Goal: Information Seeking & Learning: Learn about a topic

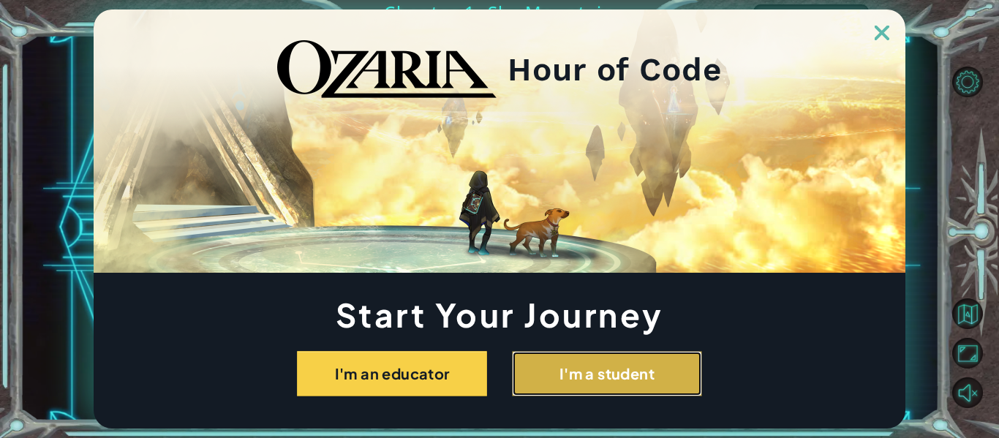
click at [635, 359] on button "I'm a student" at bounding box center [607, 373] width 190 height 45
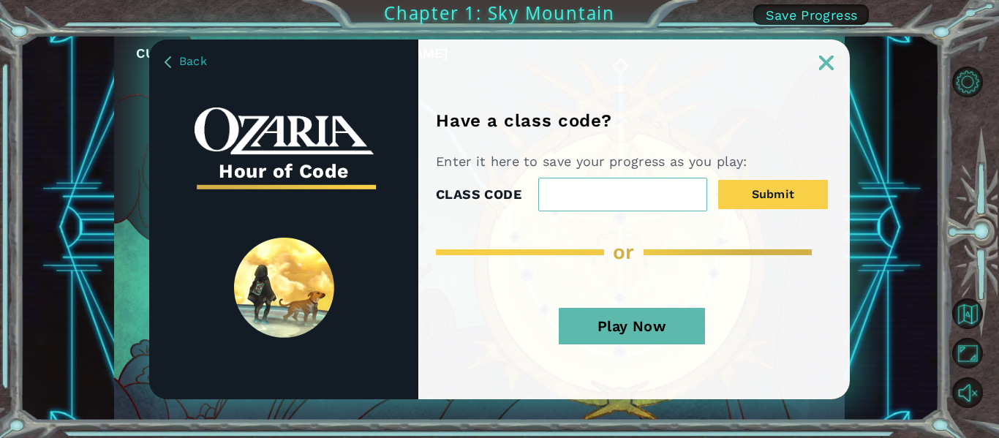
click at [640, 335] on button "Play Now" at bounding box center [632, 326] width 146 height 37
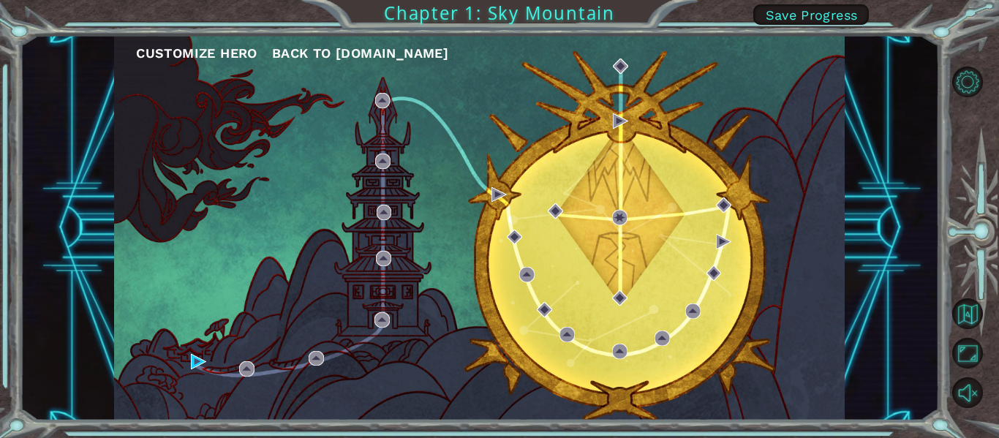
click at [801, 9] on span "Save Progress" at bounding box center [812, 14] width 92 height 15
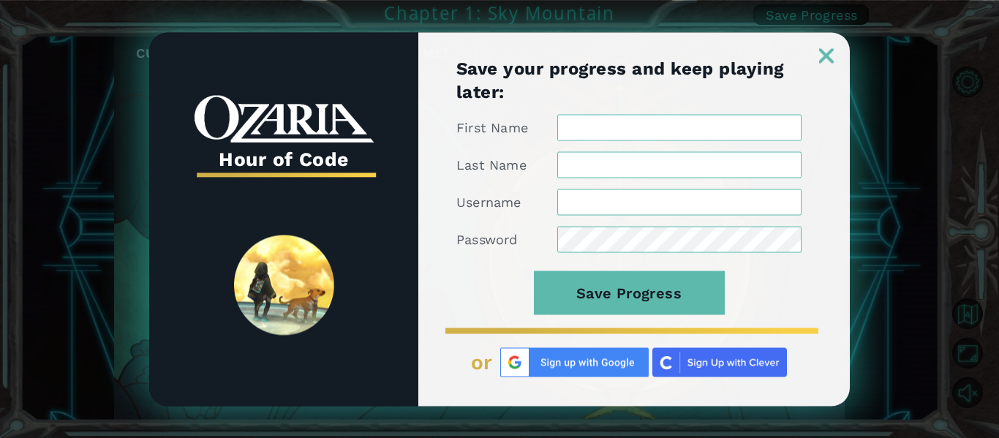
click at [616, 360] on img at bounding box center [574, 361] width 148 height 29
click at [834, 57] on div at bounding box center [633, 47] width 431 height 31
click at [828, 50] on img at bounding box center [826, 55] width 15 height 15
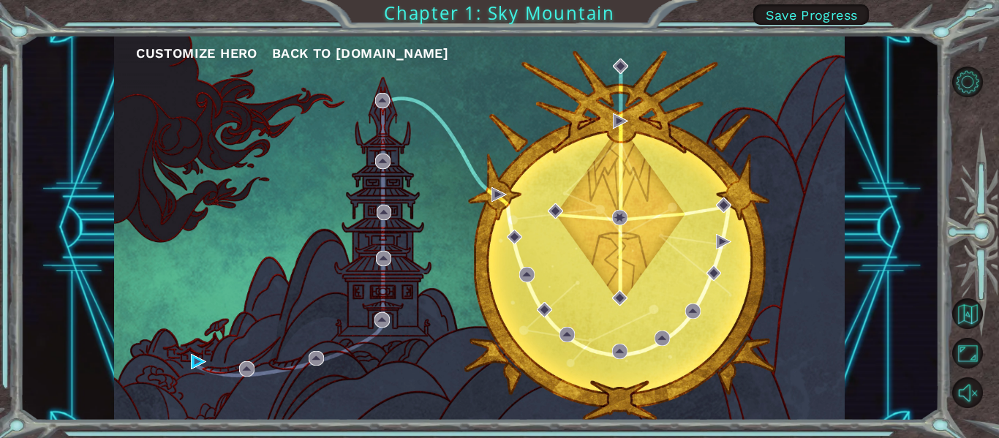
click at [828, 15] on span "Save Progress" at bounding box center [812, 14] width 92 height 15
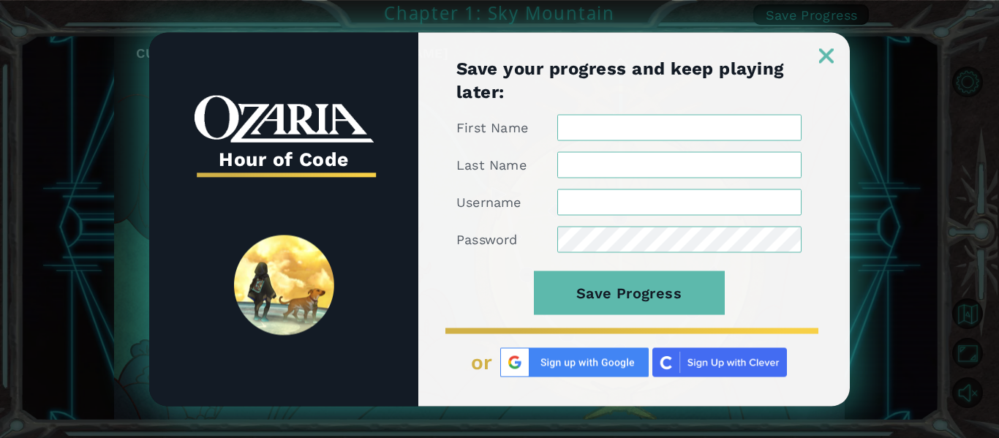
click at [621, 129] on input "First Name" at bounding box center [679, 127] width 244 height 26
click at [595, 350] on img at bounding box center [574, 361] width 148 height 29
click at [834, 58] on div at bounding box center [633, 47] width 431 height 31
click at [821, 62] on img at bounding box center [826, 55] width 15 height 15
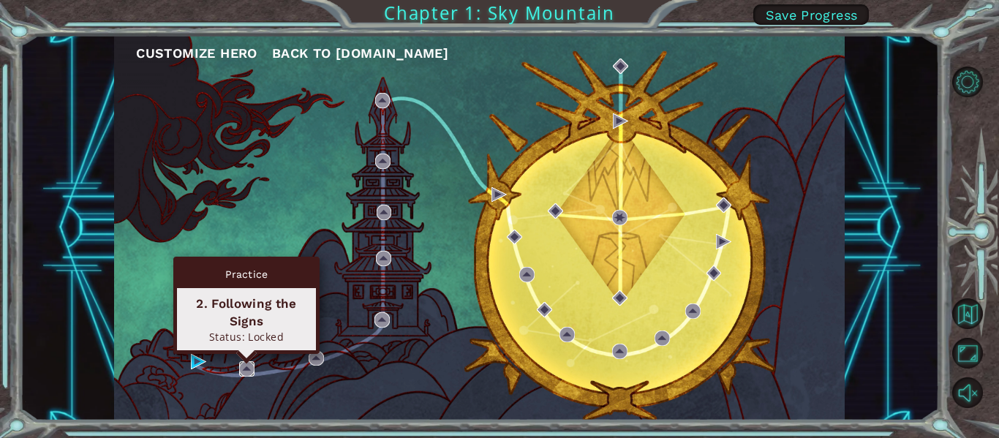
click at [247, 364] on img at bounding box center [246, 368] width 15 height 15
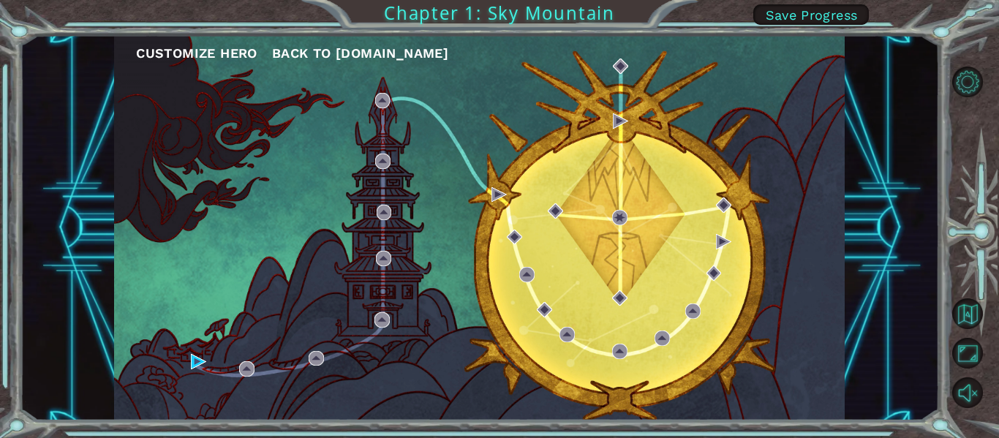
click at [189, 361] on div "Customize Hero Back to [DOMAIN_NAME]" at bounding box center [479, 227] width 730 height 385
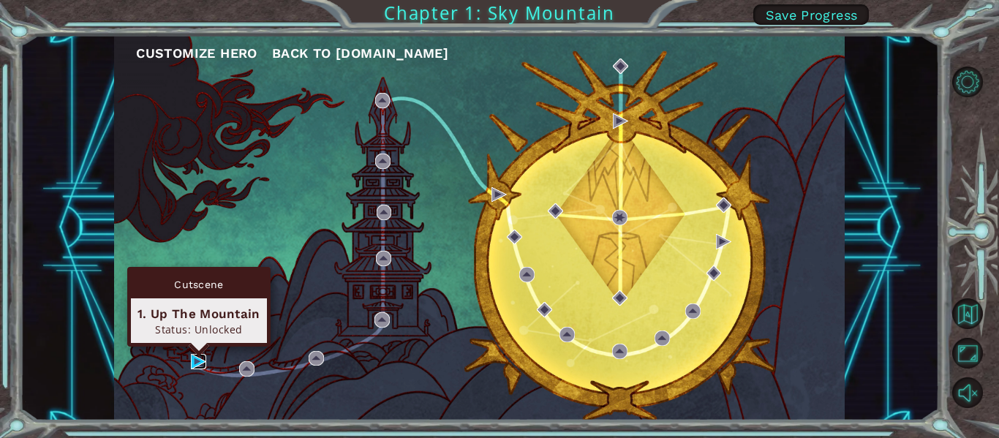
click at [192, 362] on img at bounding box center [198, 361] width 15 height 15
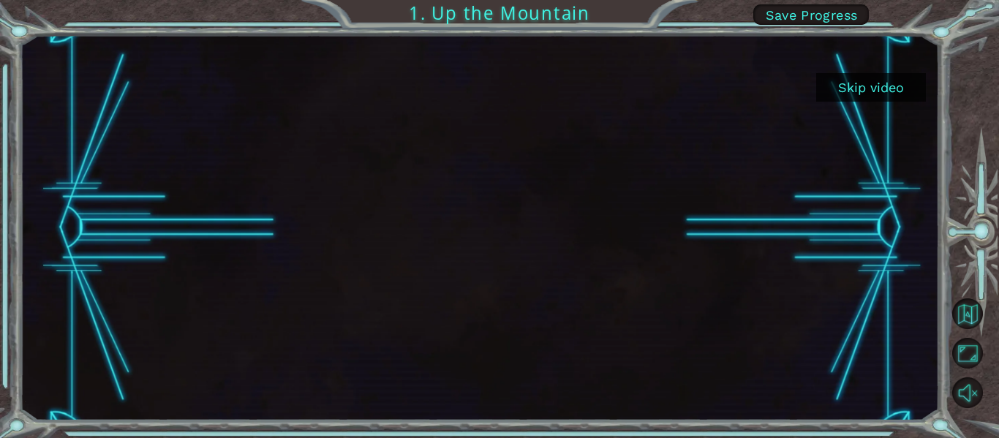
click at [919, 91] on button "Skip video" at bounding box center [871, 87] width 110 height 29
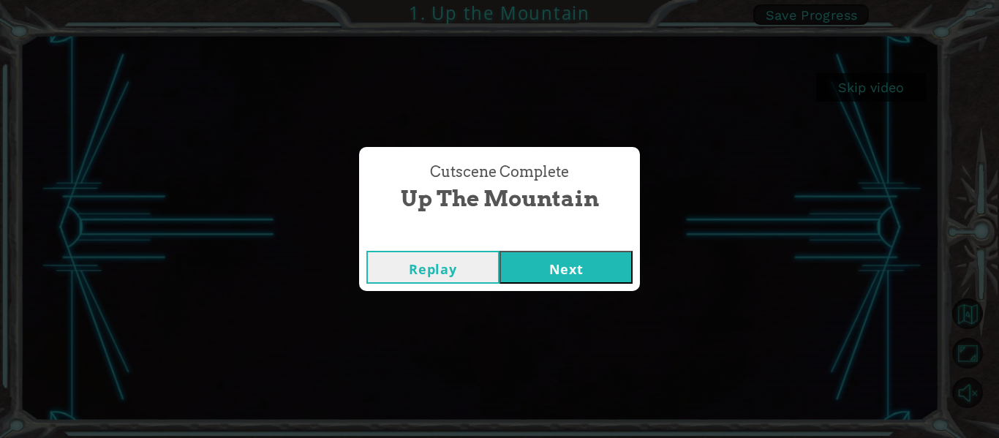
click at [570, 273] on button "Next" at bounding box center [565, 267] width 133 height 33
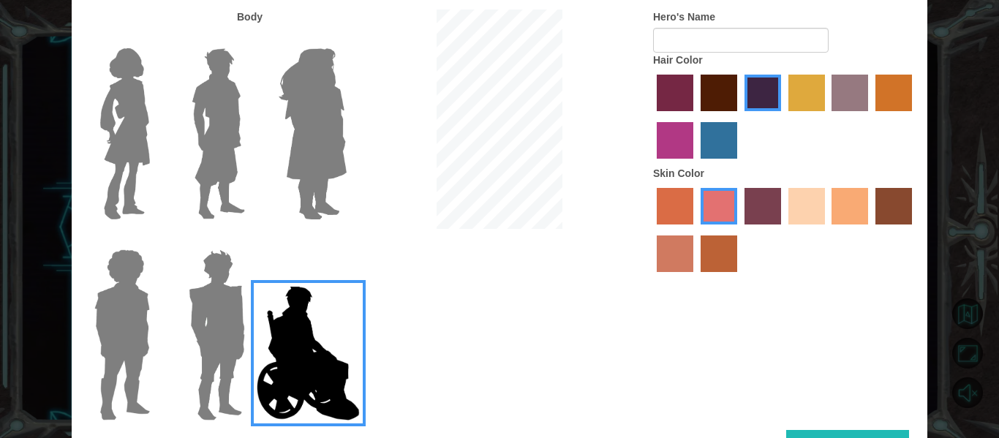
click at [708, 98] on label "maroon hair color" at bounding box center [718, 93] width 37 height 37
click at [695, 116] on input "maroon hair color" at bounding box center [695, 116] width 0 height 0
click at [328, 144] on img at bounding box center [313, 133] width 80 height 183
click at [346, 39] on input "Hero Amethyst" at bounding box center [346, 39] width 0 height 0
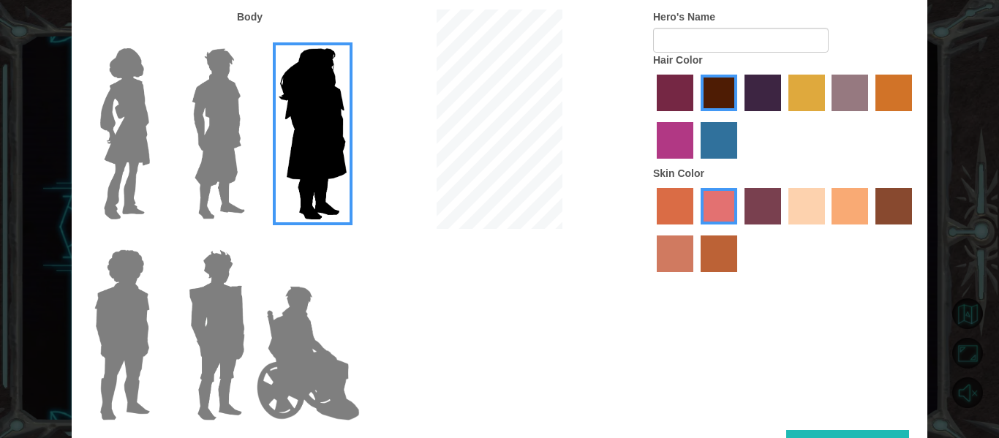
click at [227, 143] on img at bounding box center [218, 133] width 65 height 183
click at [251, 39] on input "Hero Lars" at bounding box center [251, 39] width 0 height 0
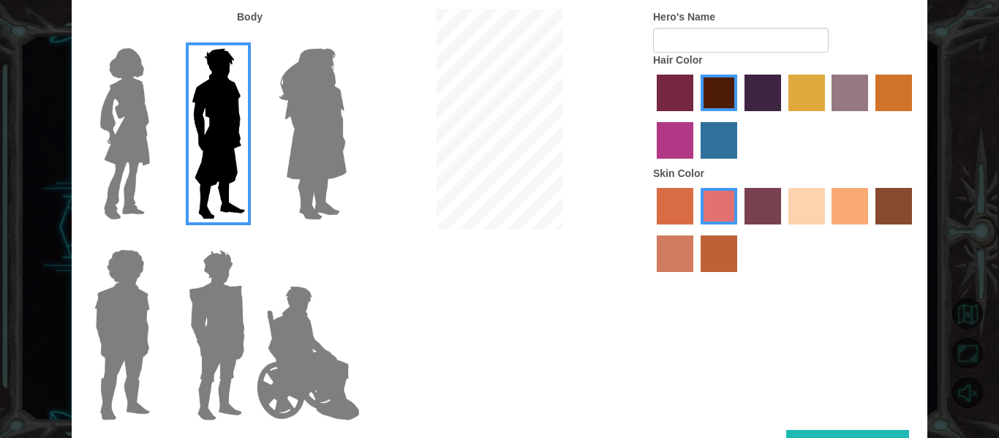
click at [130, 143] on img at bounding box center [124, 133] width 61 height 183
click at [156, 39] on input "Hero Connie" at bounding box center [156, 39] width 0 height 0
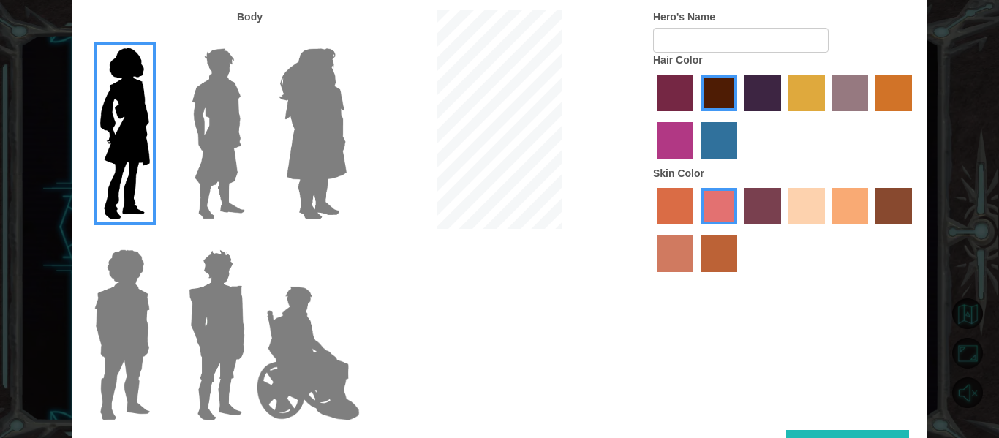
click at [671, 95] on label "paprika hair color" at bounding box center [675, 93] width 37 height 37
click at [651, 116] on input "paprika hair color" at bounding box center [651, 116] width 0 height 0
click at [762, 200] on label "tosca skin color" at bounding box center [762, 206] width 37 height 37
click at [739, 230] on input "tosca skin color" at bounding box center [739, 230] width 0 height 0
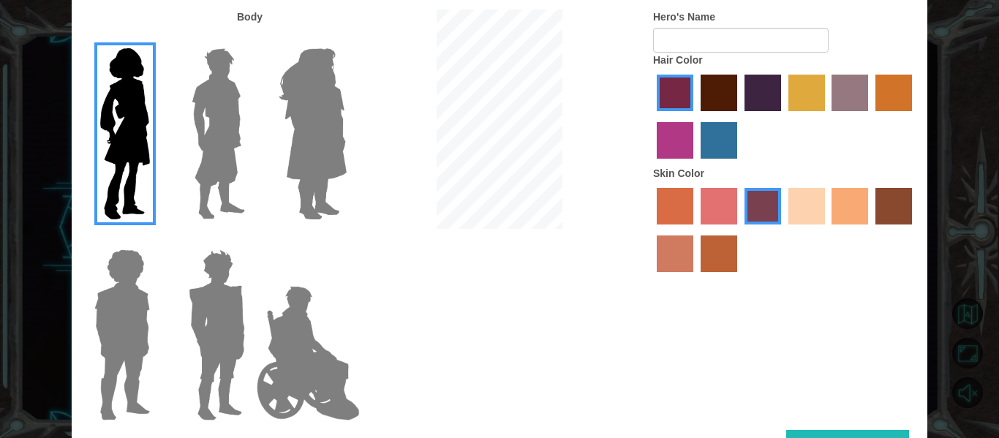
click at [685, 263] on label "burning sand skin color" at bounding box center [675, 253] width 37 height 37
click at [914, 230] on input "burning sand skin color" at bounding box center [914, 230] width 0 height 0
click at [684, 205] on label "sorbus skin color" at bounding box center [675, 206] width 37 height 37
click at [651, 230] on input "sorbus skin color" at bounding box center [651, 230] width 0 height 0
click at [706, 205] on label "froly skin color" at bounding box center [718, 206] width 37 height 37
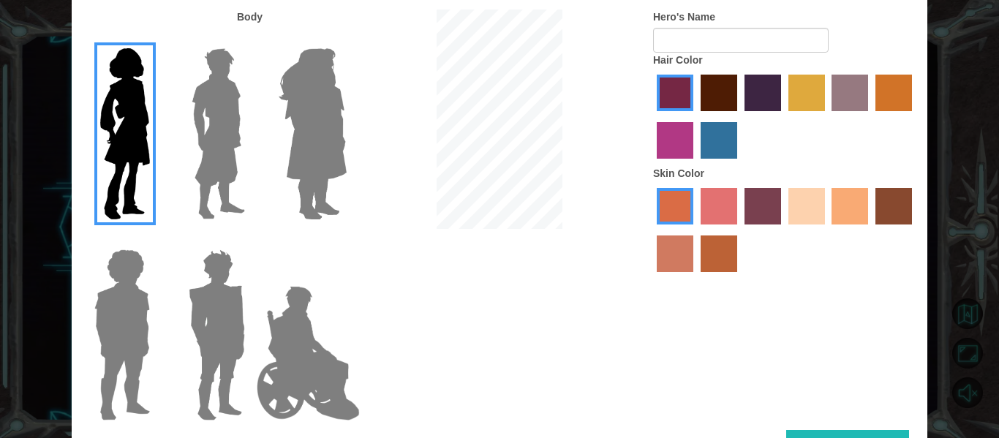
click at [695, 230] on input "froly skin color" at bounding box center [695, 230] width 0 height 0
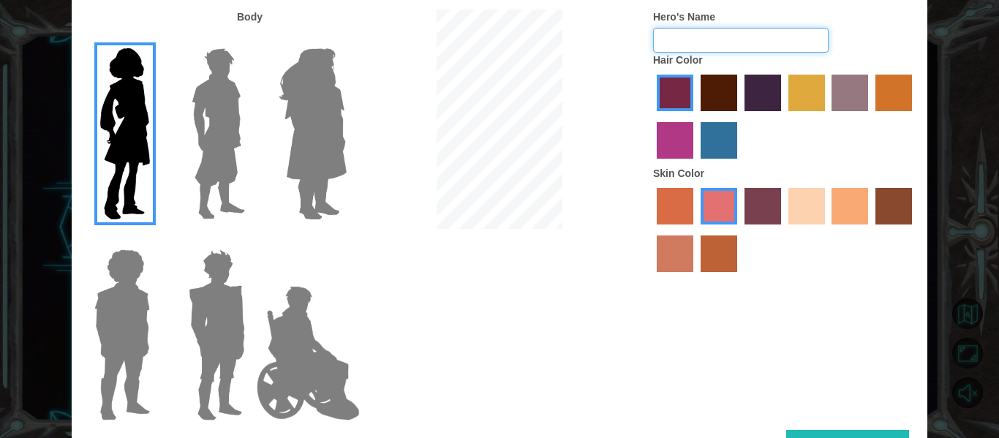
click at [744, 48] on input "Hero's Name" at bounding box center [740, 40] width 175 height 25
type input "n"
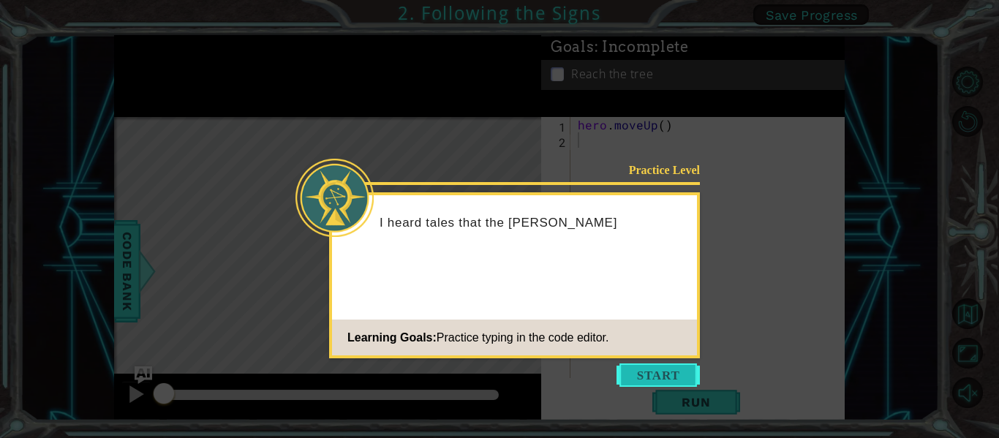
click at [657, 380] on button "Start" at bounding box center [657, 374] width 83 height 23
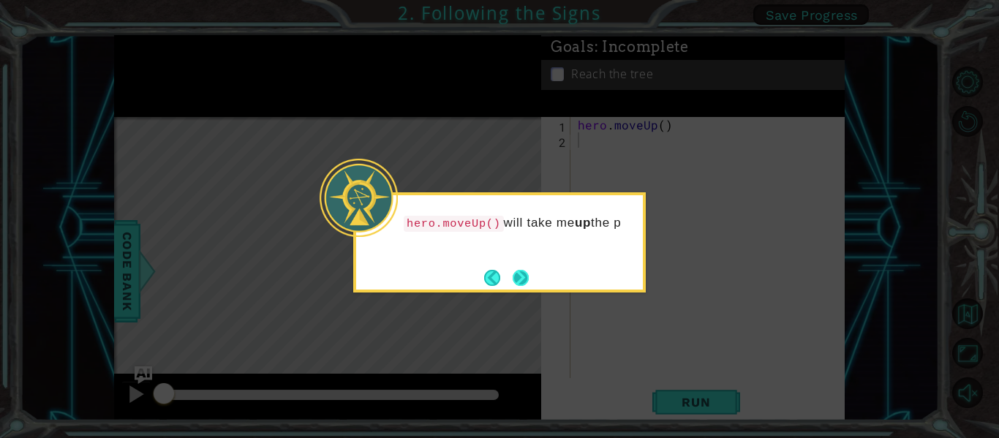
click at [515, 273] on button "Next" at bounding box center [521, 277] width 24 height 24
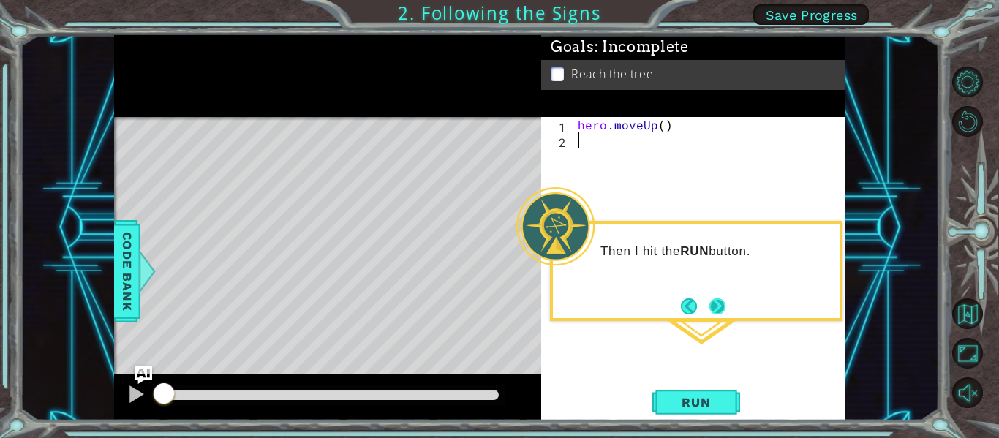
click at [719, 298] on button "Next" at bounding box center [717, 306] width 19 height 19
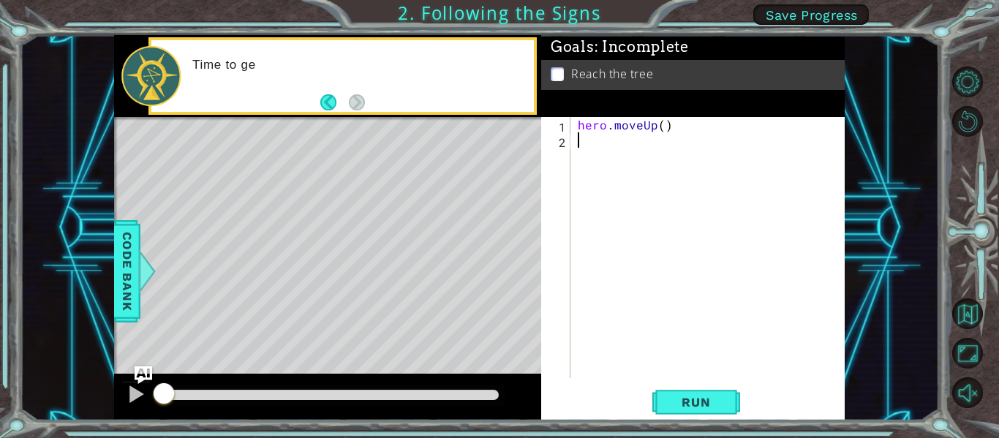
type textarea "m"
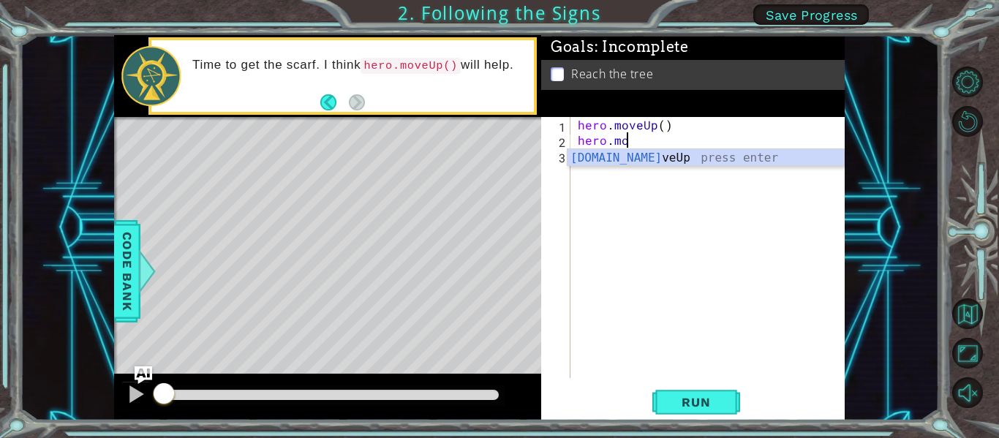
scroll to position [0, 3]
type textarea "hero.moveUp"
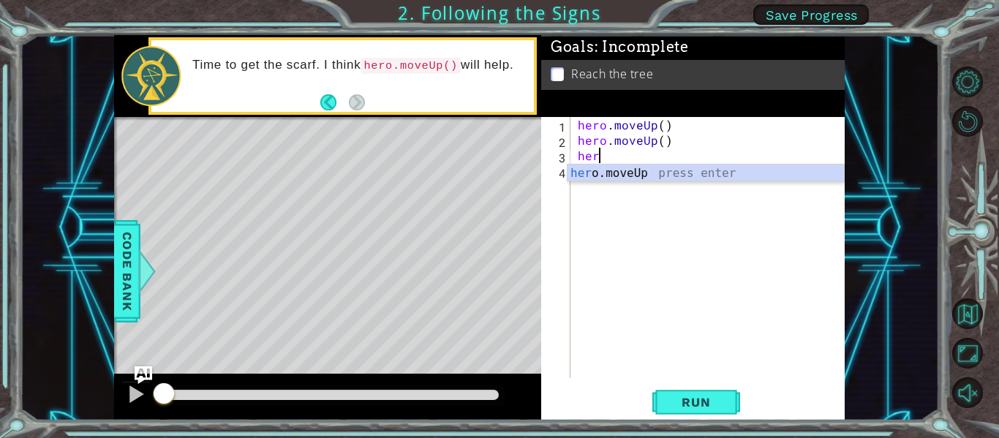
scroll to position [0, 1]
type textarea "hero"
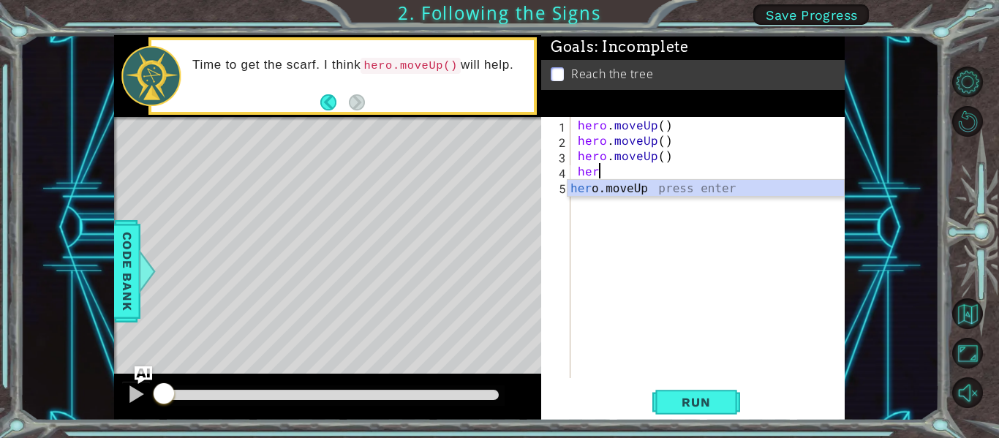
type textarea "hero"
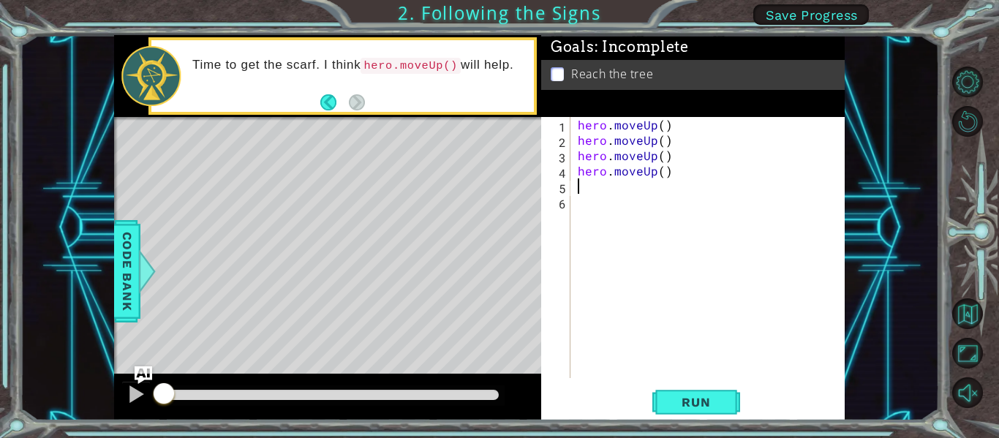
scroll to position [0, 0]
click at [688, 395] on span "Run" at bounding box center [696, 402] width 58 height 15
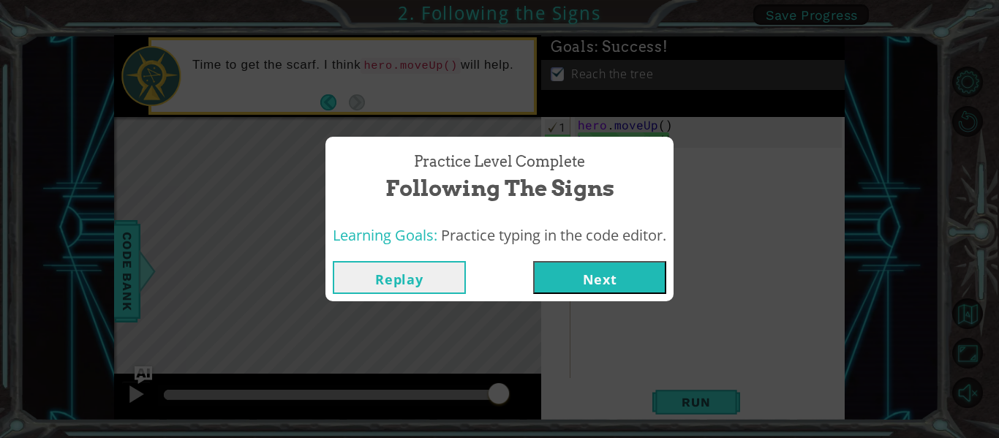
click at [605, 281] on button "Next" at bounding box center [599, 277] width 133 height 33
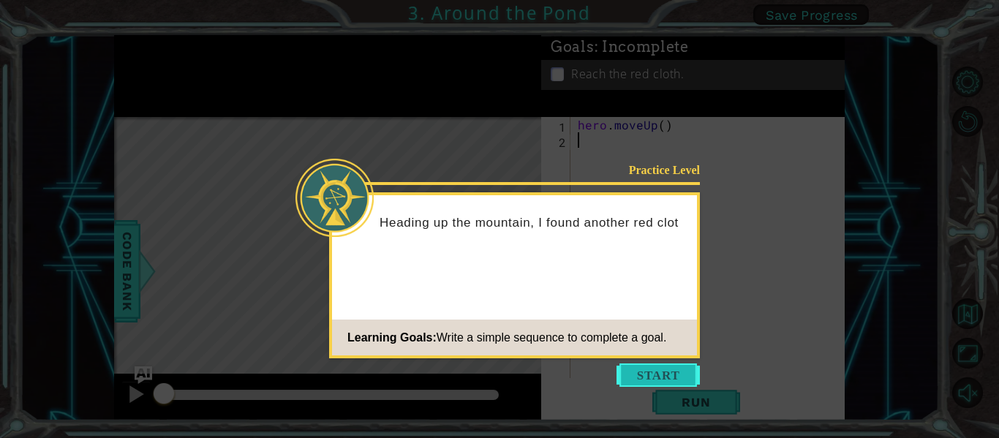
click at [654, 364] on button "Start" at bounding box center [657, 374] width 83 height 23
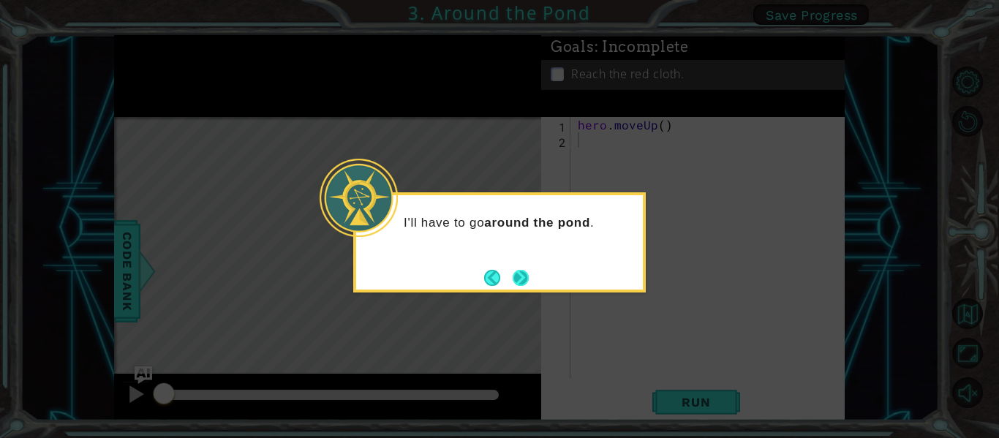
click at [527, 281] on button "Next" at bounding box center [520, 277] width 27 height 27
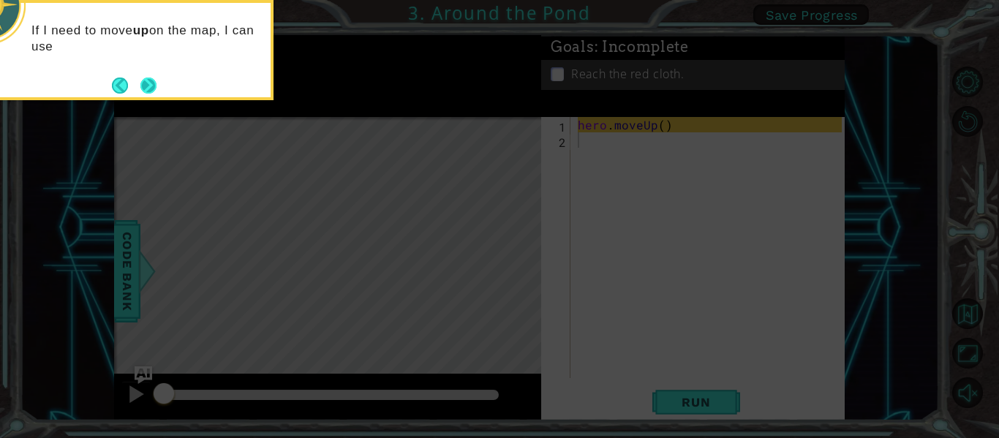
click at [147, 84] on button "Next" at bounding box center [148, 85] width 25 height 25
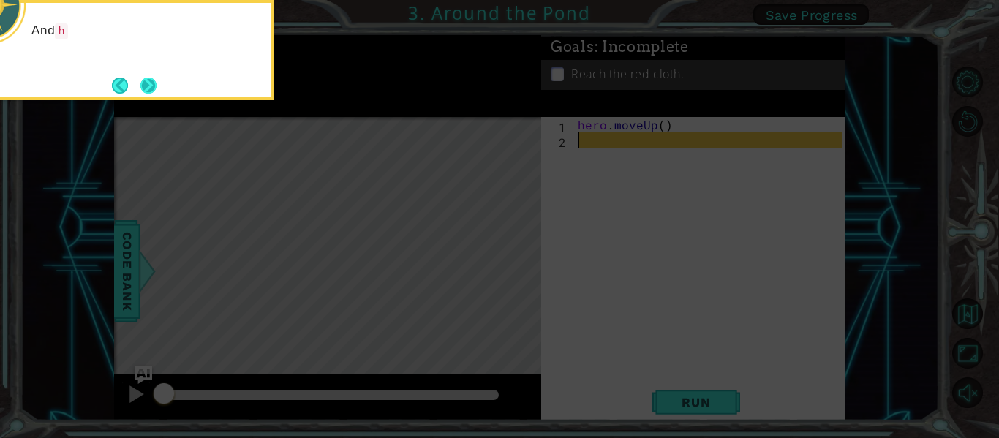
click at [147, 85] on button "Next" at bounding box center [148, 85] width 27 height 27
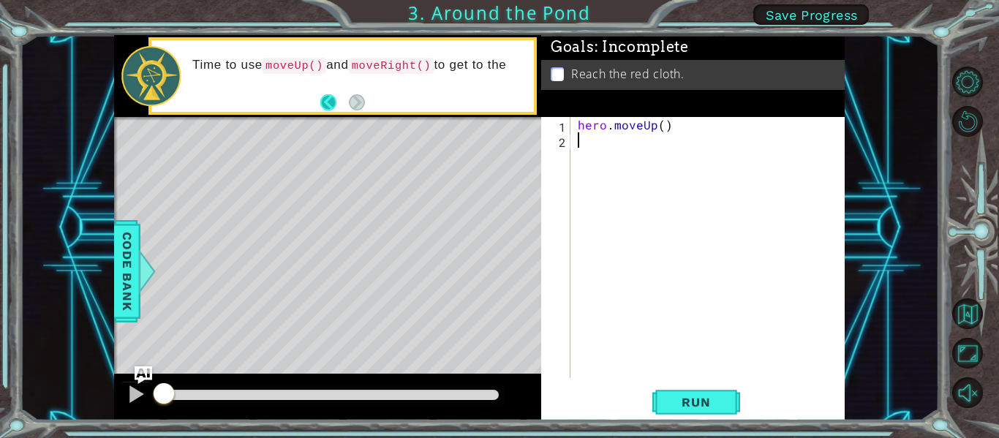
click at [325, 107] on button "Back" at bounding box center [334, 102] width 29 height 16
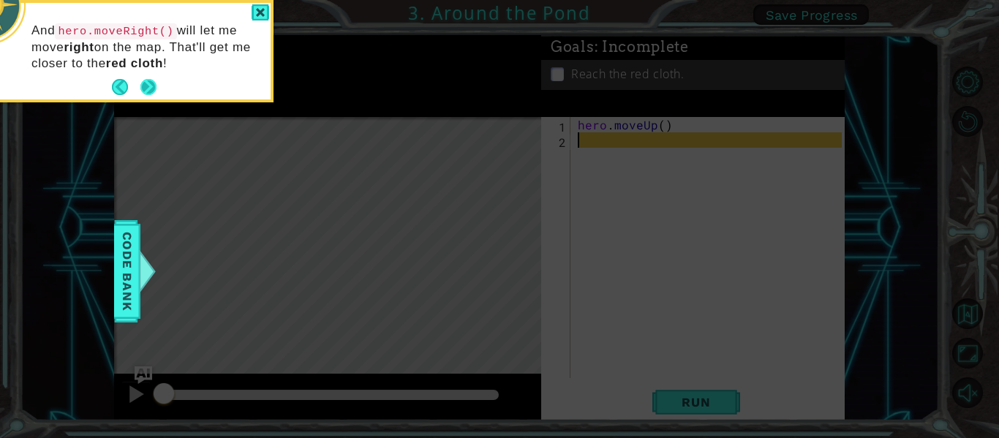
click at [144, 88] on button "Next" at bounding box center [149, 87] width 24 height 24
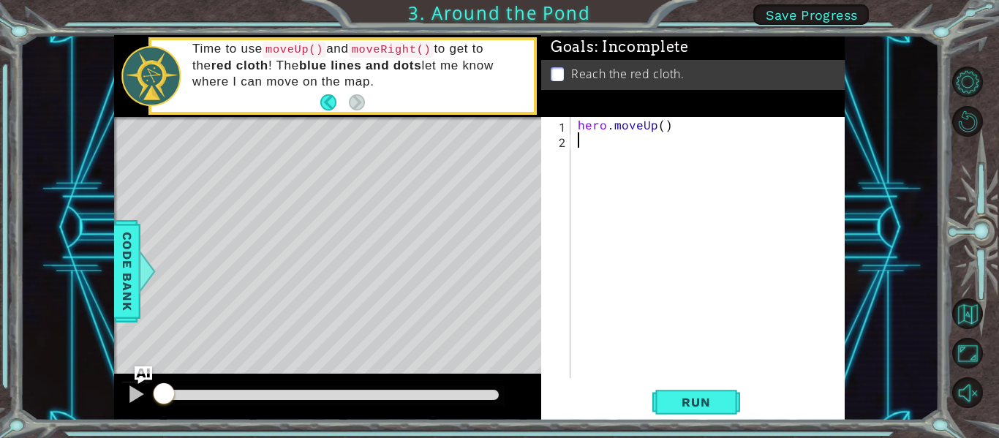
click at [374, 115] on div "Time to use moveUp() and moveRight() to get to the red cloth ! The blue lines a…" at bounding box center [358, 76] width 352 height 85
click at [602, 144] on div "hero . moveUp ( )" at bounding box center [712, 263] width 274 height 292
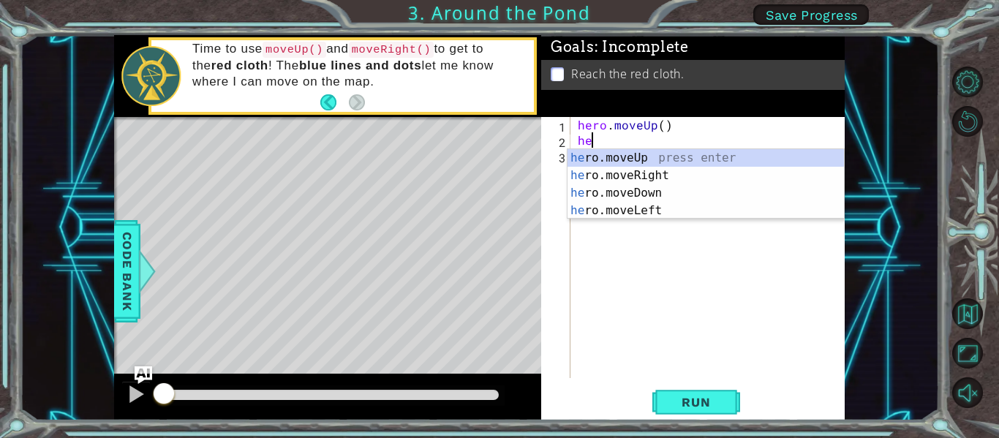
type textarea "her"
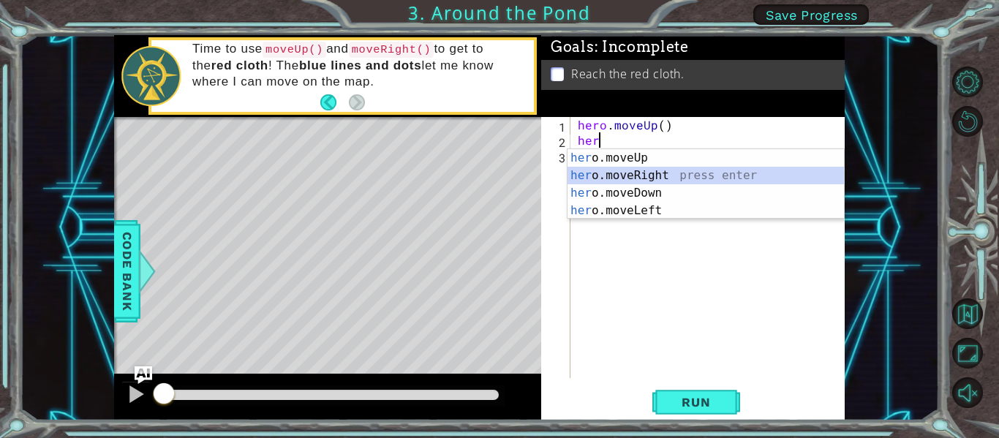
click at [619, 170] on div "her o.moveUp press enter her o.moveRight press enter her o.moveDown press enter…" at bounding box center [705, 201] width 276 height 105
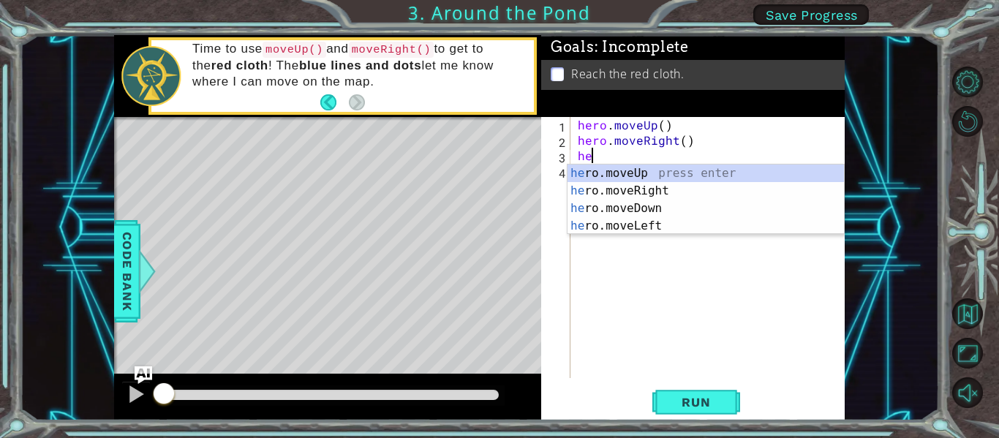
type textarea "her"
click at [651, 188] on div "her o.moveUp press enter her o.moveRight press enter her o.moveDown press enter…" at bounding box center [705, 217] width 276 height 105
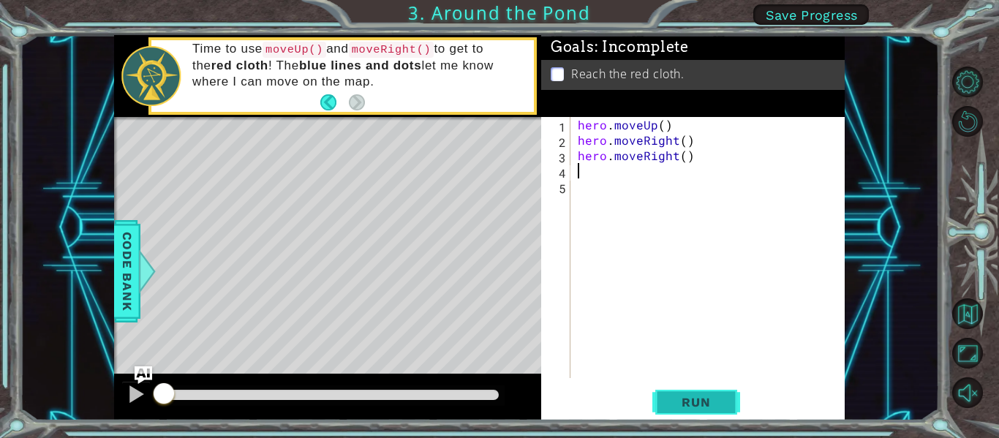
click at [714, 412] on button "Run" at bounding box center [696, 403] width 88 height 30
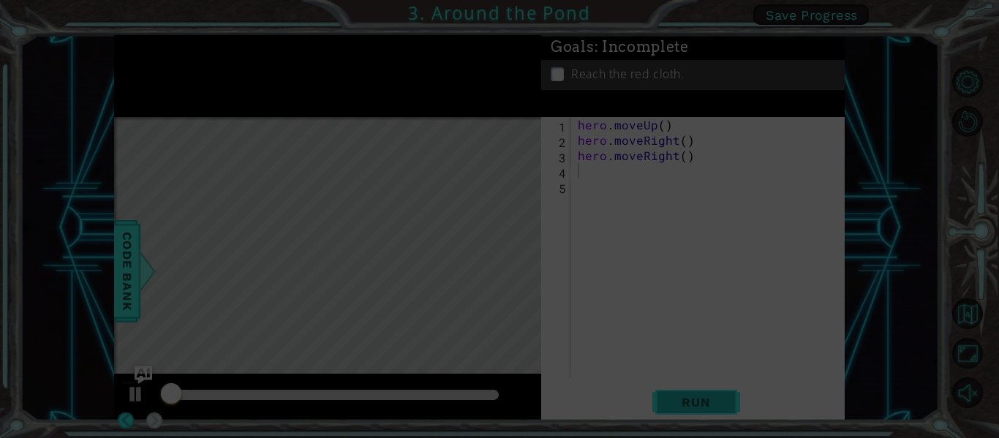
click at [715, 409] on button "Run" at bounding box center [696, 403] width 88 height 30
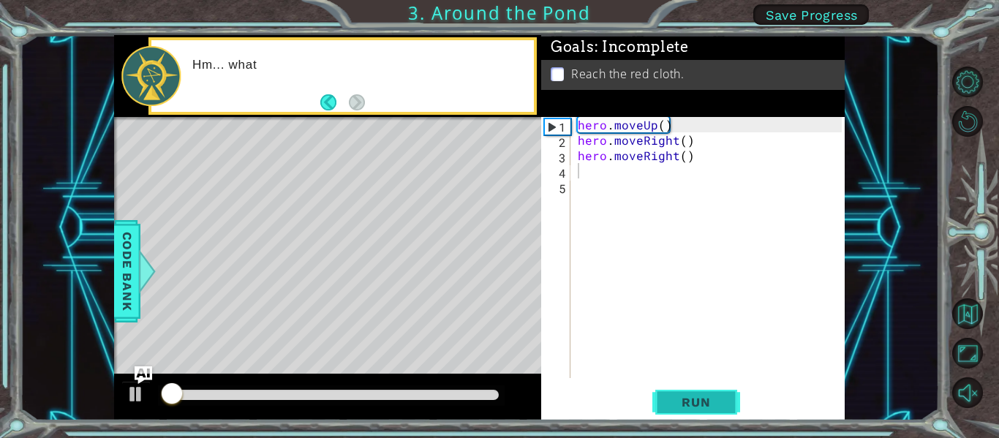
click at [715, 409] on button "Run" at bounding box center [696, 403] width 88 height 30
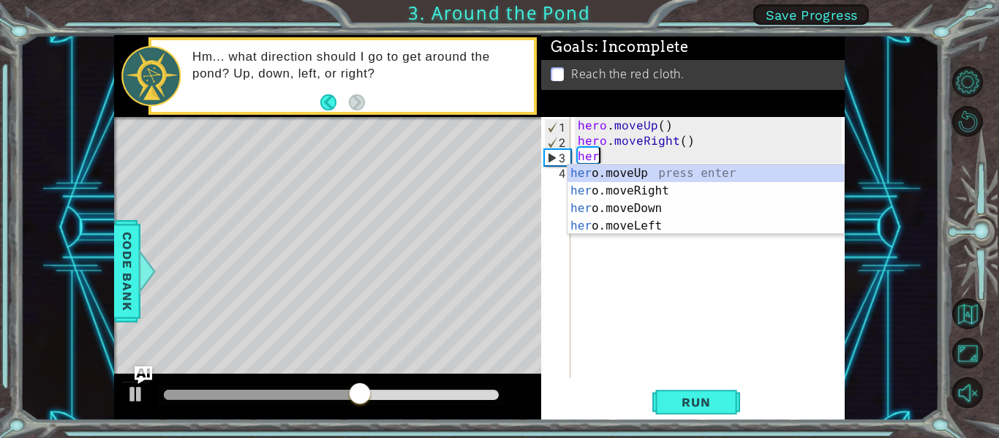
type textarea "h"
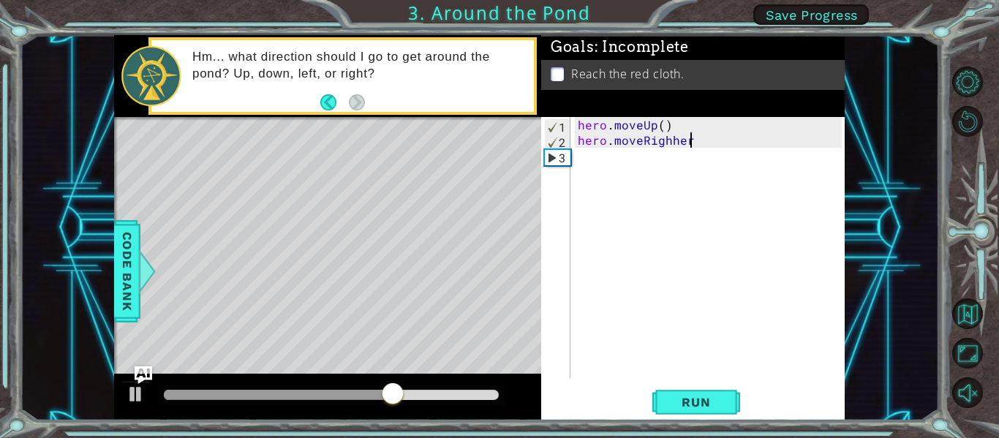
scroll to position [0, 7]
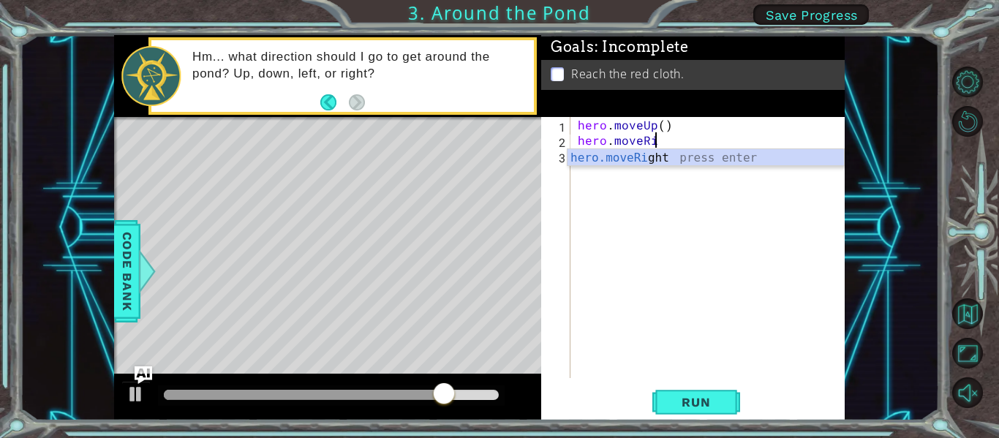
type textarea "hero.moveR"
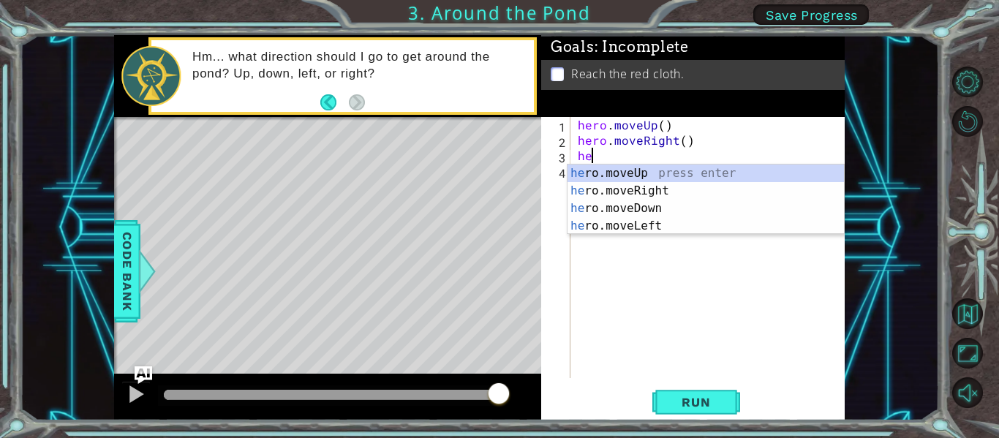
scroll to position [0, 1]
type textarea "hero"
click at [654, 175] on div "hero .moveUp press enter hero .moveRight press enter hero .moveDown press enter…" at bounding box center [705, 217] width 276 height 105
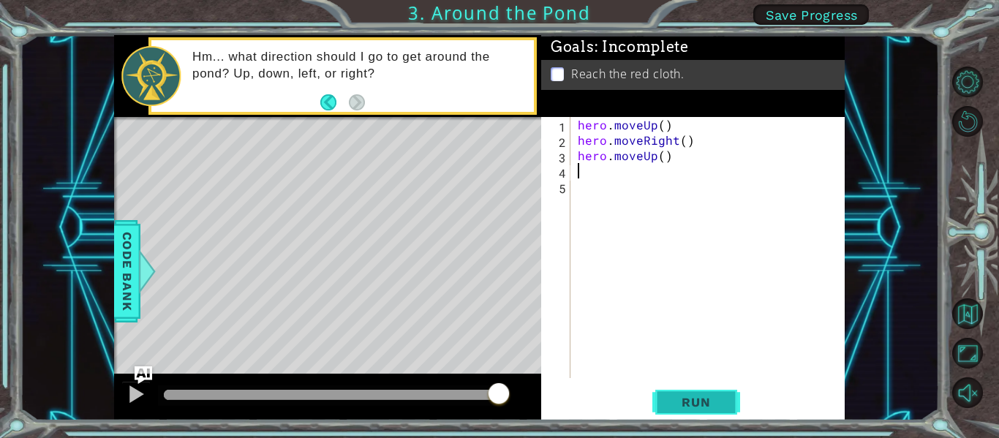
click at [683, 400] on span "Run" at bounding box center [696, 402] width 58 height 15
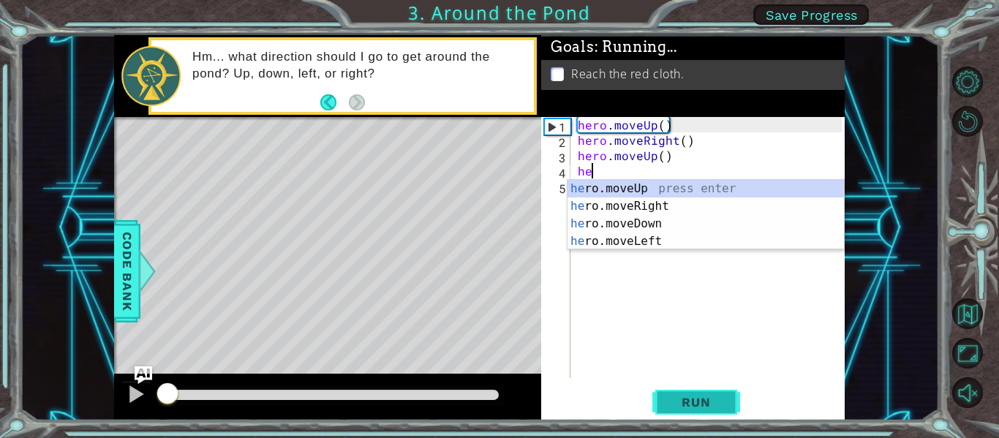
type textarea "hero"
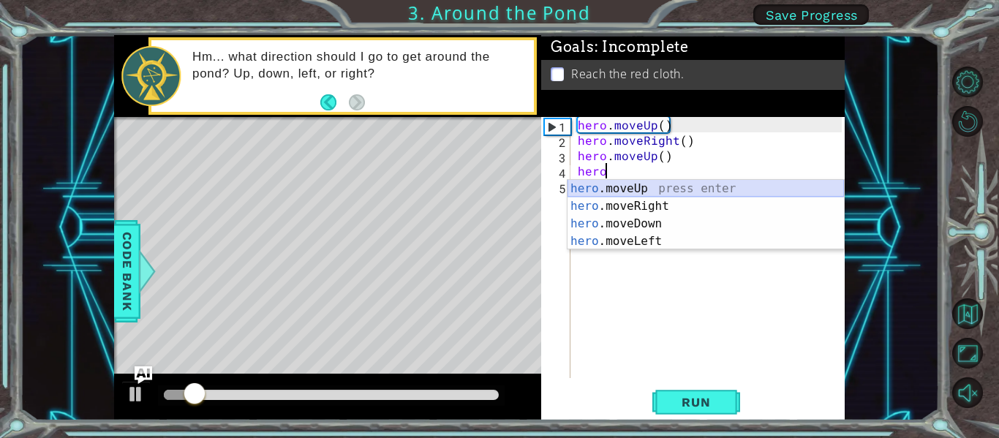
click at [692, 190] on div "hero .moveUp press enter hero .moveRight press enter hero .moveDown press enter…" at bounding box center [705, 232] width 276 height 105
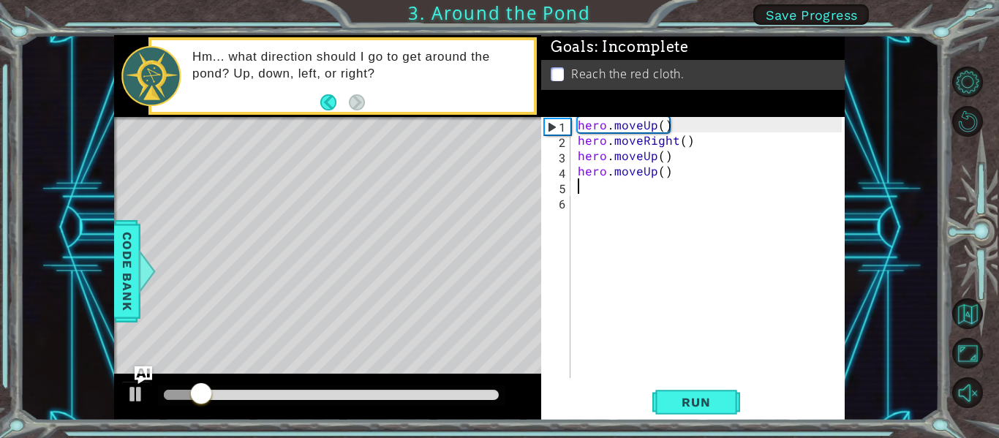
scroll to position [0, 0]
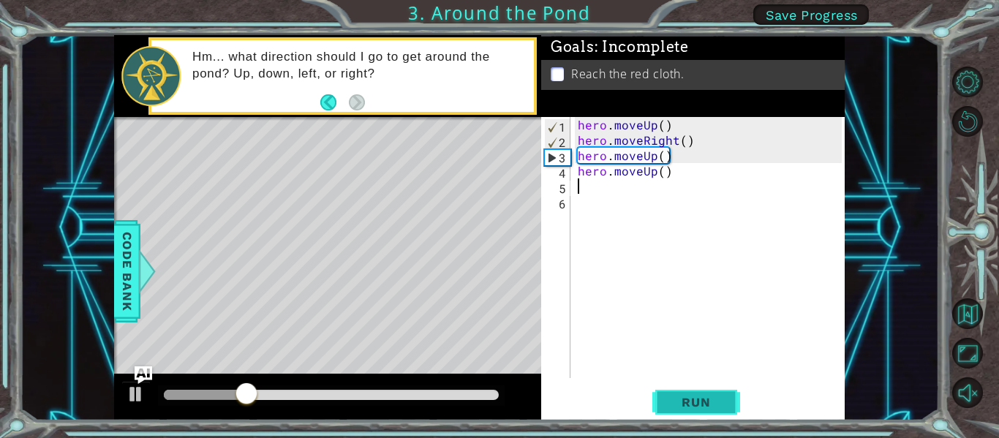
click at [693, 400] on span "Run" at bounding box center [696, 402] width 58 height 15
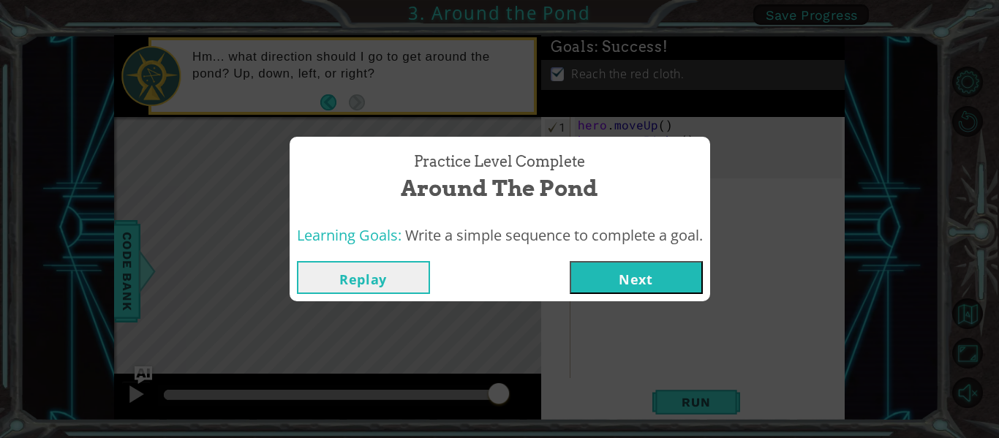
click at [637, 272] on button "Next" at bounding box center [636, 277] width 133 height 33
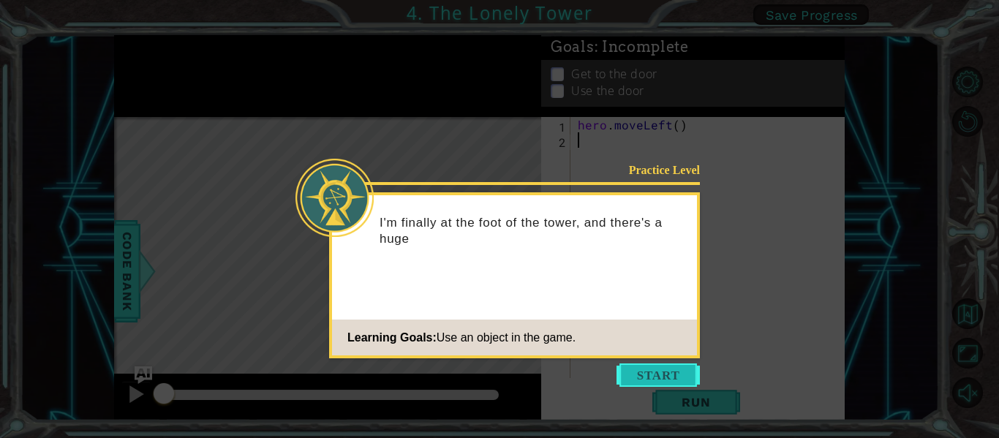
click at [673, 363] on button "Start" at bounding box center [657, 374] width 83 height 23
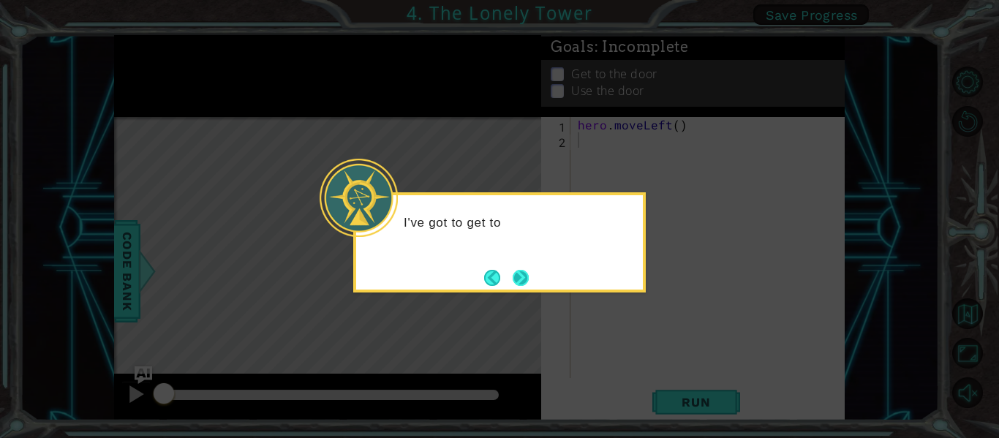
click at [513, 273] on button "Next" at bounding box center [520, 277] width 23 height 23
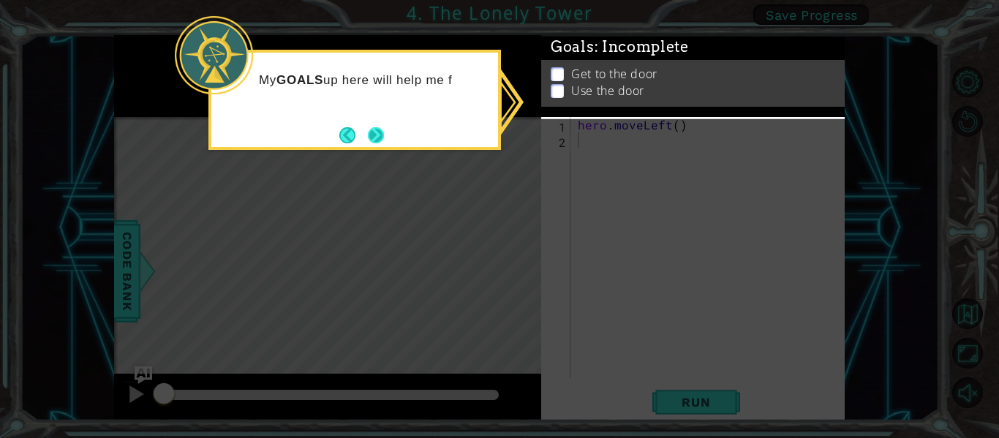
click at [375, 130] on button "Next" at bounding box center [376, 135] width 18 height 18
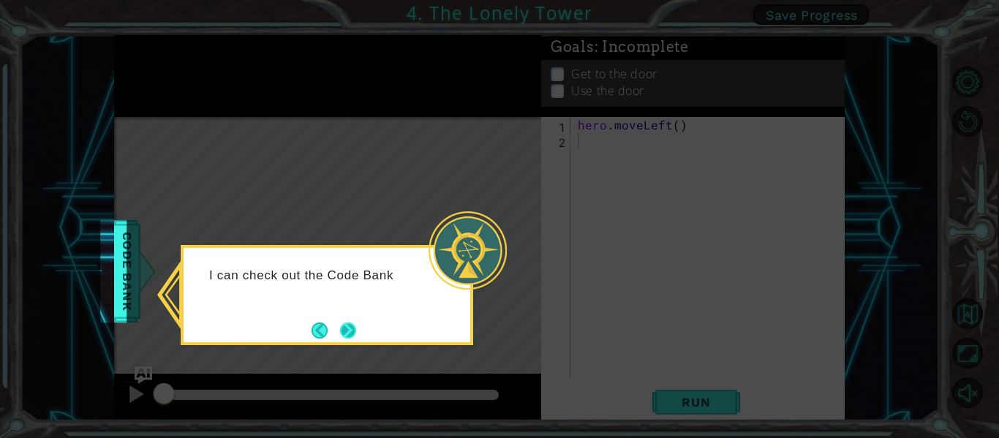
click at [356, 322] on button "Next" at bounding box center [348, 330] width 16 height 16
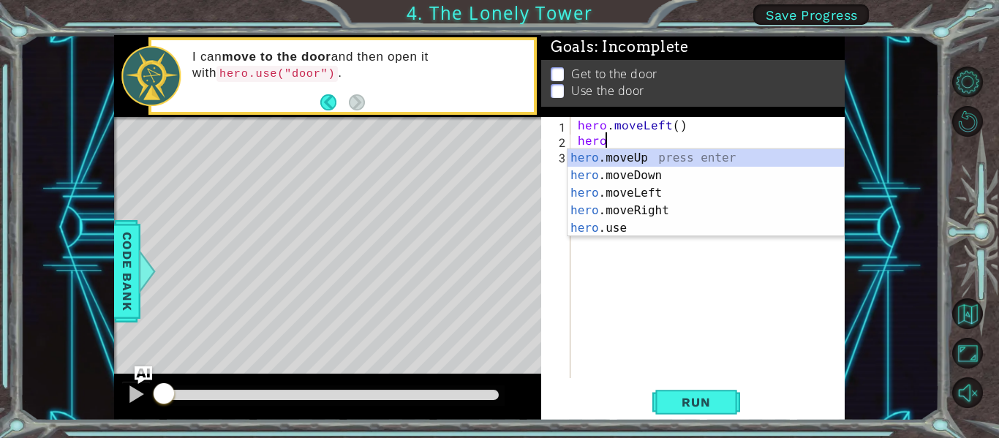
type textarea "hero."
click at [681, 190] on div "hero. moveUp press enter hero. moveDown press enter hero. moveLeft press enter …" at bounding box center [705, 210] width 276 height 123
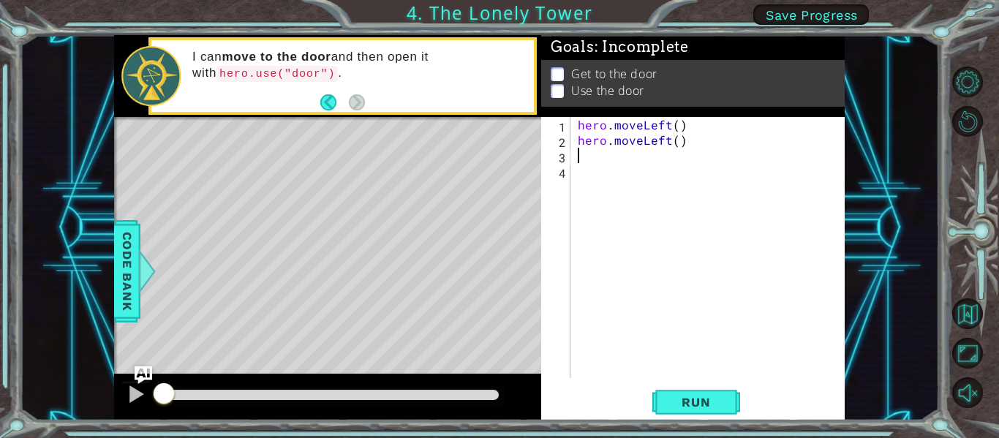
scroll to position [0, 0]
click at [712, 396] on span "Run" at bounding box center [696, 402] width 58 height 15
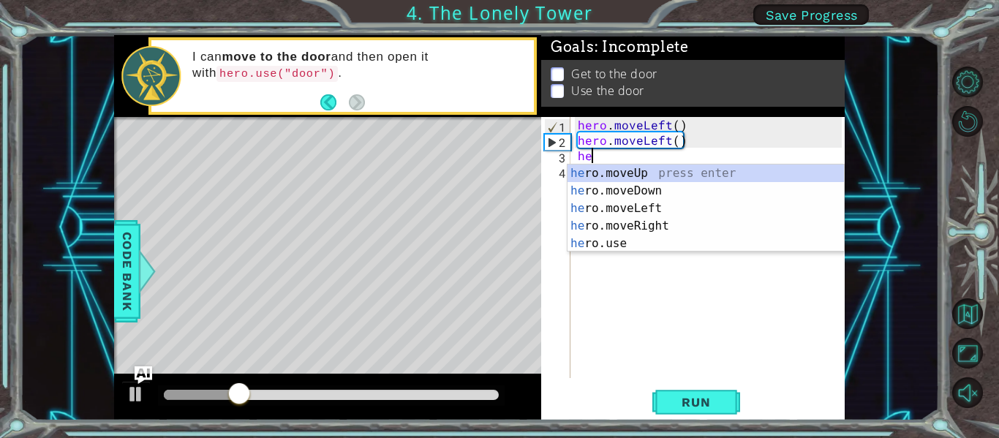
type textarea "heo"
click at [676, 227] on div "he r o .moveUp press enter he r o .moveDown press enter he r o .moveLeft press …" at bounding box center [705, 226] width 276 height 123
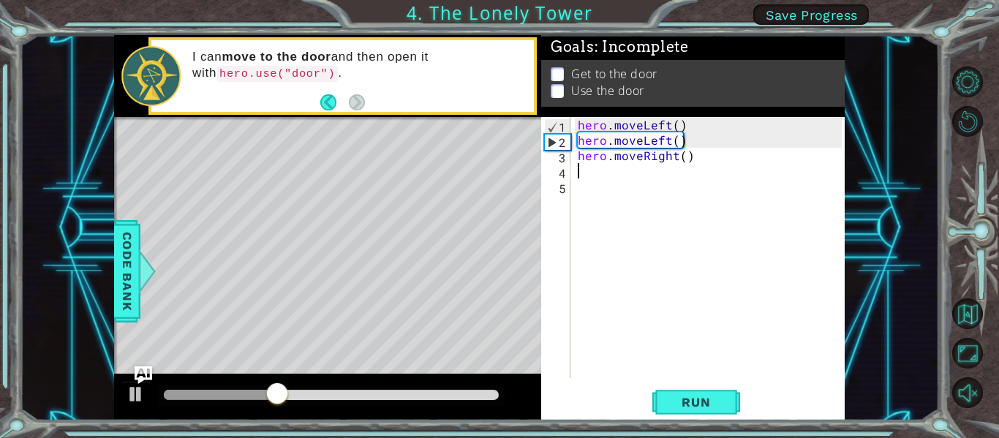
scroll to position [0, 0]
click at [715, 413] on button "Run" at bounding box center [696, 403] width 88 height 30
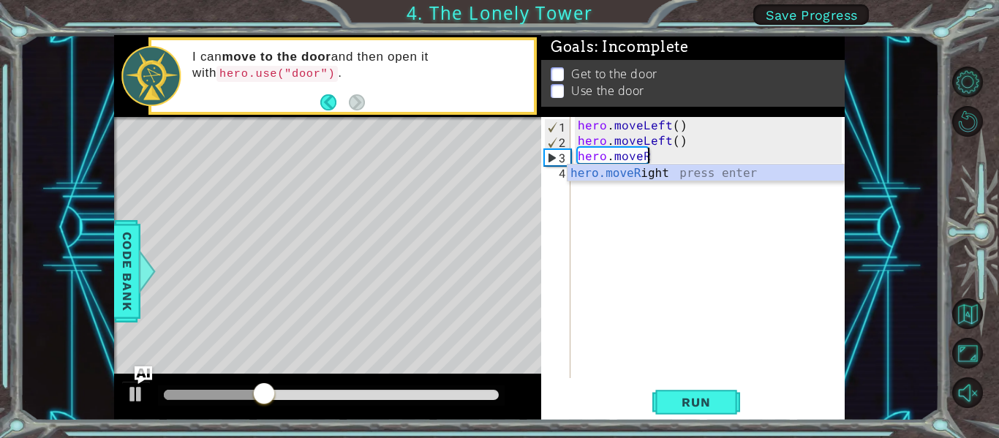
type textarea "hero.move"
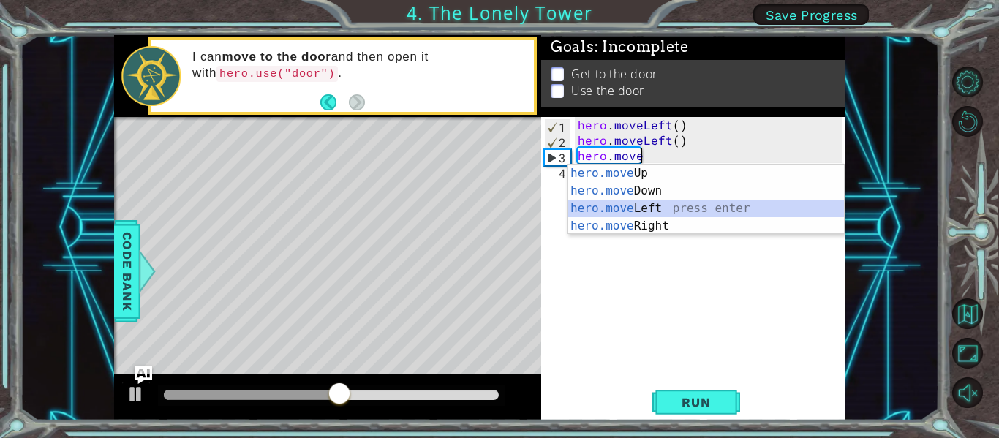
click at [703, 209] on div "hero.move Up press enter hero.move Down press enter hero.move Left press enter …" at bounding box center [705, 217] width 276 height 105
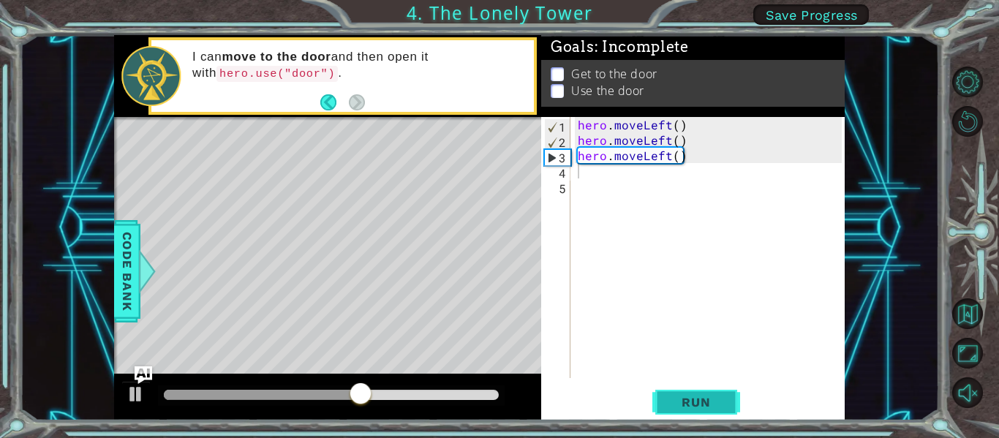
click at [687, 404] on span "Run" at bounding box center [696, 402] width 58 height 15
click at [677, 160] on div "hero . moveLeft ( ) hero . moveLeft ( ) hero . moveLeft ( )" at bounding box center [712, 263] width 274 height 292
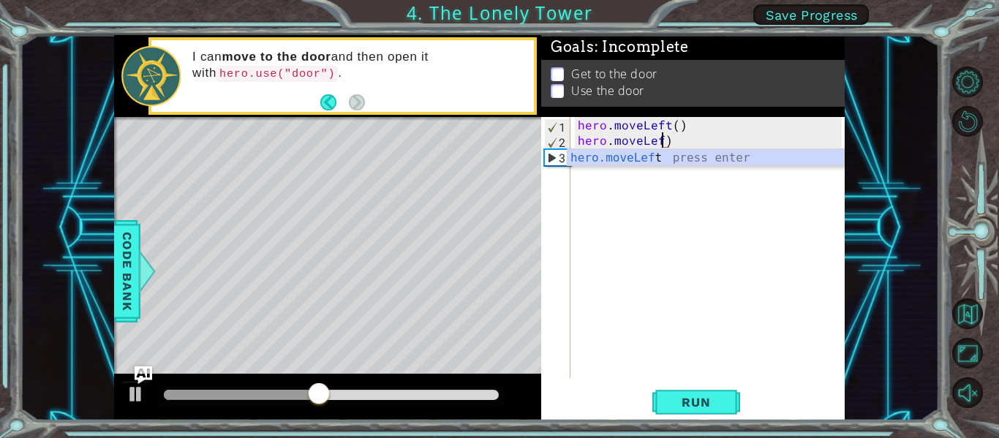
scroll to position [0, 5]
type textarea "hero.moveLeft()"
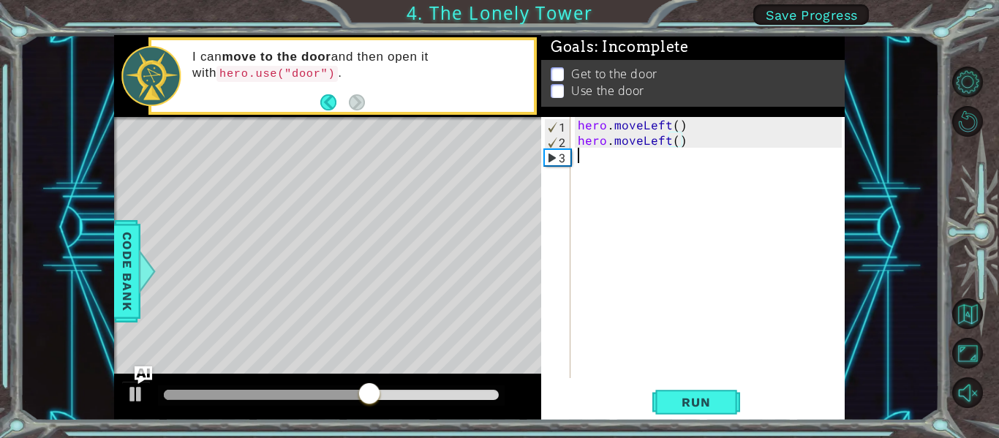
click at [605, 167] on div "hero . moveLeft ( ) hero . moveLeft ( )" at bounding box center [712, 263] width 274 height 292
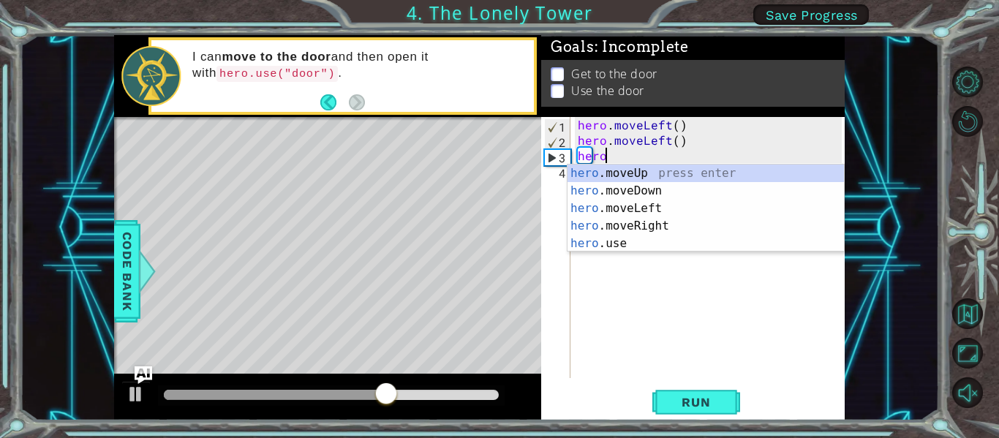
scroll to position [0, 1]
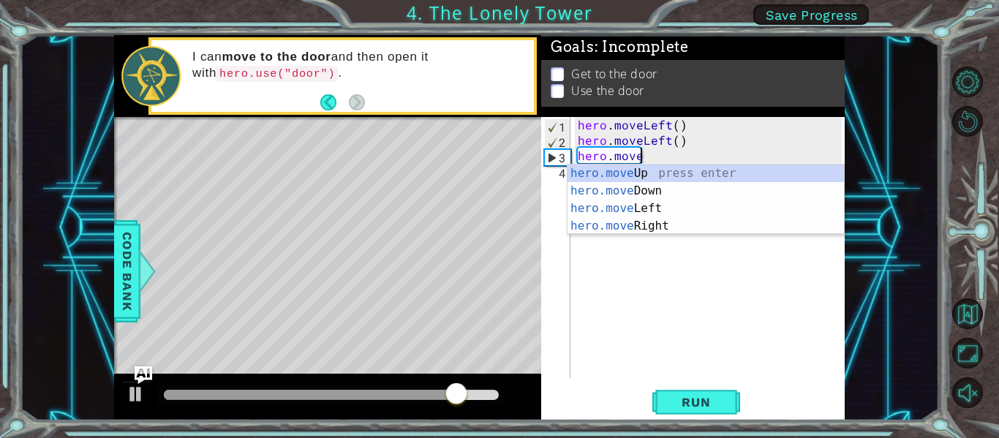
type textarea "hero.moveup"
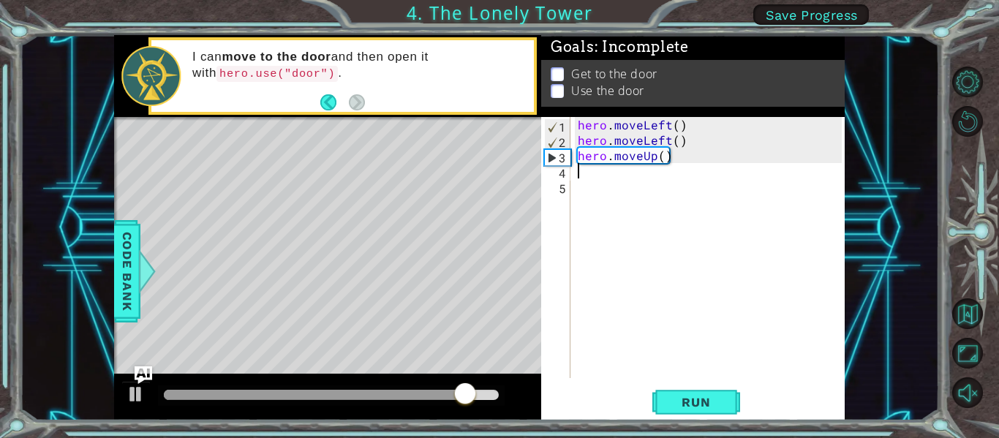
scroll to position [0, 0]
click at [662, 412] on button "Run" at bounding box center [696, 403] width 88 height 30
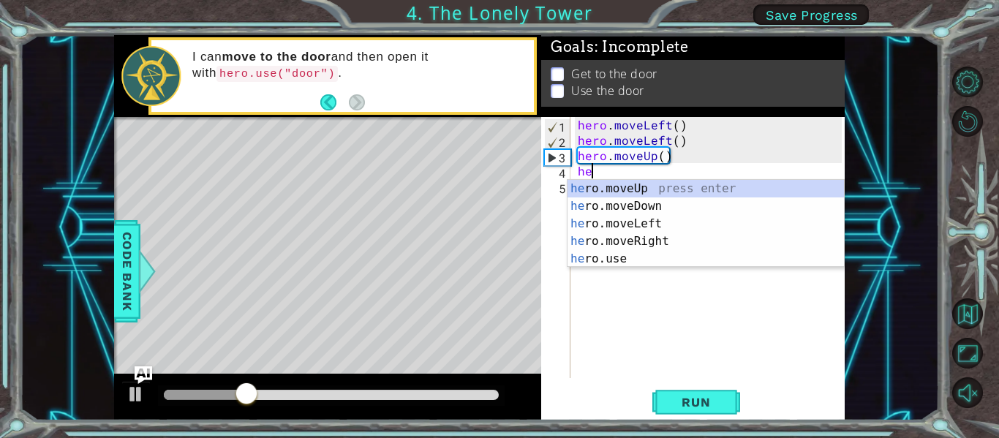
type textarea "hero"
click at [694, 189] on div "hero .moveUp press enter hero .moveDown press enter hero .moveLeft press enter …" at bounding box center [705, 241] width 276 height 123
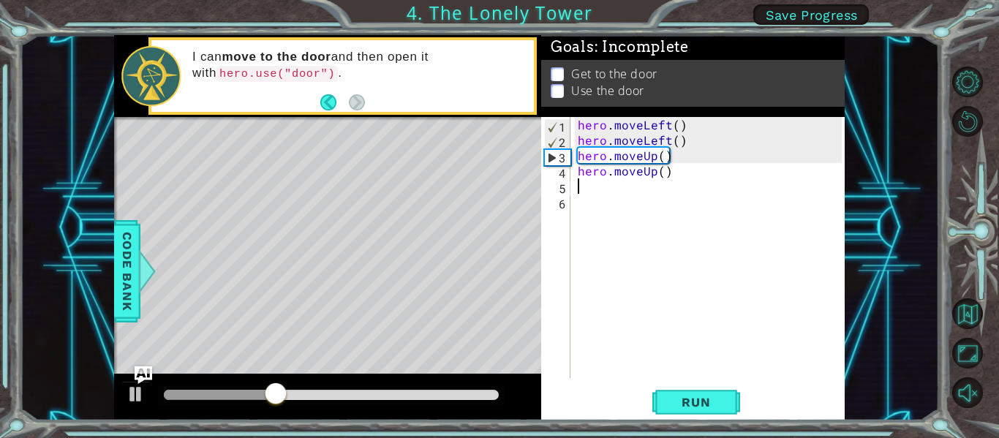
scroll to position [0, 0]
type textarea "h"
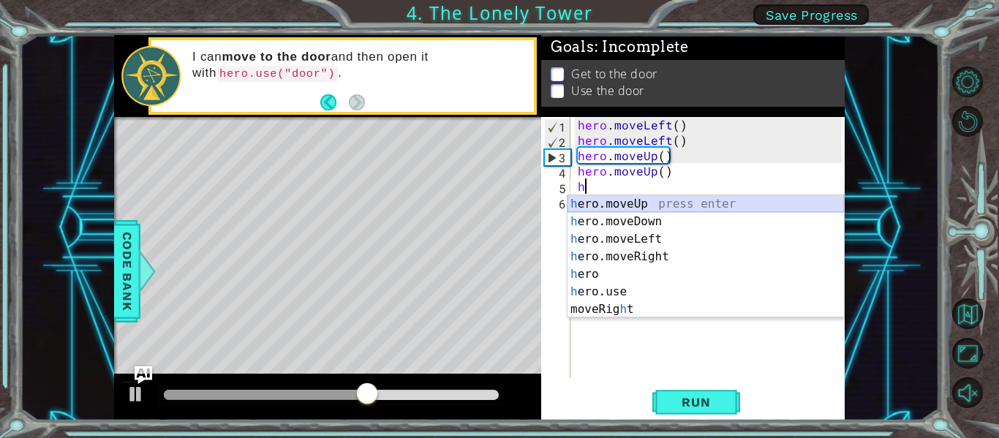
click at [663, 201] on div "h ero.moveUp press enter h ero.moveDown press enter h ero.moveLeft press enter …" at bounding box center [705, 274] width 276 height 158
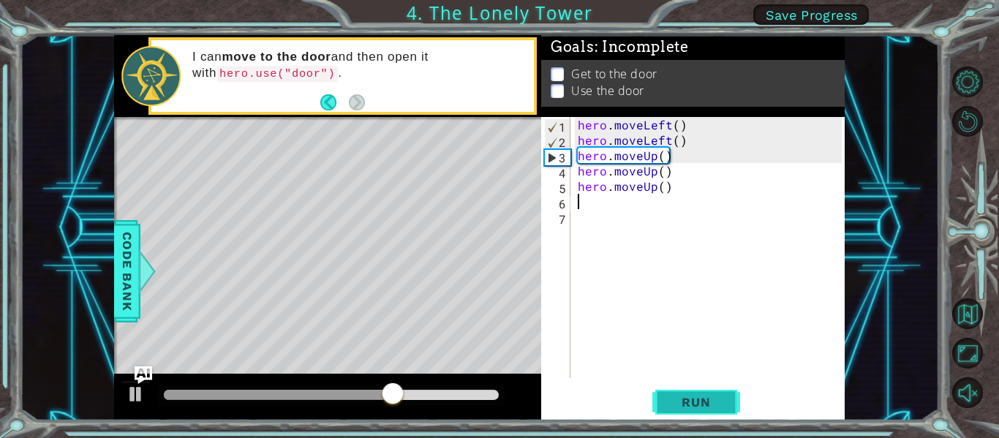
click at [700, 407] on span "Run" at bounding box center [696, 402] width 58 height 15
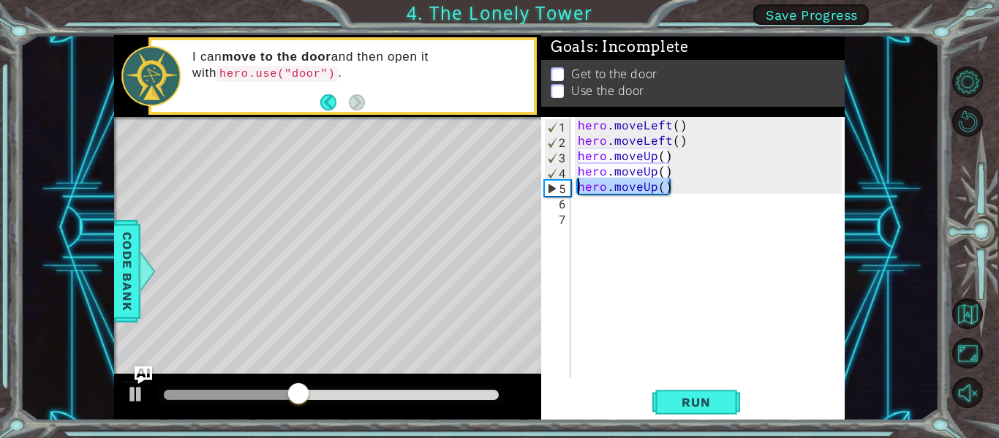
drag, startPoint x: 673, startPoint y: 189, endPoint x: 575, endPoint y: 186, distance: 98.7
click at [575, 186] on div "hero . moveLeft ( ) hero . moveLeft ( ) hero . moveUp ( ) hero . moveUp ( ) her…" at bounding box center [712, 263] width 274 height 292
type textarea "hero.moveUp()"
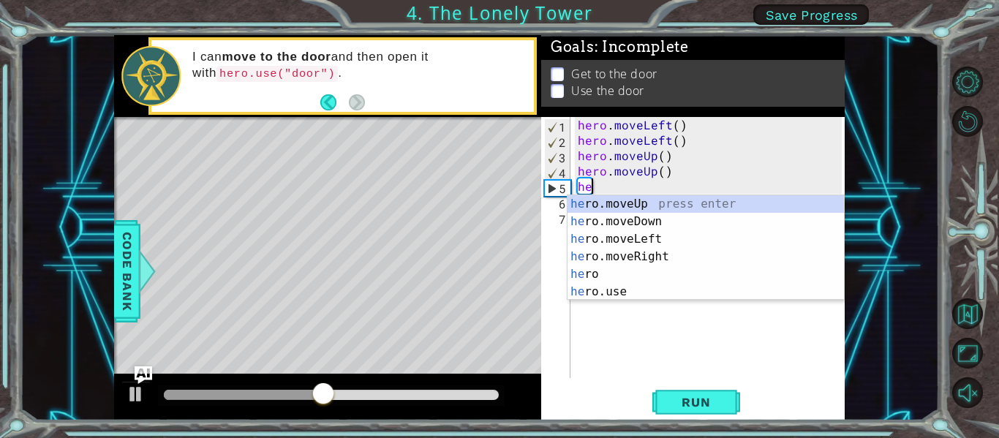
scroll to position [0, 1]
type textarea "hero"
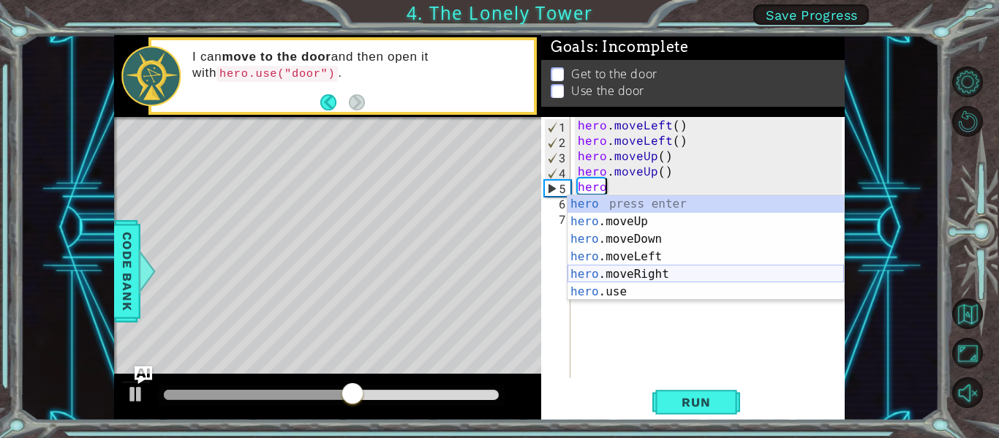
click at [636, 274] on div "hero press enter hero .moveUp press enter hero .moveDown press enter hero .move…" at bounding box center [705, 265] width 276 height 140
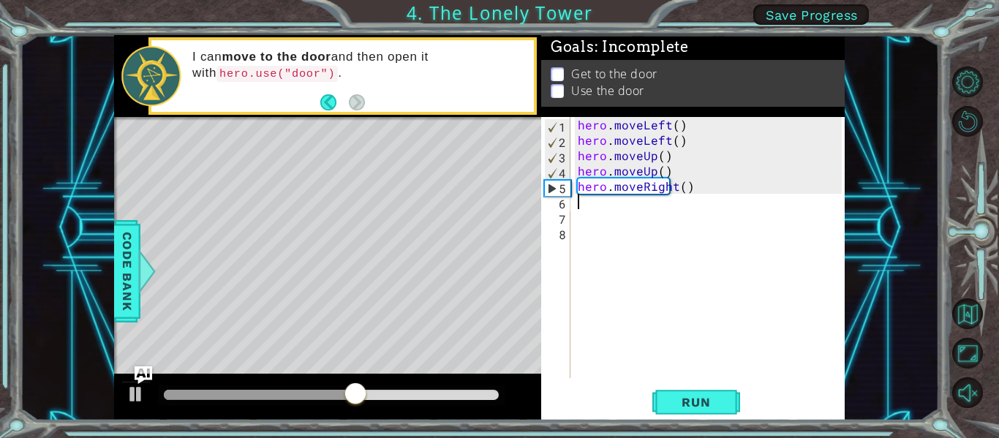
scroll to position [0, 0]
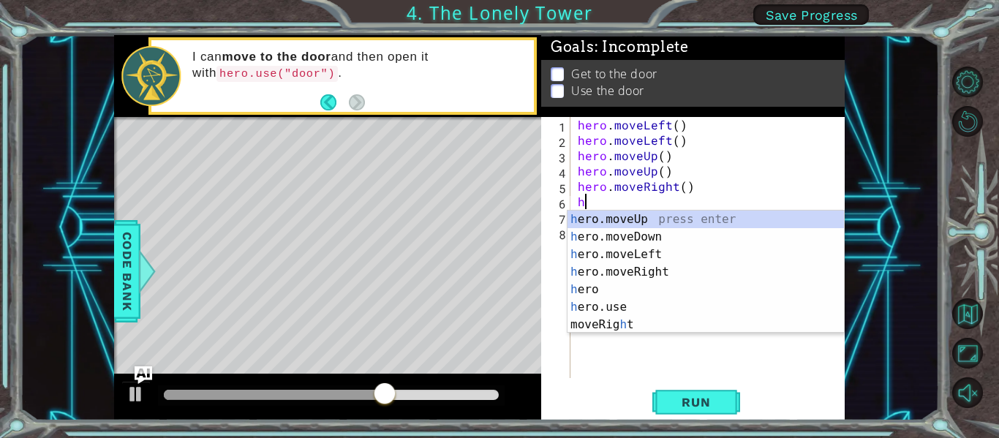
type textarea "hero"
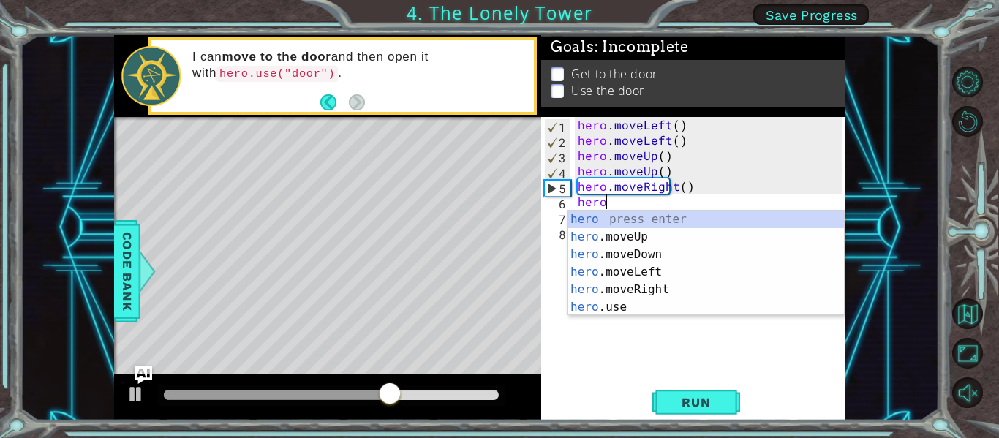
scroll to position [0, 1]
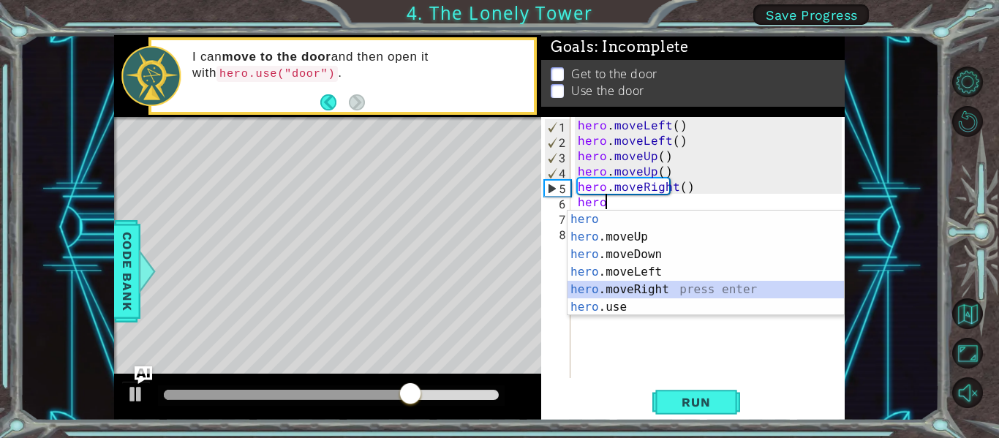
click at [670, 286] on div "hero press enter hero .moveUp press enter hero .moveDown press enter hero .move…" at bounding box center [705, 281] width 276 height 140
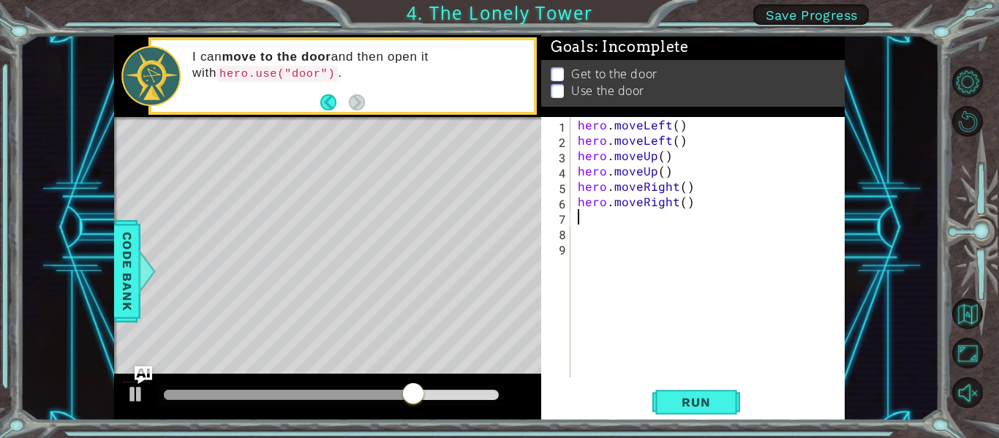
scroll to position [0, 0]
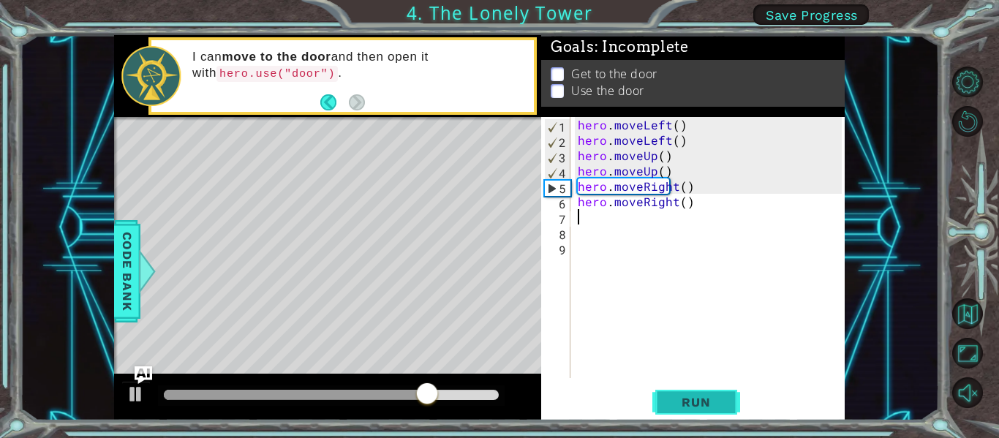
click at [694, 409] on button "Run" at bounding box center [696, 403] width 88 height 30
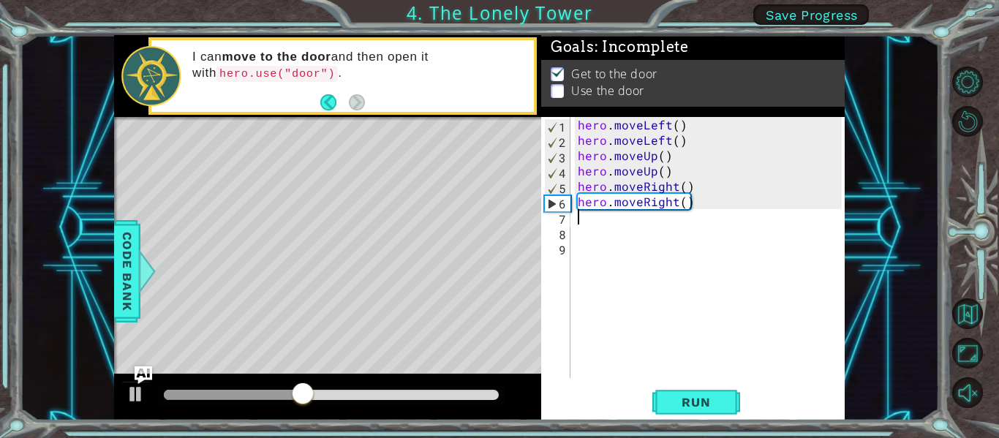
type textarea "hero"
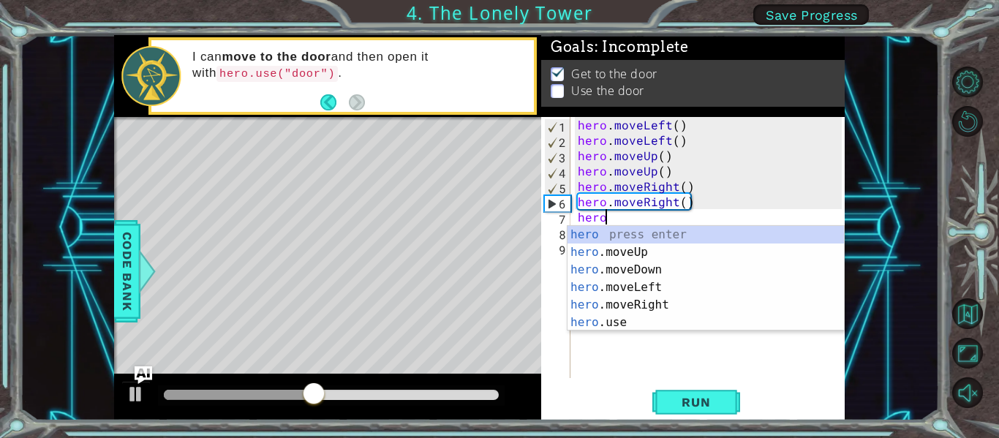
scroll to position [0, 1]
click at [685, 290] on div "hero press enter hero .moveUp press enter hero .moveDown press enter hero .move…" at bounding box center [705, 296] width 276 height 140
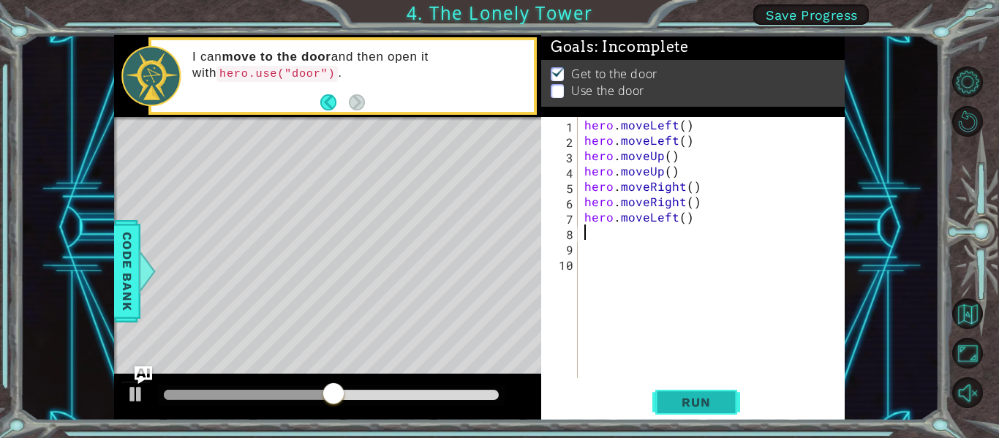
scroll to position [0, 0]
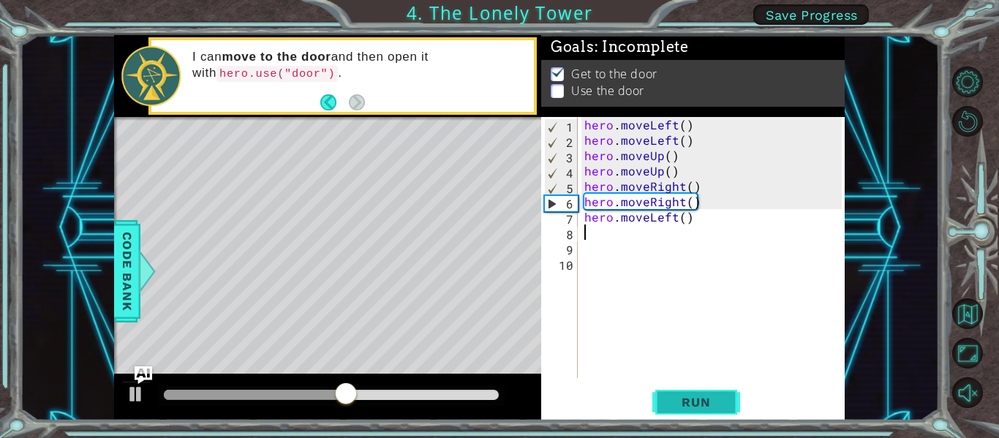
click at [695, 404] on span "Run" at bounding box center [696, 402] width 58 height 15
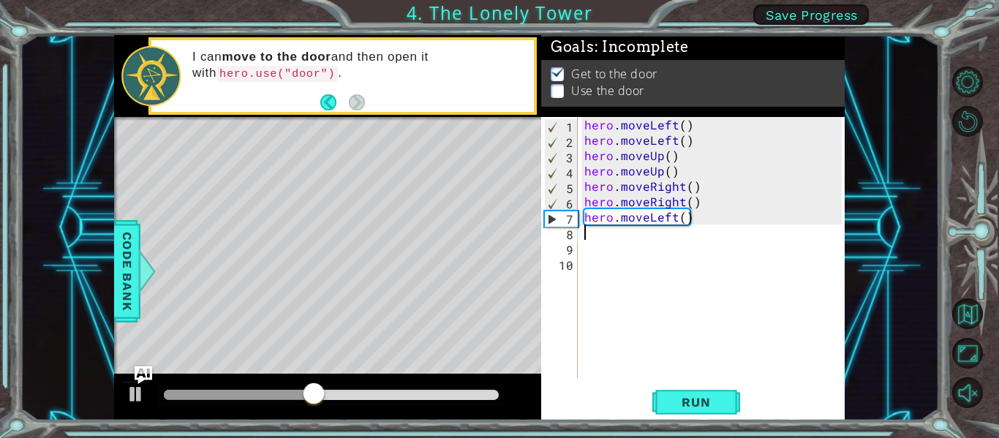
click at [698, 219] on div "hero . moveLeft ( ) hero . moveLeft ( ) hero . moveUp ( ) hero . moveUp ( ) her…" at bounding box center [715, 263] width 268 height 292
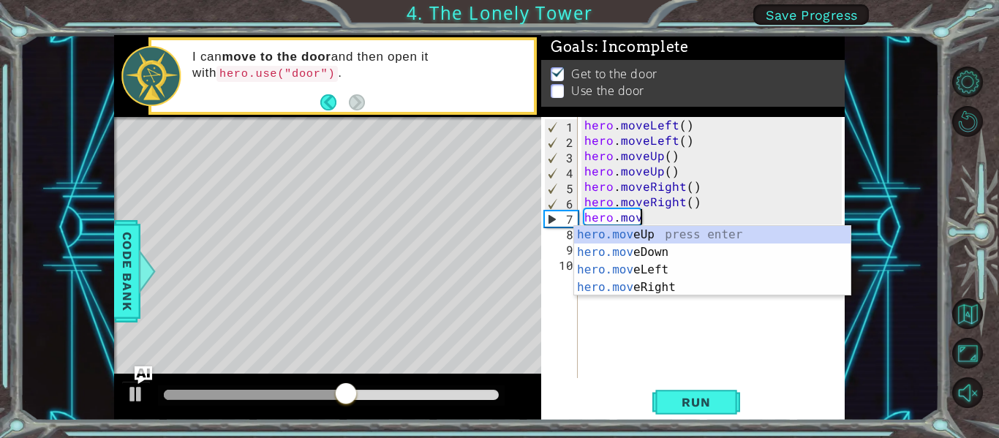
type textarea "[DOMAIN_NAME]"
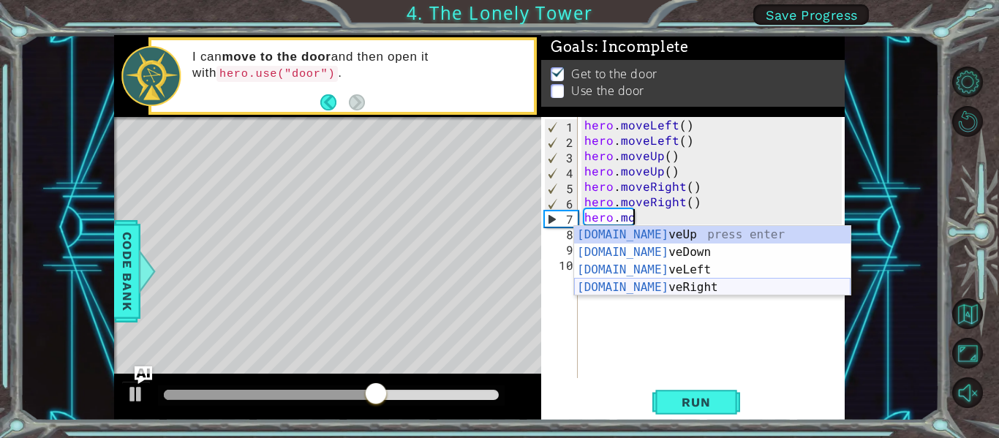
click at [680, 281] on div "[DOMAIN_NAME] veUp press enter [DOMAIN_NAME] veDown press enter [DOMAIN_NAME] v…" at bounding box center [712, 278] width 276 height 105
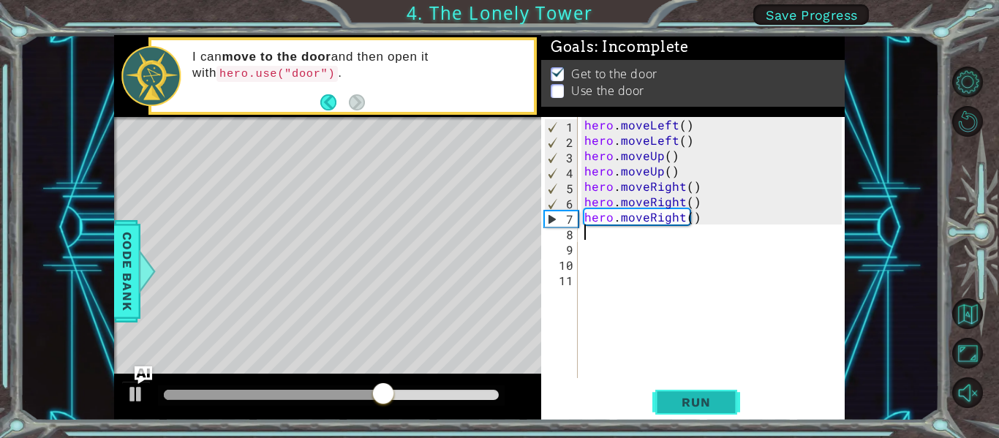
click at [699, 405] on span "Run" at bounding box center [696, 402] width 58 height 15
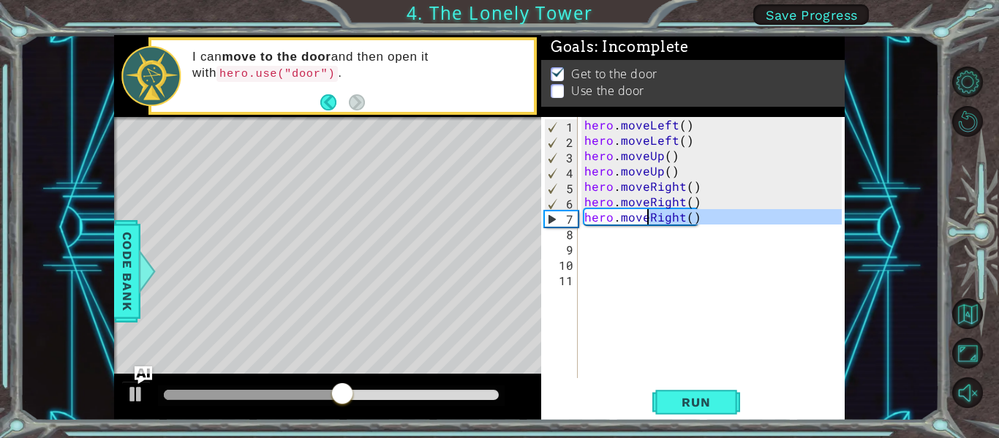
drag, startPoint x: 697, startPoint y: 225, endPoint x: 648, endPoint y: 211, distance: 51.1
click at [648, 211] on div "hero . moveLeft ( ) hero . moveLeft ( ) hero . moveUp ( ) hero . moveUp ( ) her…" at bounding box center [715, 263] width 268 height 292
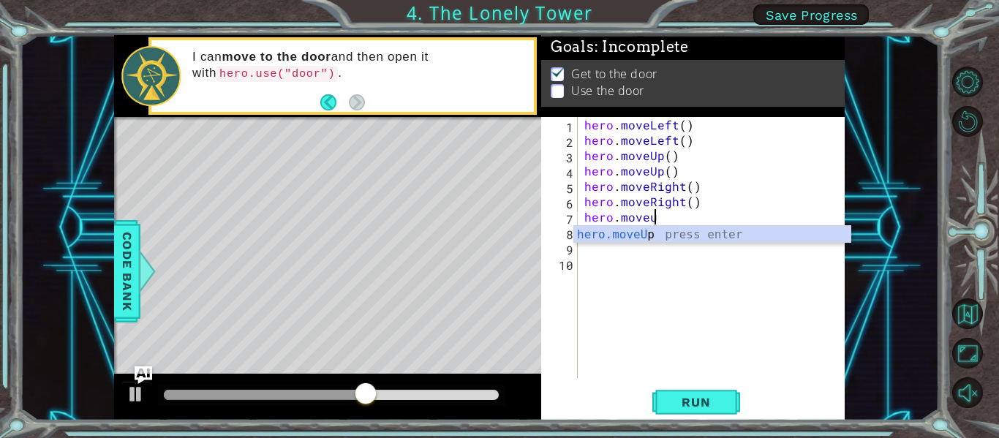
type textarea "hero.moveup"
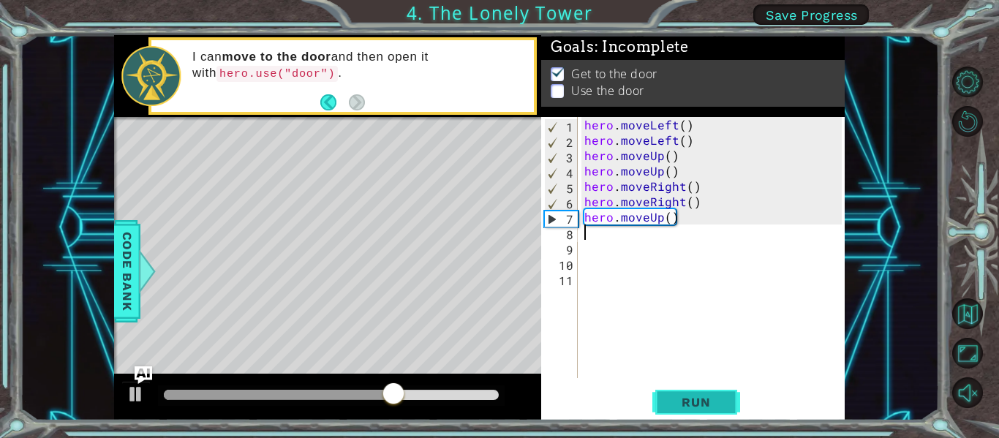
click at [708, 397] on span "Run" at bounding box center [696, 402] width 58 height 15
click at [391, 189] on div "Level Map" at bounding box center [452, 332] width 676 height 431
click at [598, 240] on div "hero . moveLeft ( ) hero . moveLeft ( ) hero . moveUp ( ) hero . moveUp ( ) her…" at bounding box center [715, 263] width 268 height 292
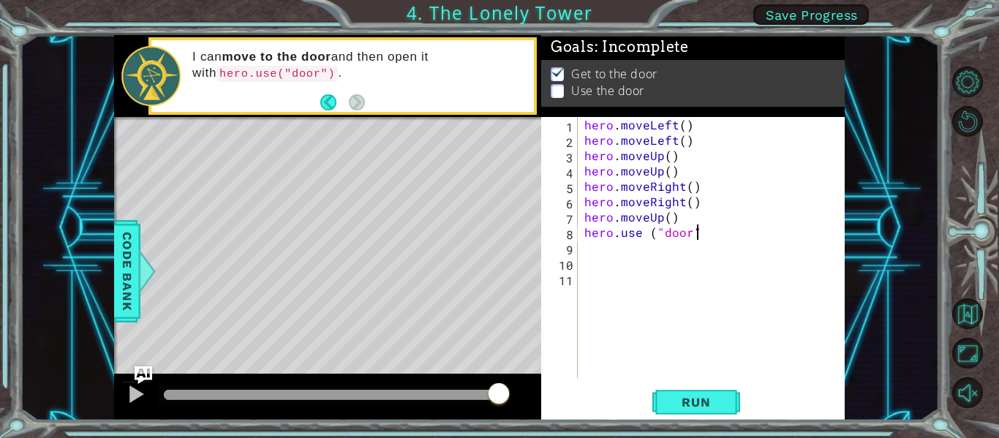
scroll to position [0, 7]
type textarea "hero.use ("door")"
click at [649, 233] on div "hero . moveLeft ( ) hero . moveLeft ( ) hero . moveUp ( ) hero . moveUp ( ) her…" at bounding box center [715, 263] width 268 height 292
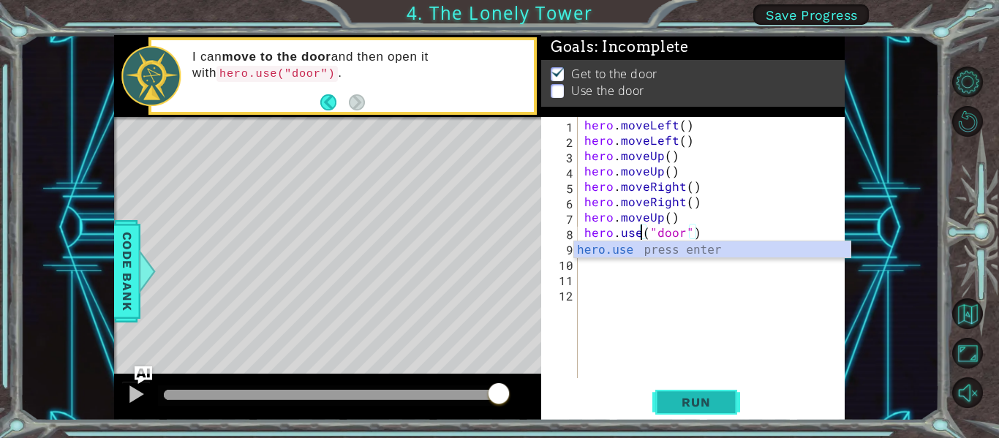
click at [702, 389] on button "Run" at bounding box center [696, 403] width 88 height 30
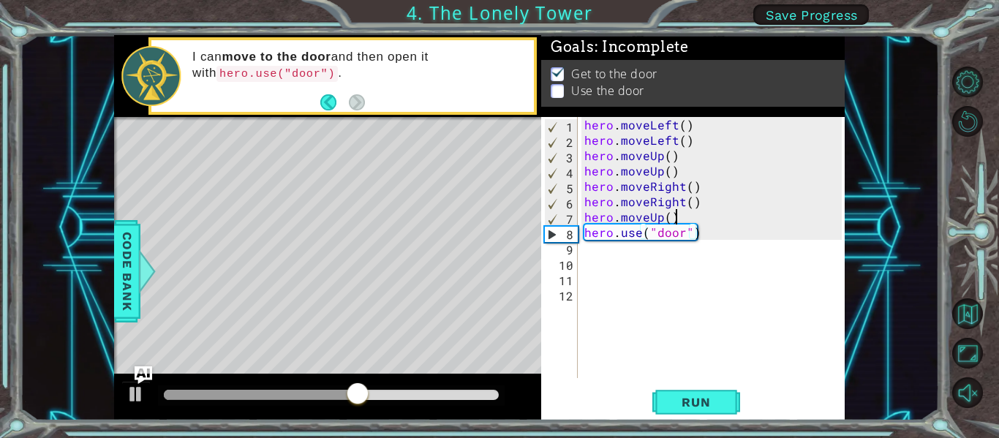
click at [673, 213] on div "hero . moveLeft ( ) hero . moveLeft ( ) hero . moveUp ( ) hero . moveUp ( ) her…" at bounding box center [715, 263] width 268 height 292
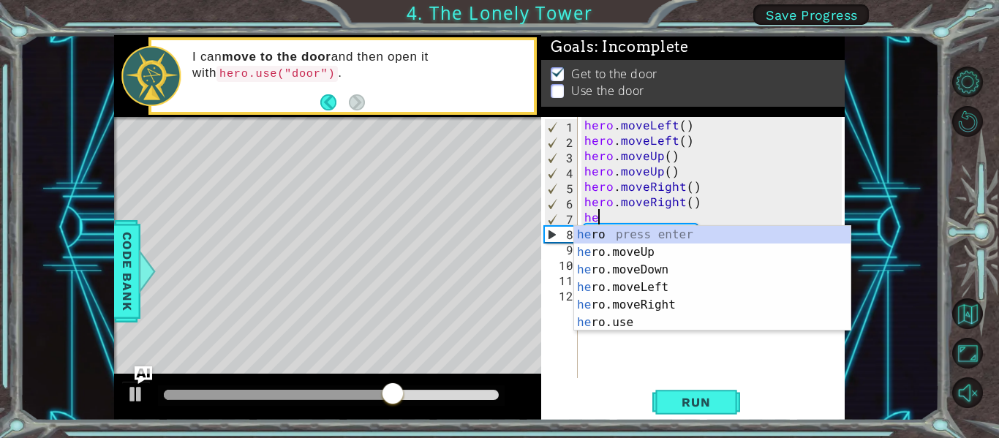
type textarea "h"
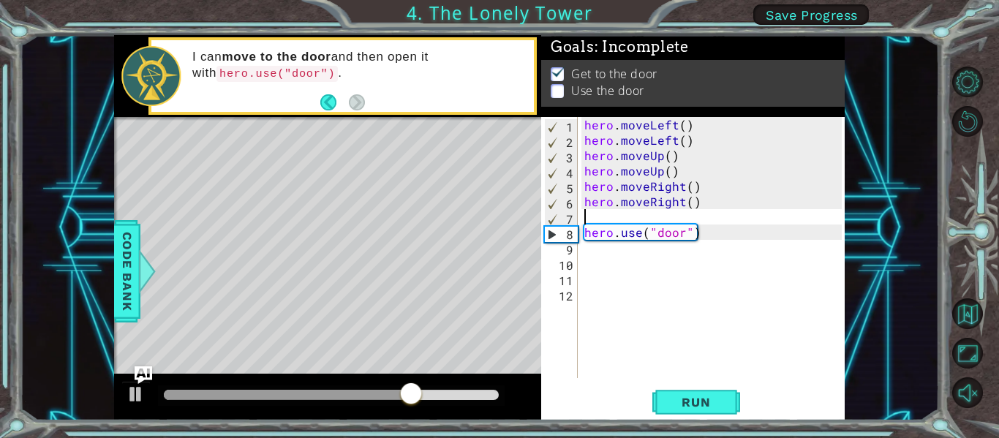
type textarea "hero.moveRight()"
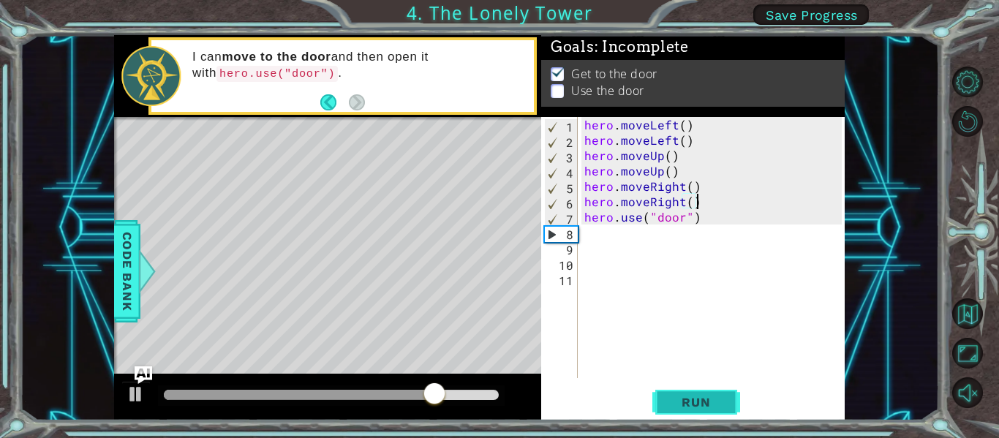
click at [707, 403] on span "Run" at bounding box center [696, 402] width 58 height 15
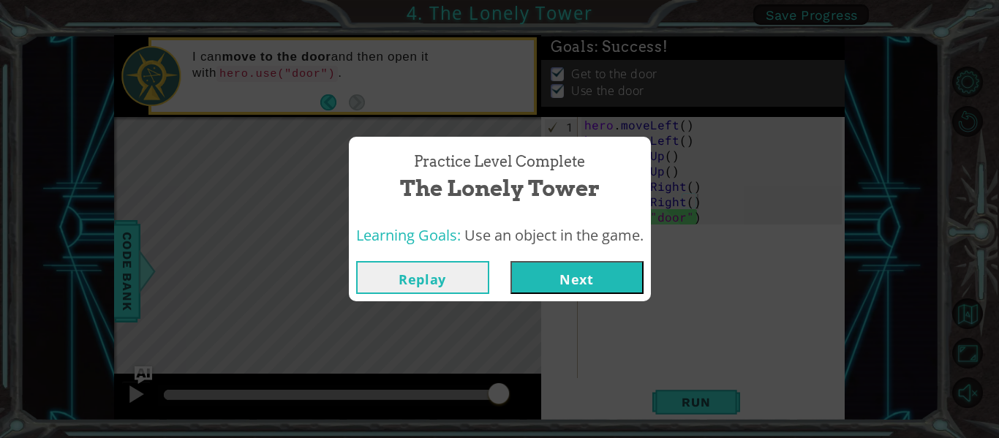
click at [608, 276] on button "Next" at bounding box center [576, 277] width 133 height 33
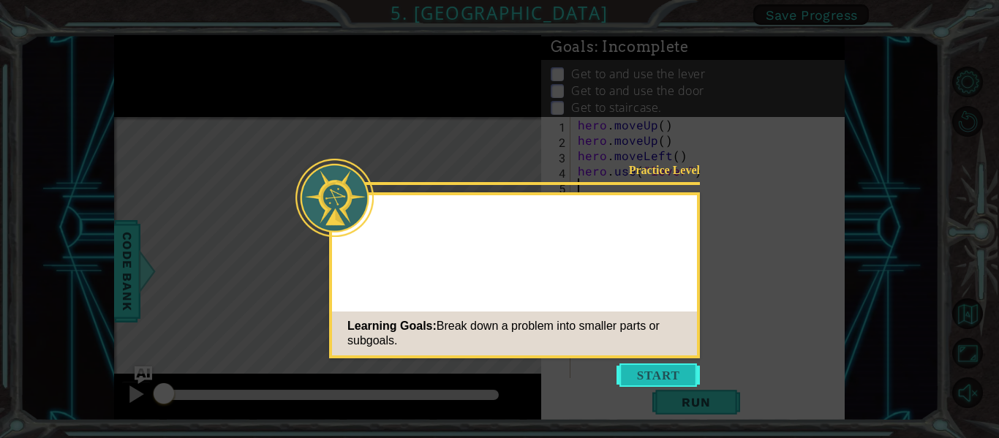
click at [635, 370] on button "Start" at bounding box center [657, 374] width 83 height 23
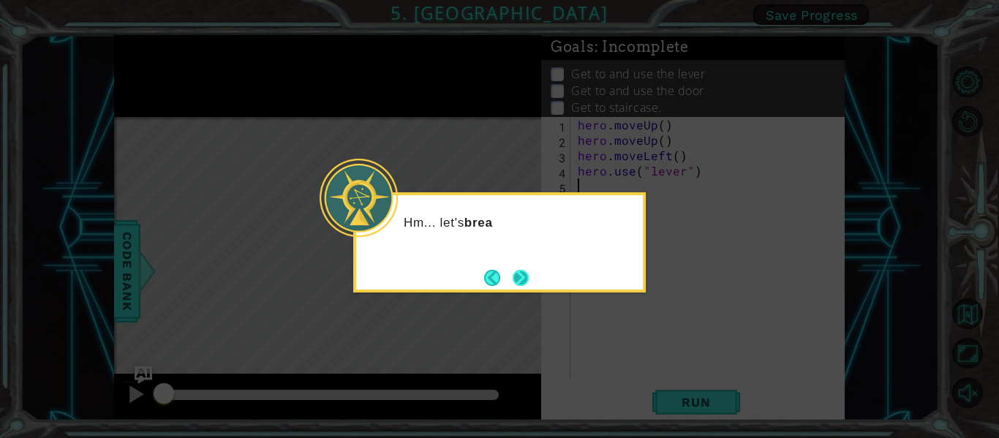
click at [512, 284] on button "Next" at bounding box center [521, 278] width 18 height 18
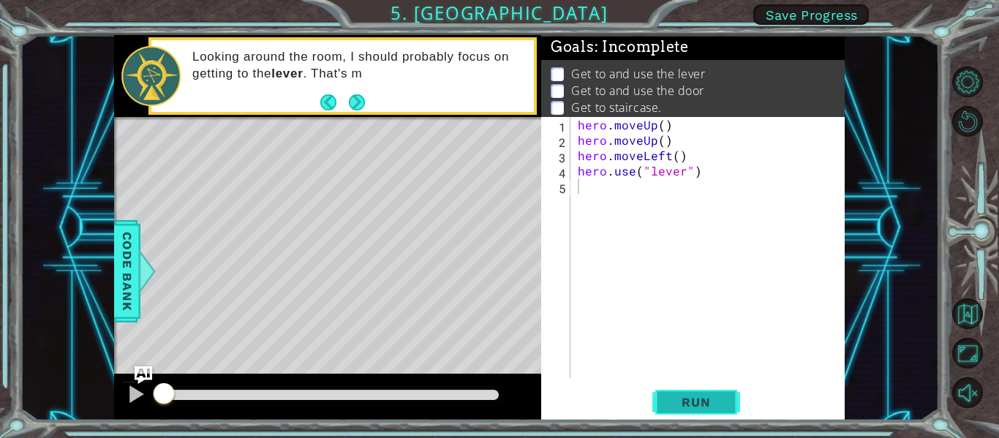
click at [695, 393] on button "Run" at bounding box center [696, 403] width 88 height 30
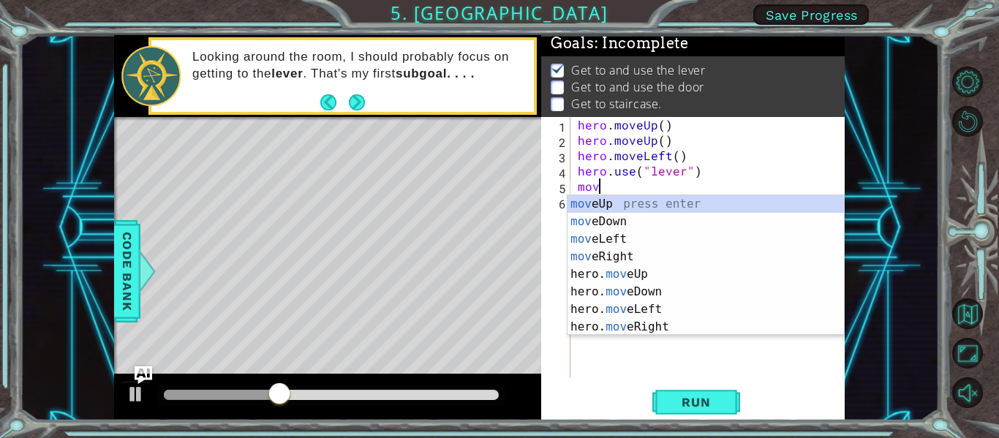
scroll to position [0, 1]
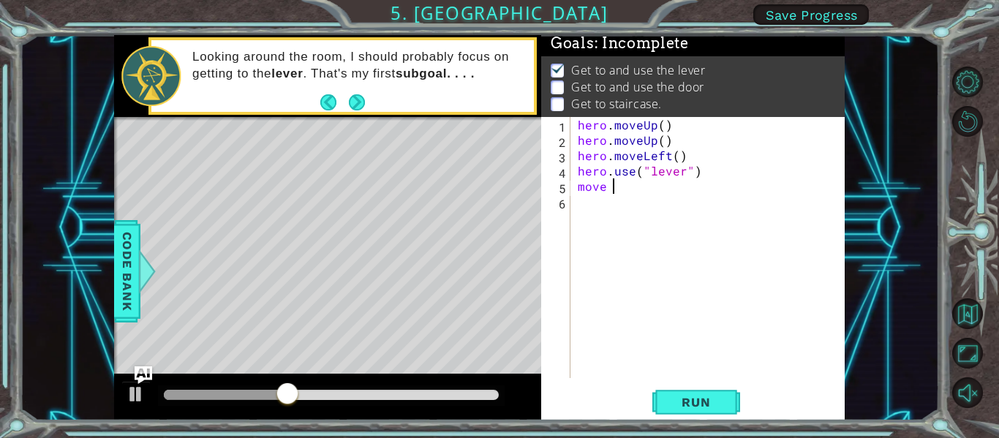
type textarea "move"
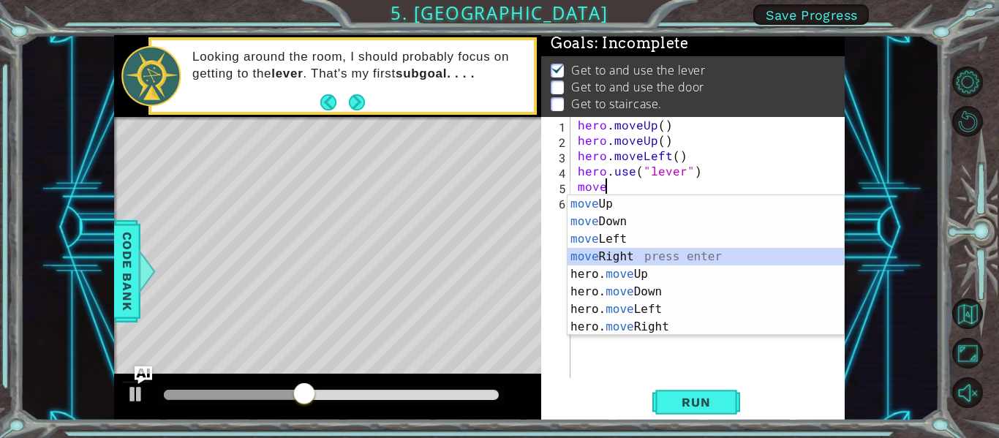
click at [600, 254] on div "move Up press enter move Down press enter move Left press enter move Right pres…" at bounding box center [705, 282] width 276 height 175
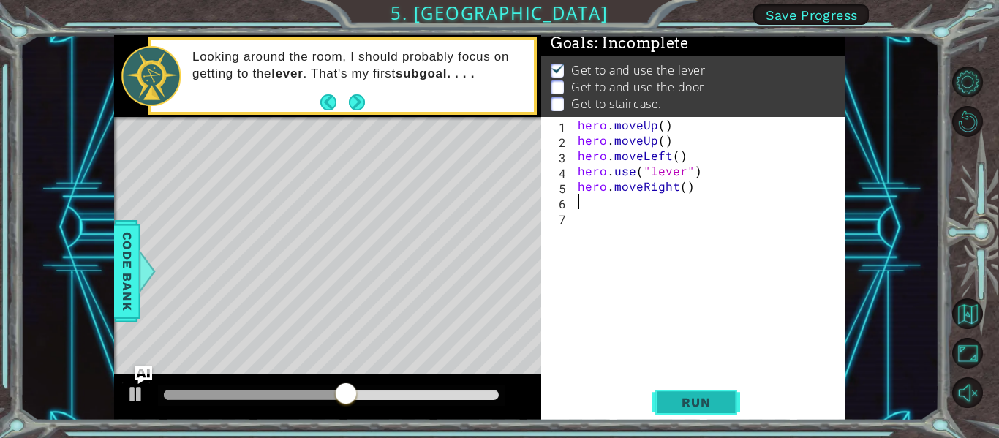
click at [702, 415] on button "Run" at bounding box center [696, 403] width 88 height 30
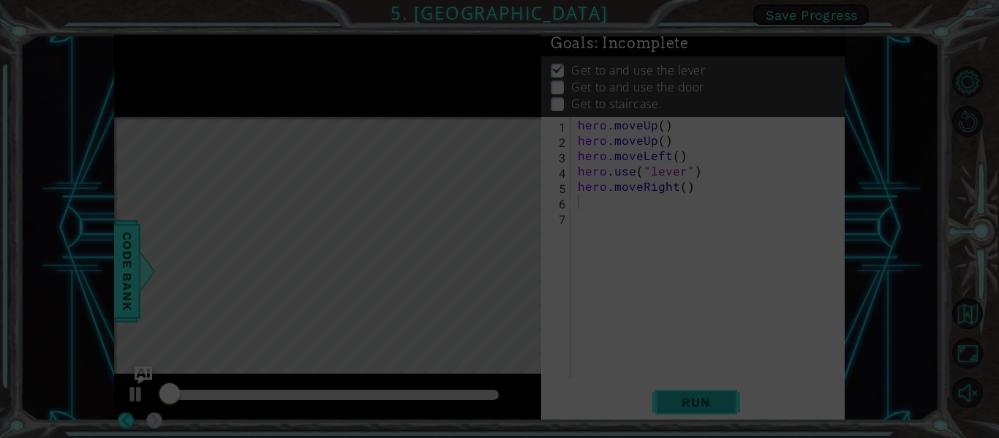
click at [702, 415] on button "Run" at bounding box center [696, 403] width 88 height 30
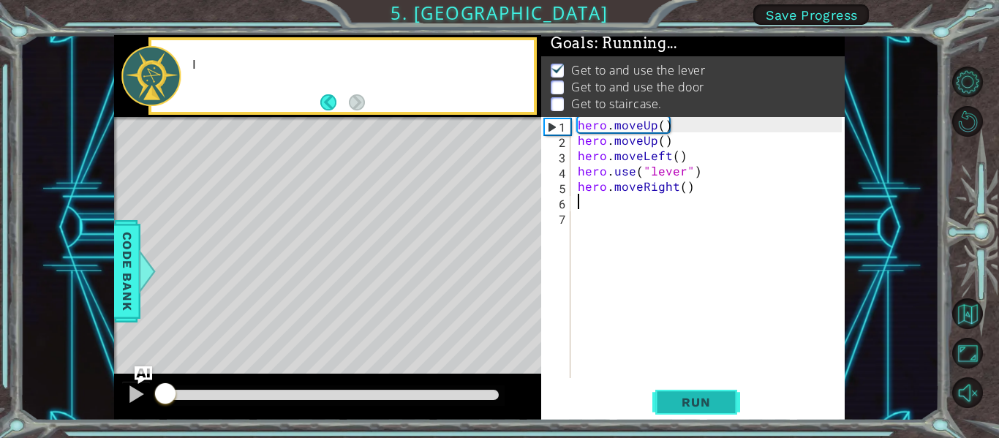
click at [702, 415] on button "Run" at bounding box center [696, 403] width 88 height 30
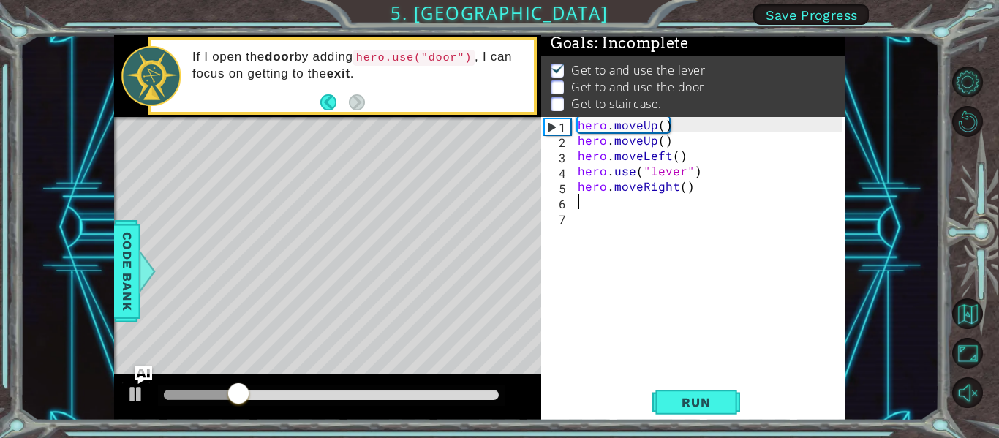
type textarea "m"
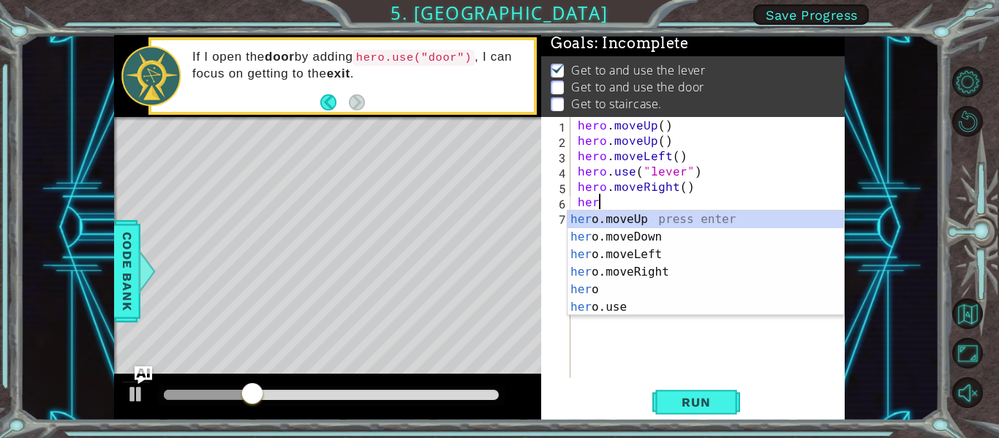
scroll to position [0, 1]
type textarea "hero"
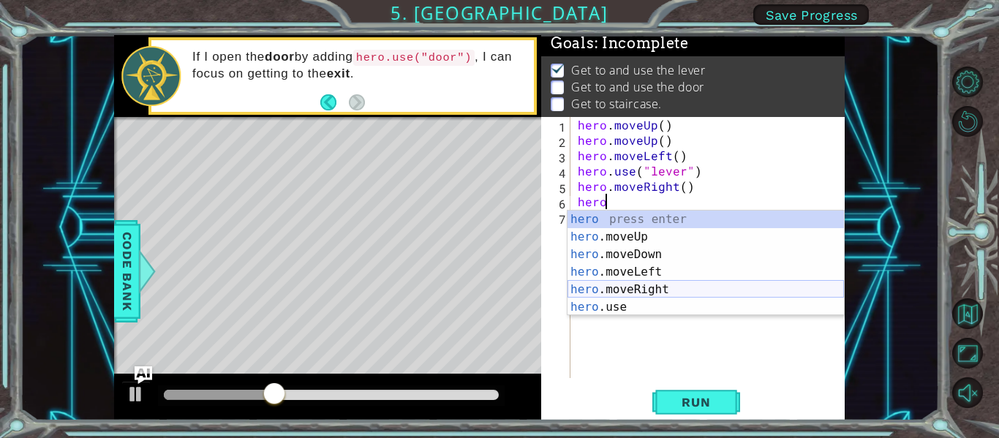
click at [660, 290] on div "hero press enter hero .moveUp press enter hero .moveDown press enter hero .move…" at bounding box center [705, 281] width 276 height 140
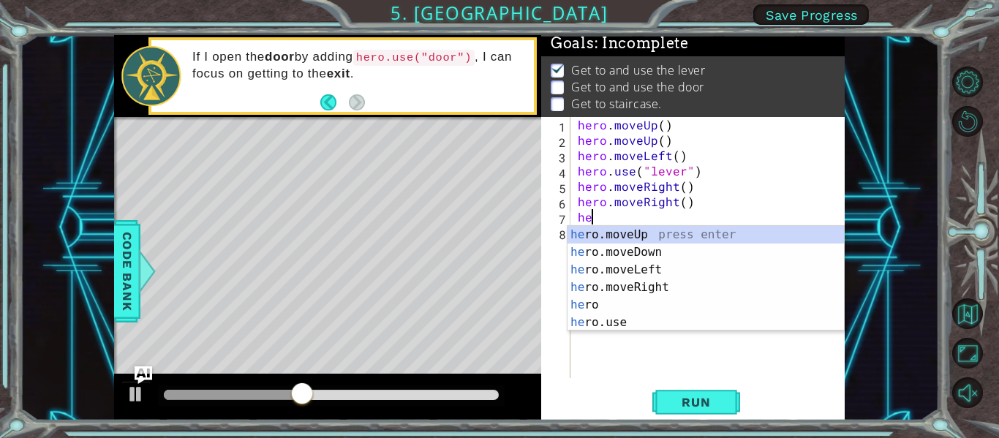
type textarea "hero"
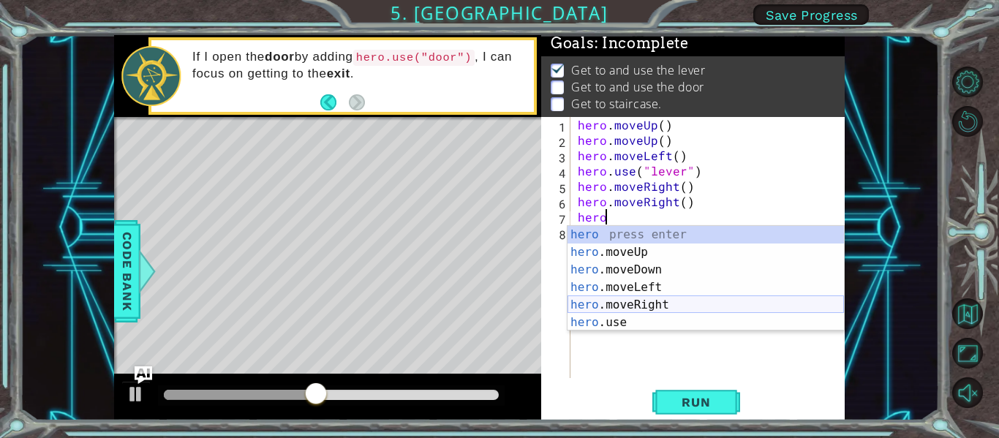
click at [691, 306] on div "hero press enter hero .moveUp press enter hero .moveDown press enter hero .move…" at bounding box center [705, 296] width 276 height 140
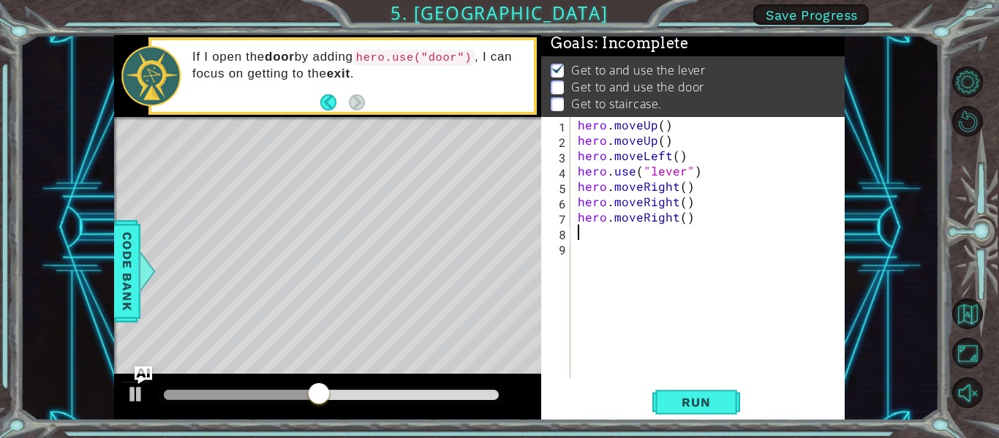
scroll to position [0, 0]
click at [695, 389] on button "Run" at bounding box center [696, 403] width 88 height 30
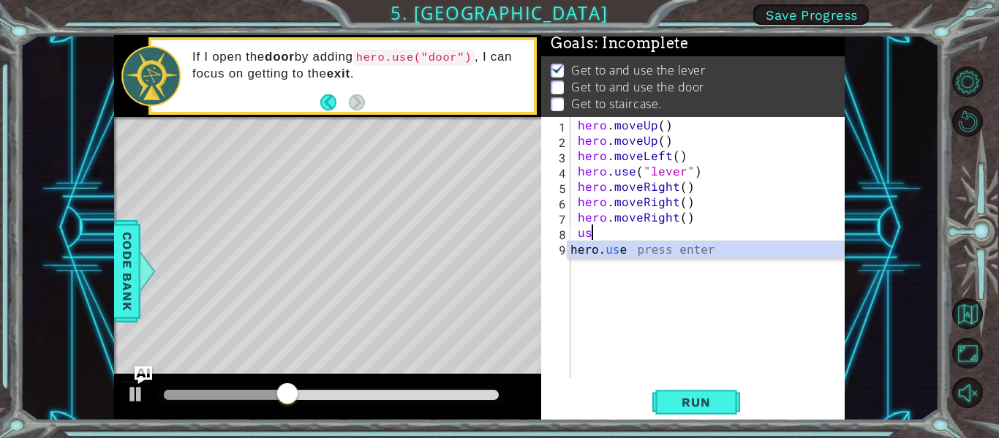
type textarea "u"
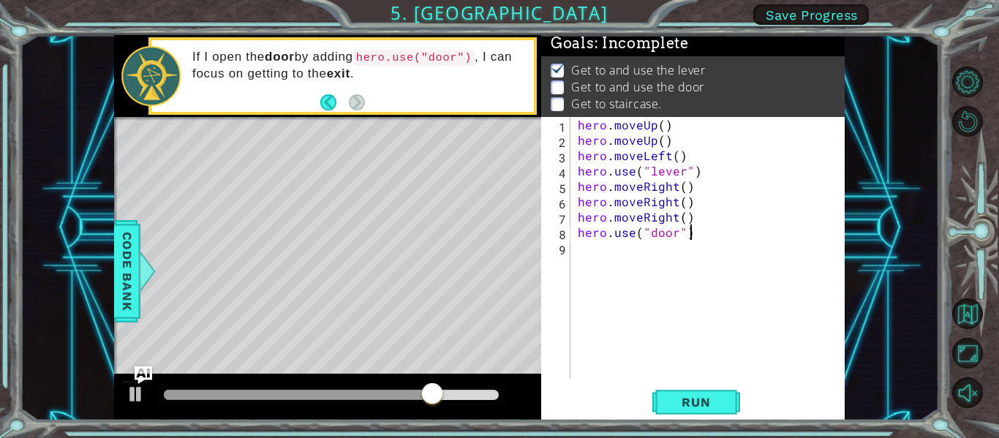
scroll to position [0, 7]
type textarea "hero.use("door")"
click at [682, 390] on button "Run" at bounding box center [696, 403] width 88 height 30
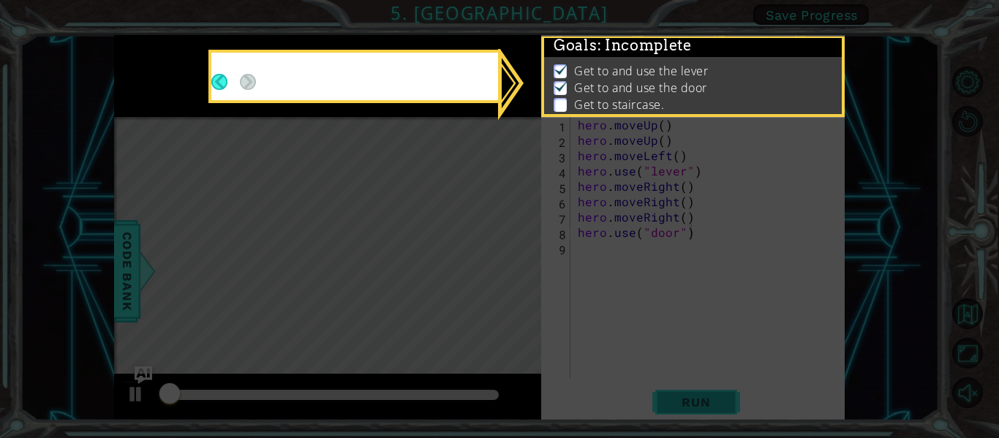
scroll to position [4, 0]
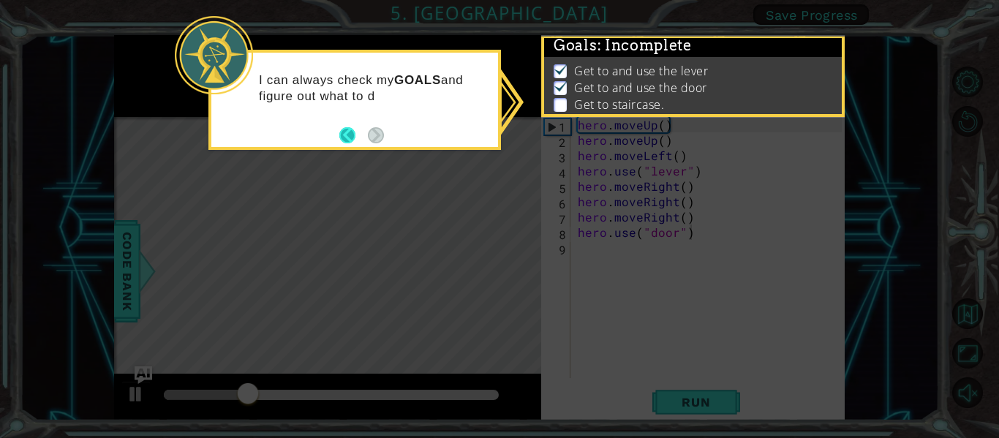
click at [351, 132] on button "Back" at bounding box center [353, 135] width 29 height 16
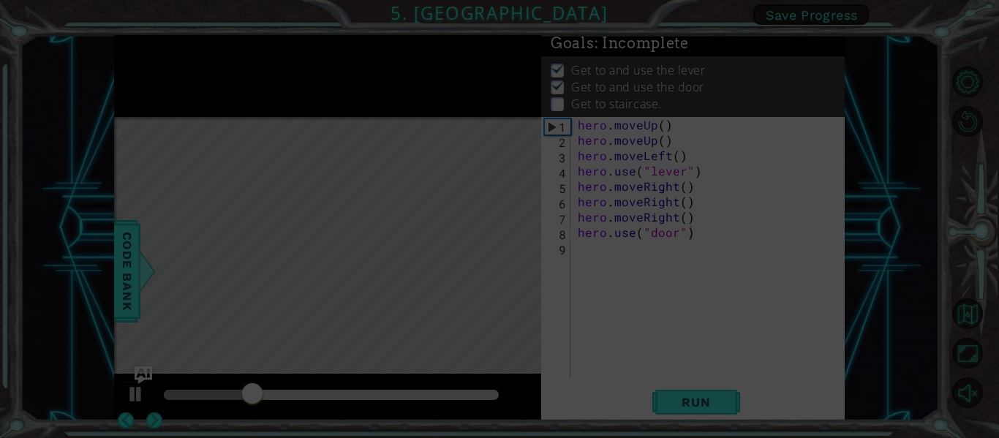
scroll to position [1, 0]
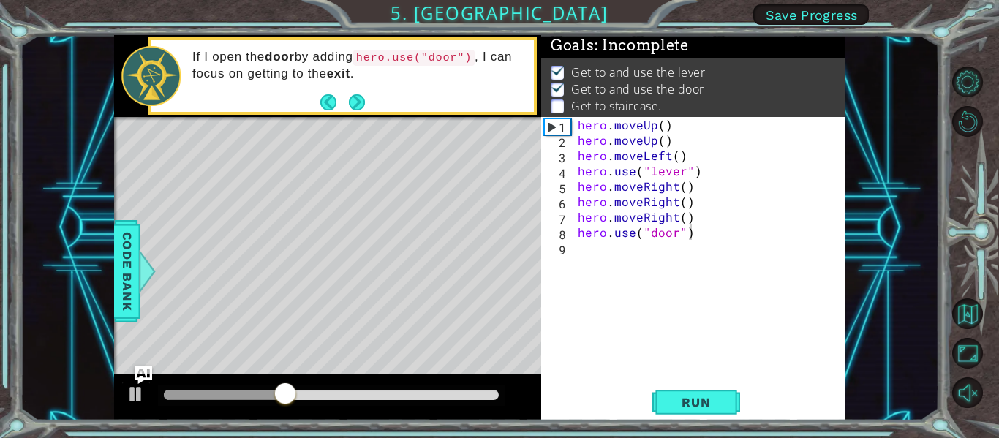
click at [572, 254] on div "hero.use("door") 1 2 3 4 5 6 7 8 9 hero . moveUp ( ) hero . moveUp ( ) hero . m…" at bounding box center [691, 247] width 301 height 261
click at [581, 254] on div "hero . moveUp ( ) hero . moveUp ( ) hero . moveLeft ( ) hero . use ( "lever" ) …" at bounding box center [712, 263] width 274 height 292
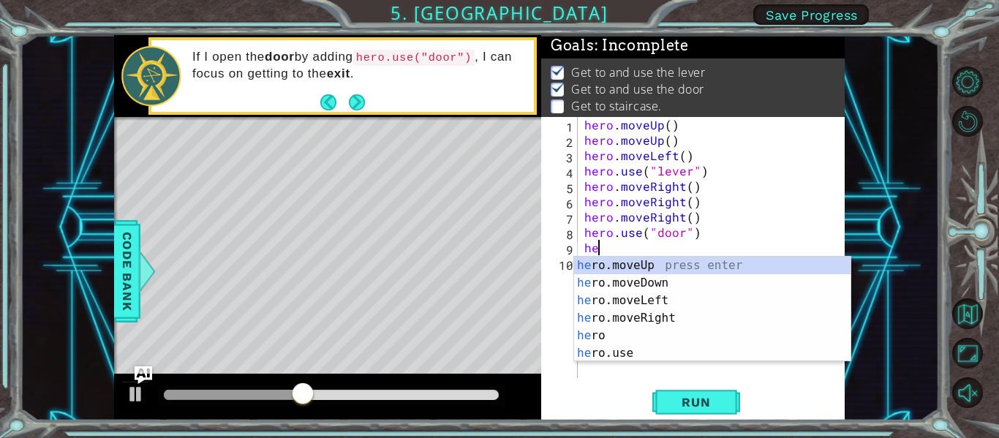
scroll to position [0, 1]
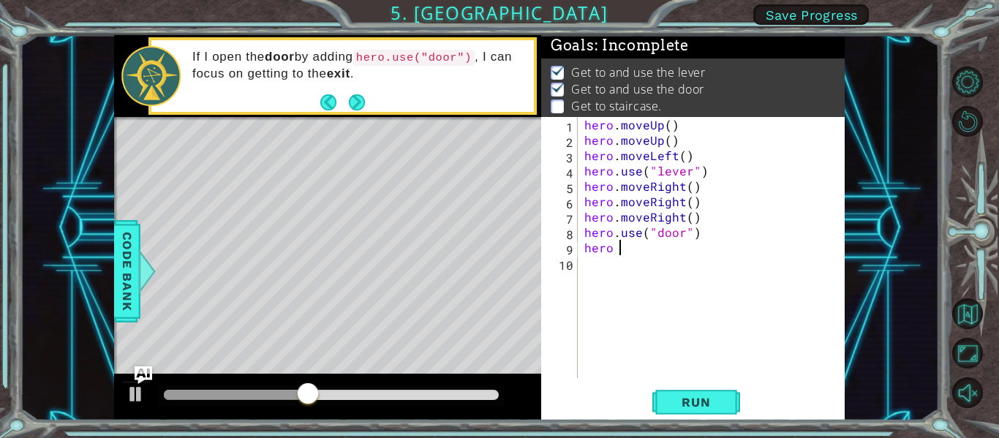
type textarea "hero"
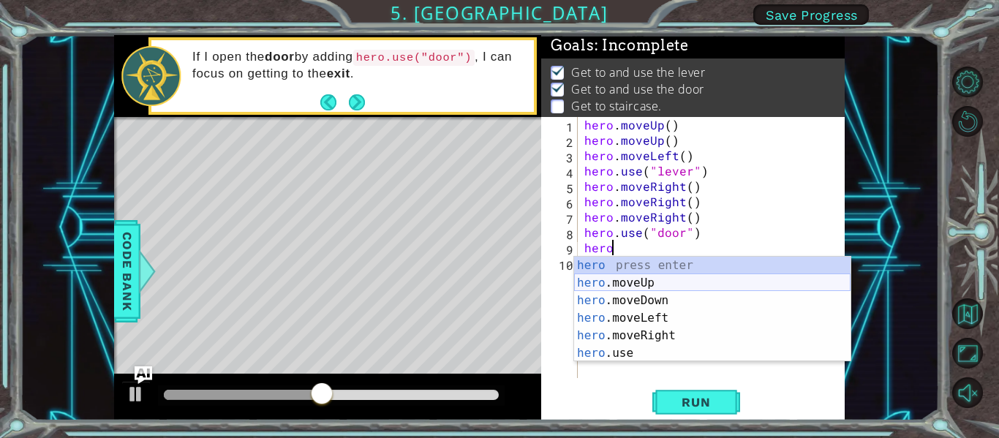
click at [594, 278] on div "hero press enter hero .moveUp press enter hero .moveDown press enter hero .move…" at bounding box center [712, 327] width 276 height 140
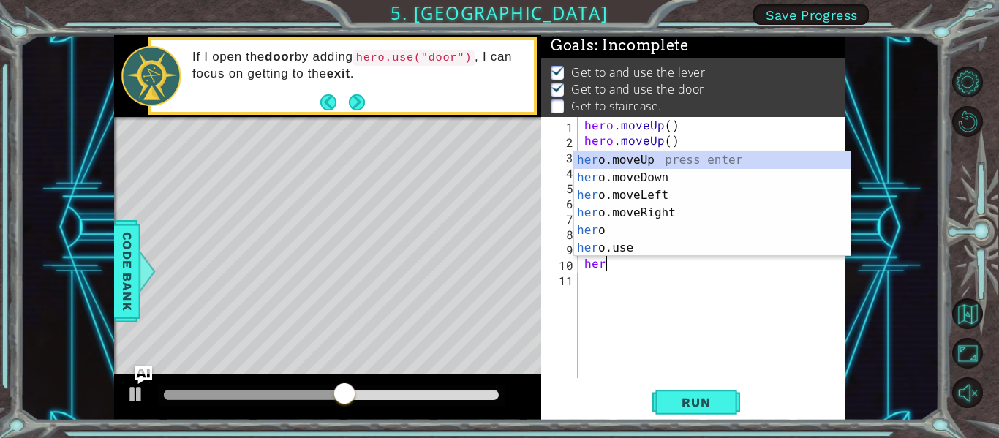
type textarea "hero"
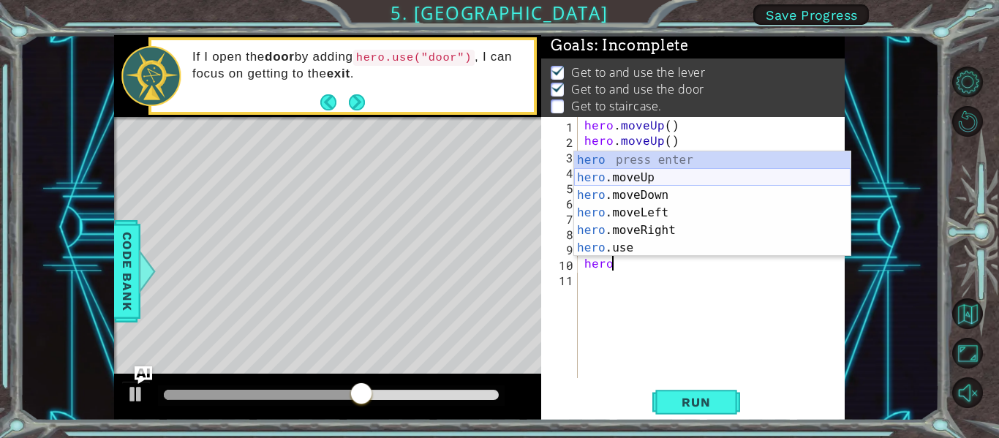
click at [670, 173] on div "hero press enter hero .moveUp press enter hero .moveDown press enter hero .move…" at bounding box center [712, 221] width 276 height 140
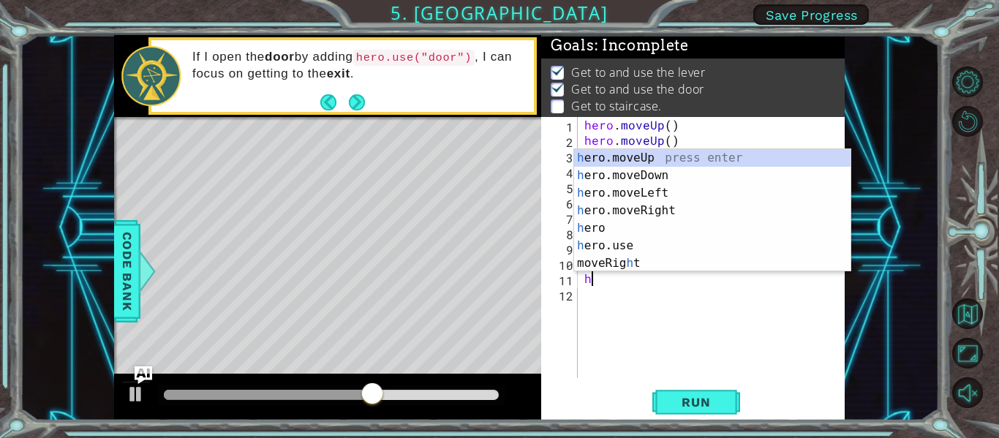
type textarea "her"
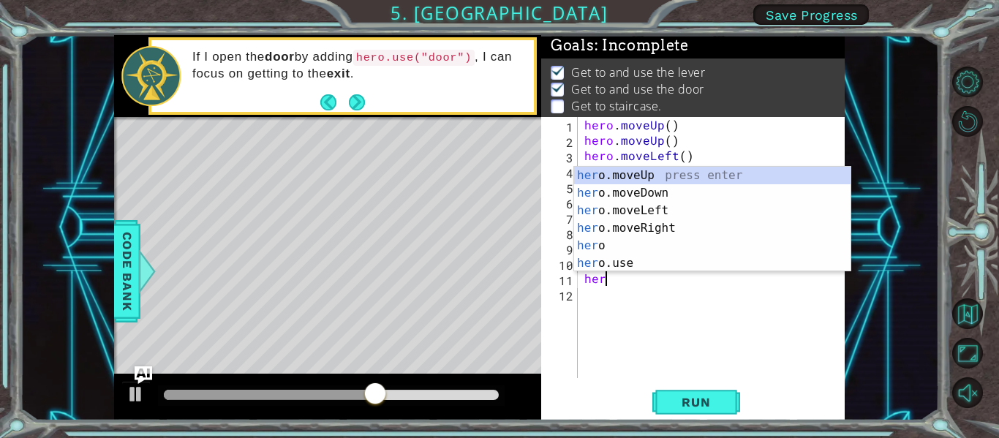
scroll to position [0, 1]
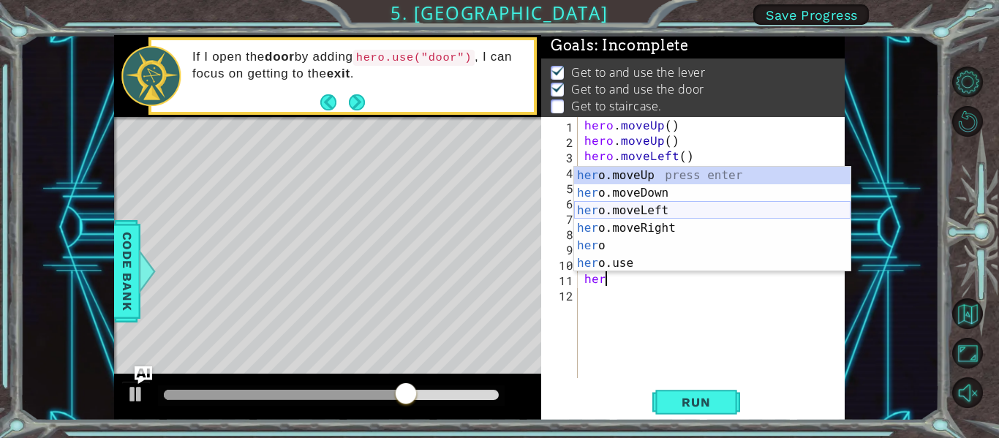
click at [687, 204] on div "her o.moveUp press enter her o.moveDown press enter her o.moveLeft press enter …" at bounding box center [712, 237] width 276 height 140
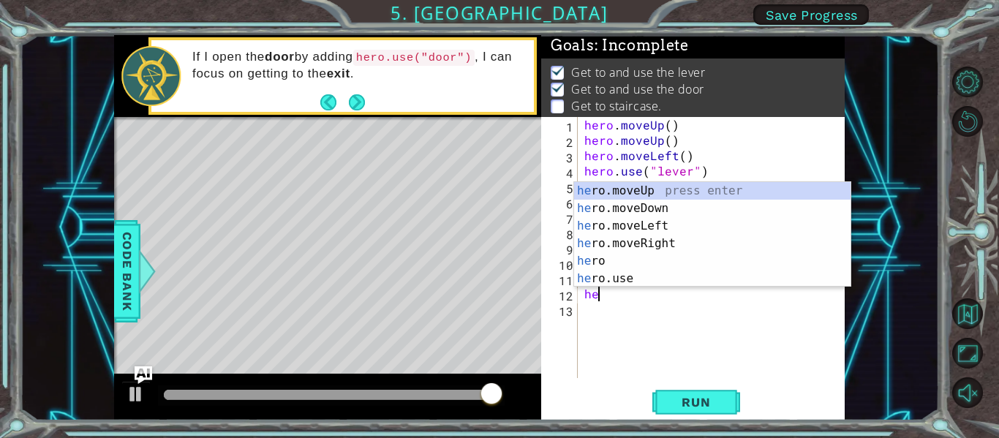
scroll to position [0, 0]
type textarea "heo"
click at [668, 228] on div "he r o .moveUp press enter he r o .moveDown press enter he r o .moveLeft press …" at bounding box center [712, 252] width 276 height 140
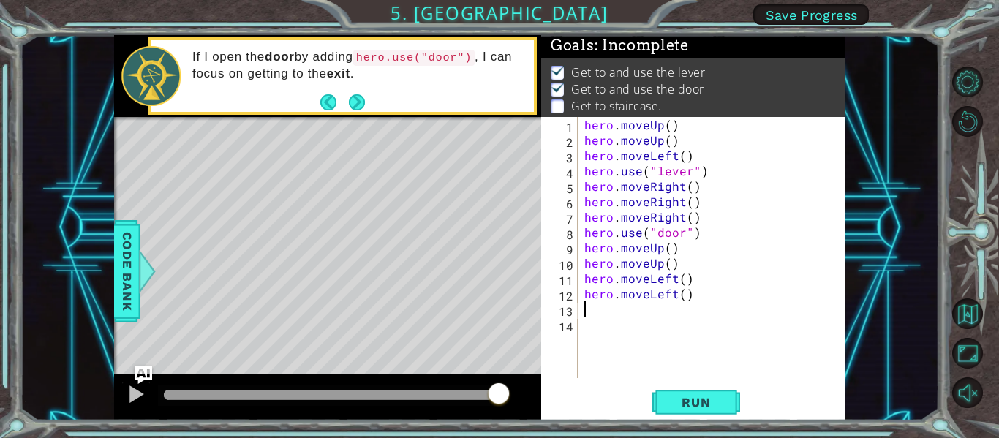
scroll to position [0, 0]
click at [685, 407] on span "Run" at bounding box center [696, 402] width 58 height 15
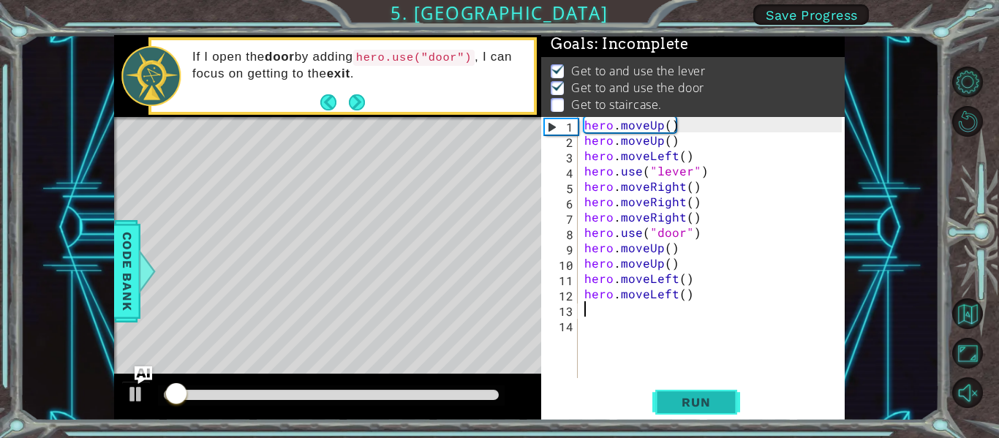
scroll to position [4, 0]
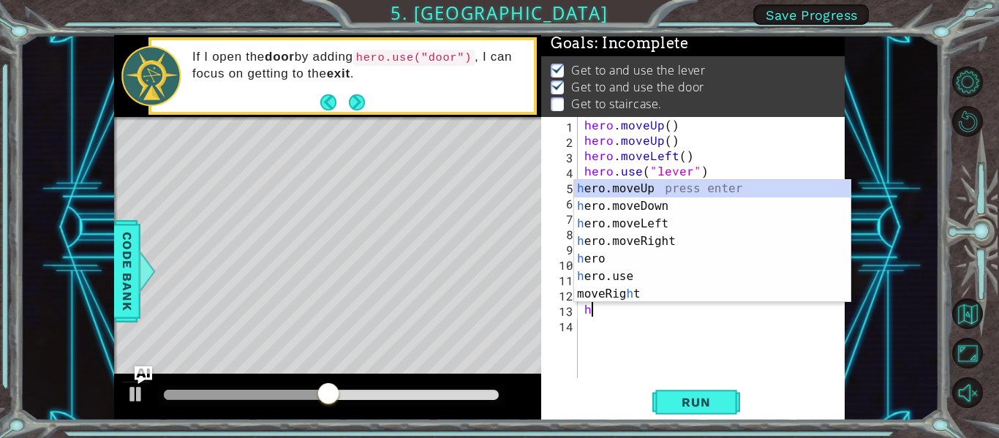
type textarea "hero"
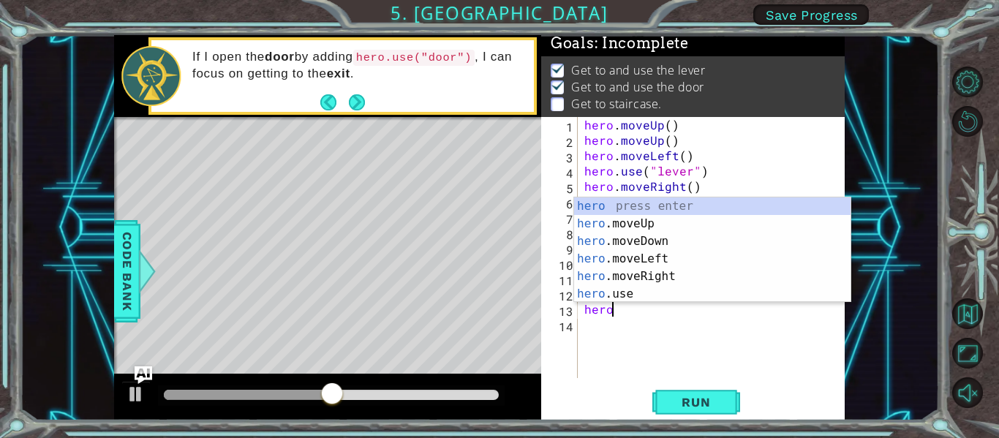
scroll to position [0, 1]
click at [628, 256] on div "hero press enter hero .moveUp press enter hero .moveDown press enter hero .move…" at bounding box center [712, 267] width 276 height 140
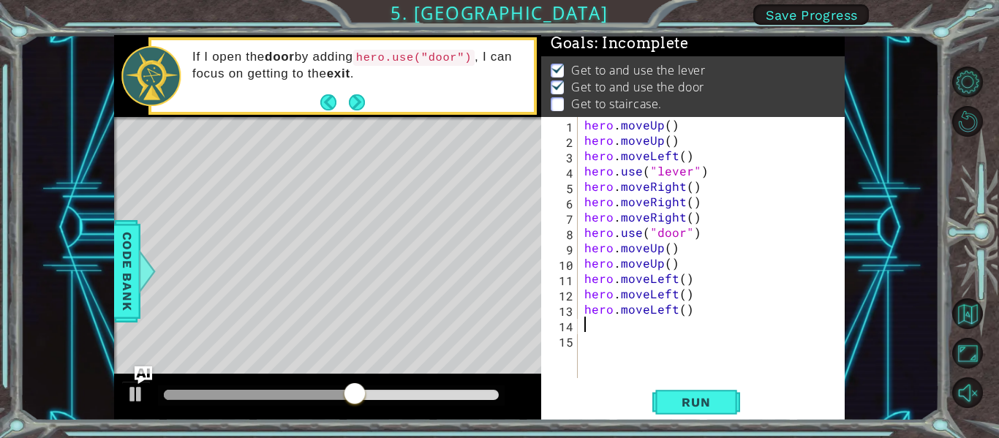
scroll to position [0, 0]
click at [665, 399] on button "Run" at bounding box center [696, 403] width 88 height 30
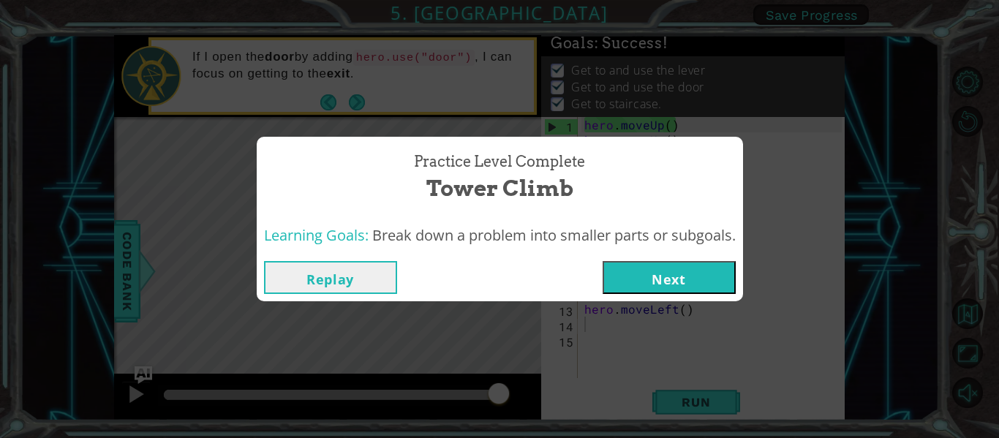
click at [688, 283] on button "Next" at bounding box center [668, 277] width 133 height 33
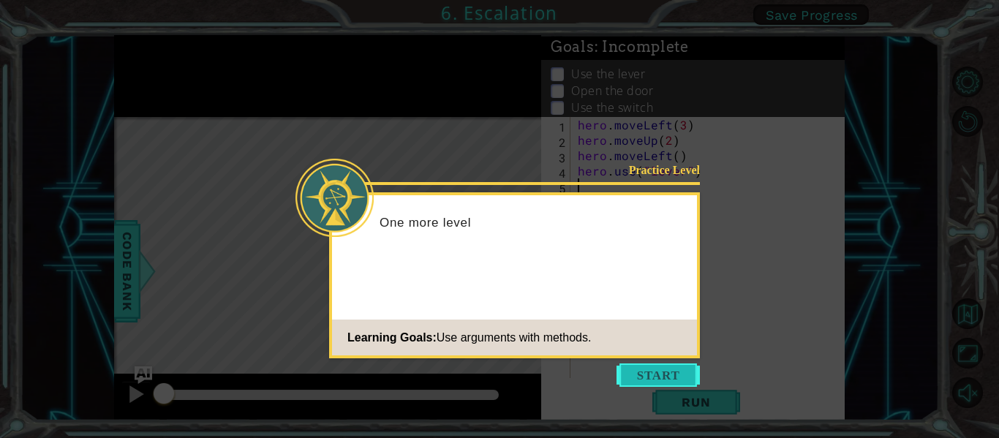
click at [673, 385] on button "Start" at bounding box center [657, 374] width 83 height 23
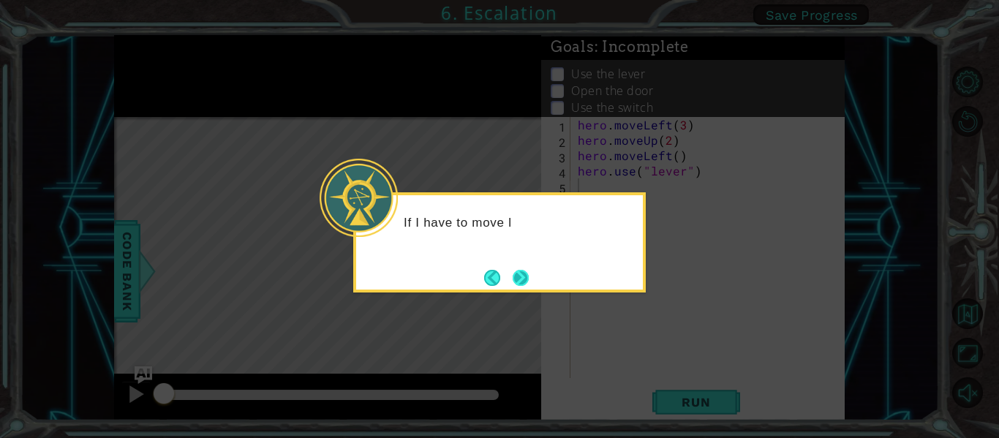
click at [515, 276] on button "Next" at bounding box center [520, 277] width 25 height 25
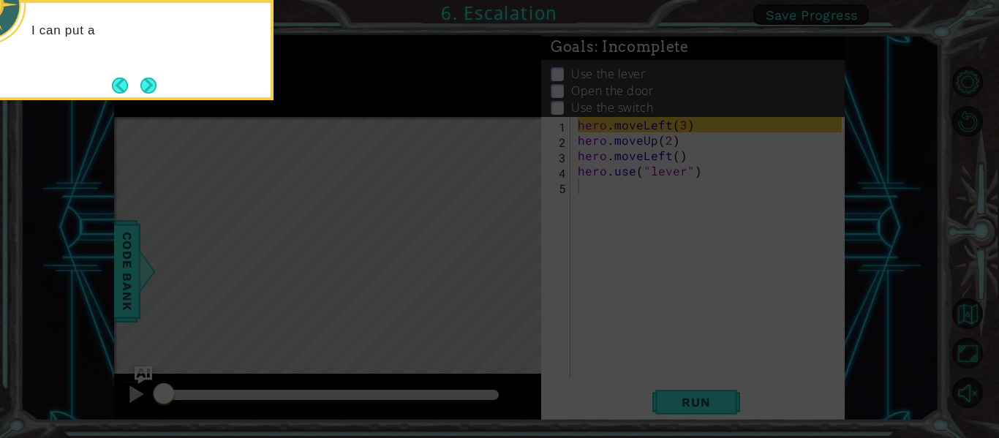
click at [564, 243] on icon at bounding box center [499, 65] width 999 height 745
click at [157, 86] on button "Next" at bounding box center [148, 85] width 17 height 17
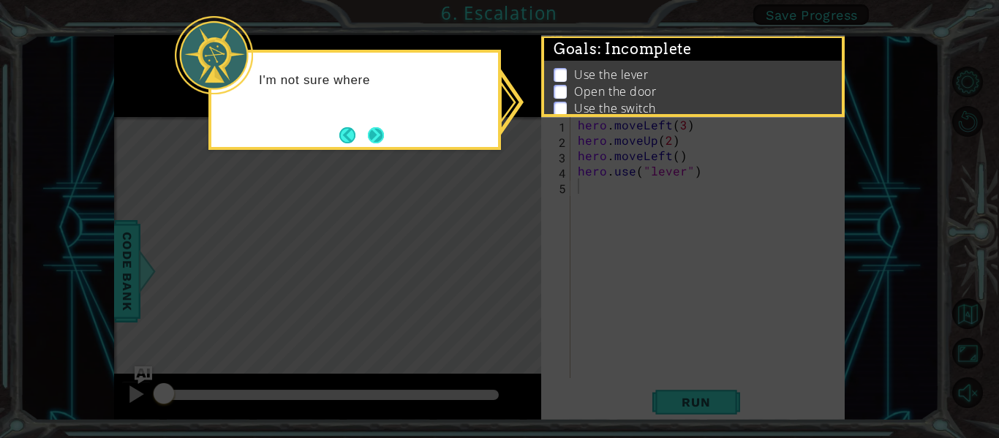
click at [384, 140] on button "Next" at bounding box center [376, 135] width 16 height 16
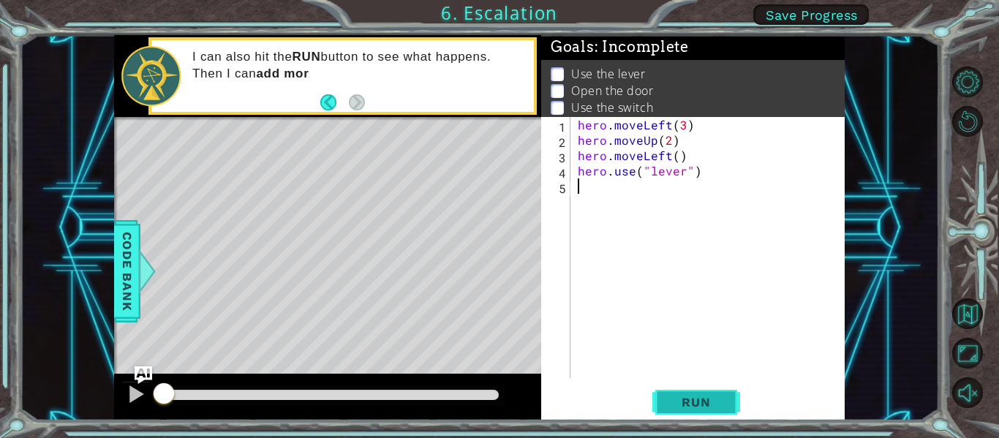
click at [678, 409] on span "Run" at bounding box center [696, 402] width 58 height 15
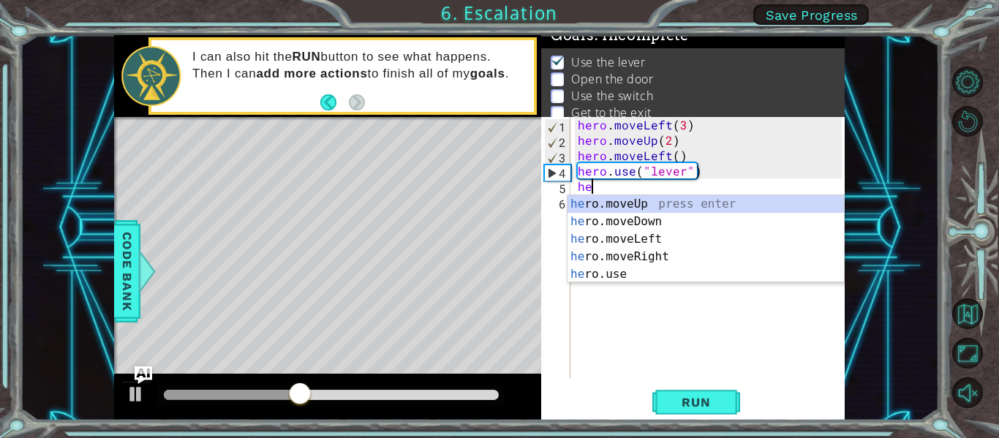
scroll to position [0, 1]
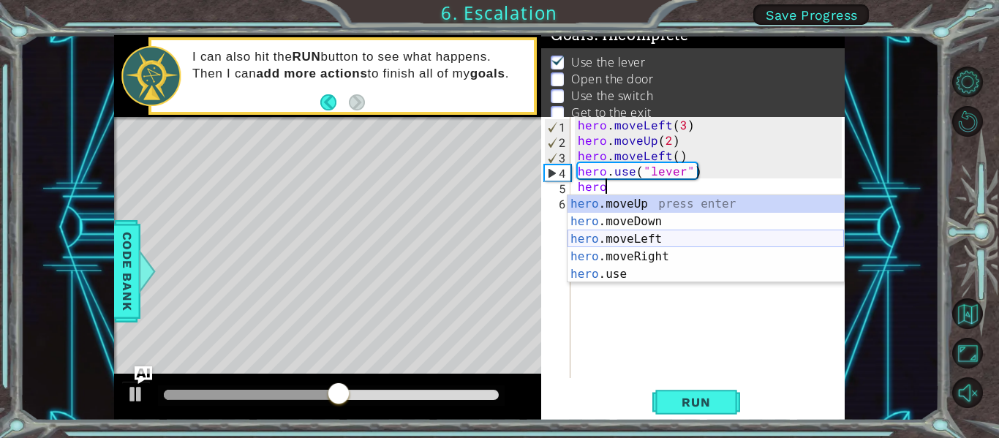
click at [670, 242] on div "hero .moveUp press enter hero .moveDown press enter hero .moveLeft press enter …" at bounding box center [705, 256] width 276 height 123
type textarea "hero.moveLeft(1)"
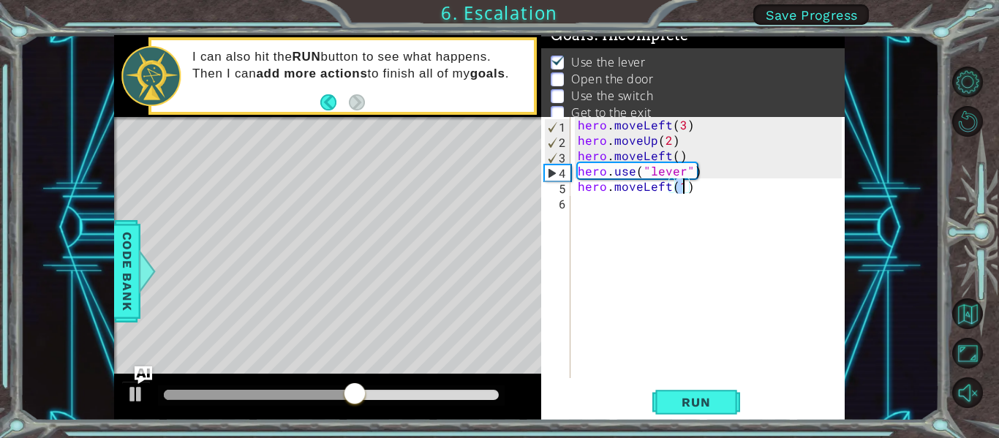
click at [594, 195] on div "hero . moveLeft ( 3 ) hero . moveUp ( 2 ) hero . moveLeft ( ) hero . use ( "lev…" at bounding box center [712, 263] width 274 height 292
type textarea "hero.use("door")"
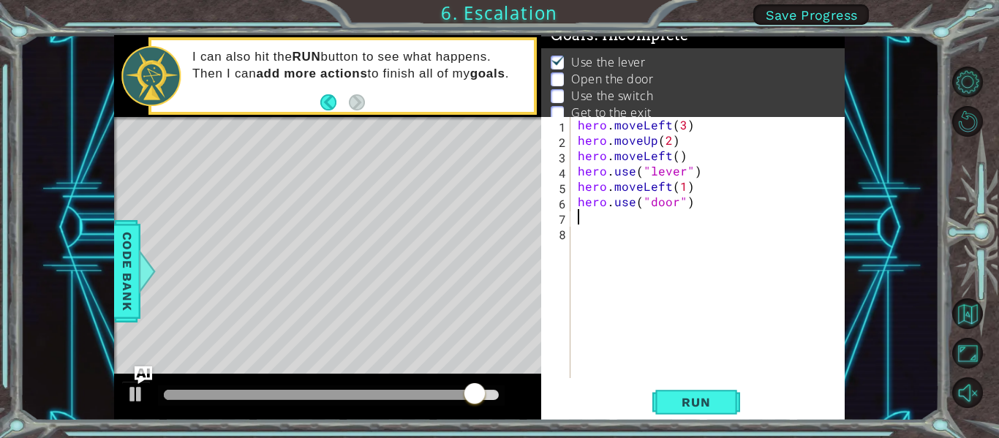
scroll to position [0, 0]
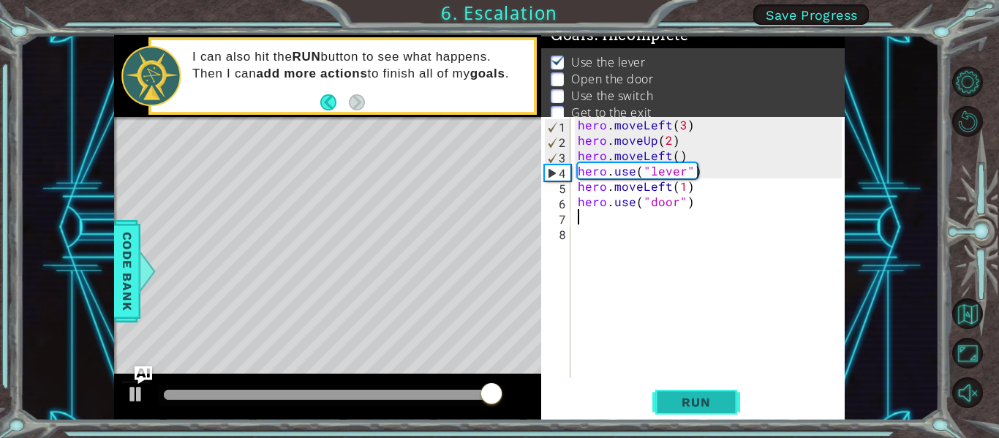
click at [701, 407] on span "Run" at bounding box center [696, 402] width 58 height 15
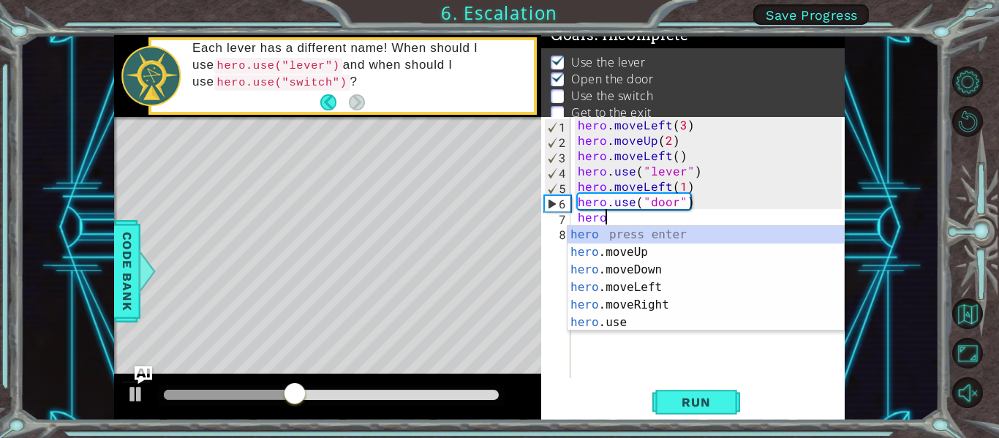
scroll to position [0, 1]
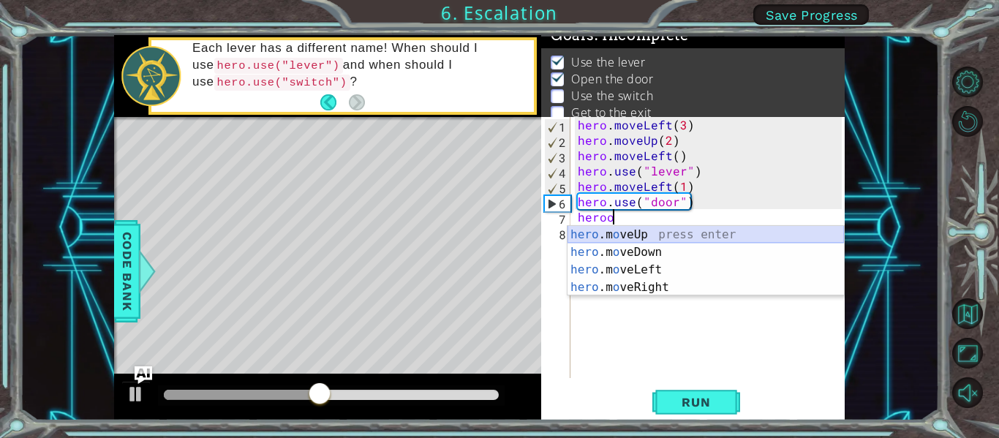
click at [673, 233] on div "hero .m o veUp press enter hero .m o veDown press enter hero .m o veLeft press …" at bounding box center [705, 278] width 276 height 105
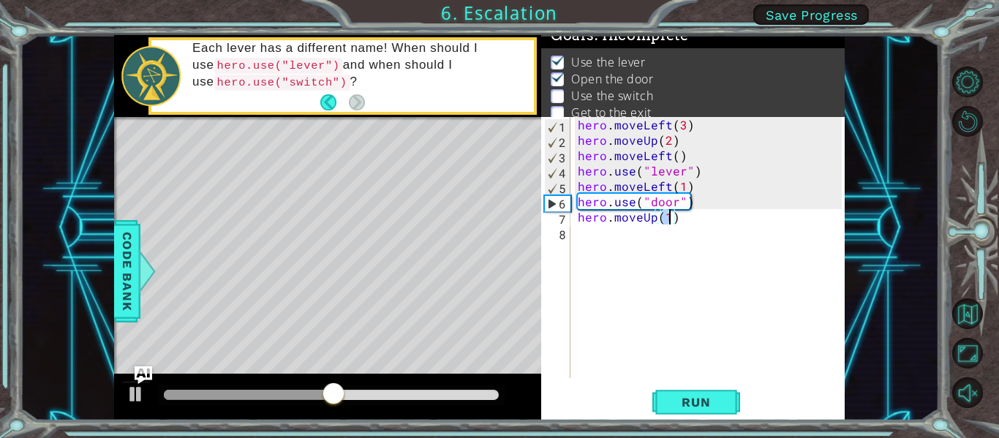
scroll to position [0, 5]
type textarea "hero.moveUp(2)"
click at [694, 388] on button "Run" at bounding box center [696, 403] width 88 height 30
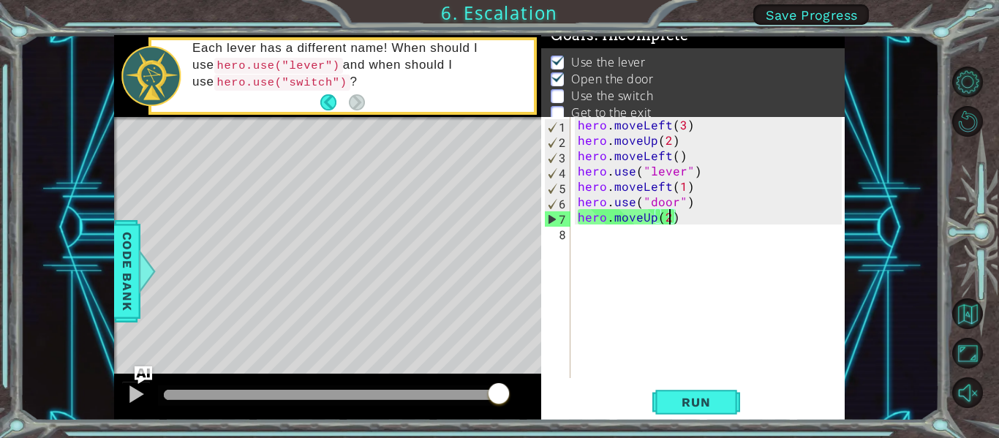
drag, startPoint x: 192, startPoint y: 400, endPoint x: 575, endPoint y: 465, distance: 387.9
click at [575, 437] on html "1 ההההההההההההההההההההההההההההההההההההההההההההההההההההההההההההההההההההההההההההה…" at bounding box center [499, 219] width 999 height 438
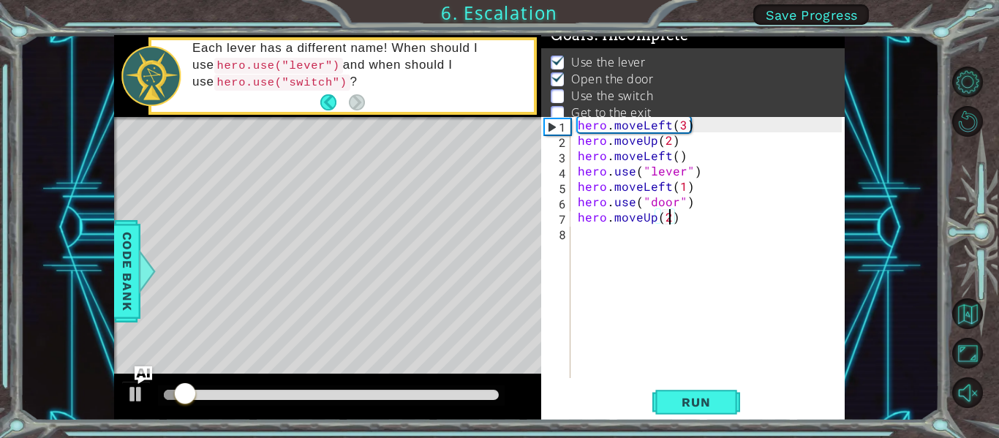
click at [587, 237] on div "hero . moveLeft ( 3 ) hero . moveUp ( 2 ) hero . moveLeft ( ) hero . use ( "lev…" at bounding box center [712, 263] width 274 height 292
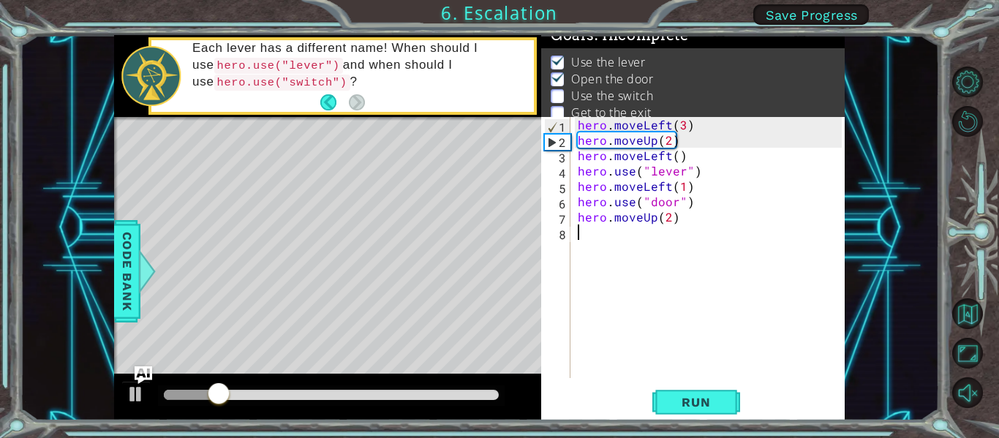
click at [587, 237] on div "hero . moveLeft ( 3 ) hero . moveUp ( 2 ) hero . moveLeft ( ) hero . use ( "lev…" at bounding box center [712, 263] width 274 height 292
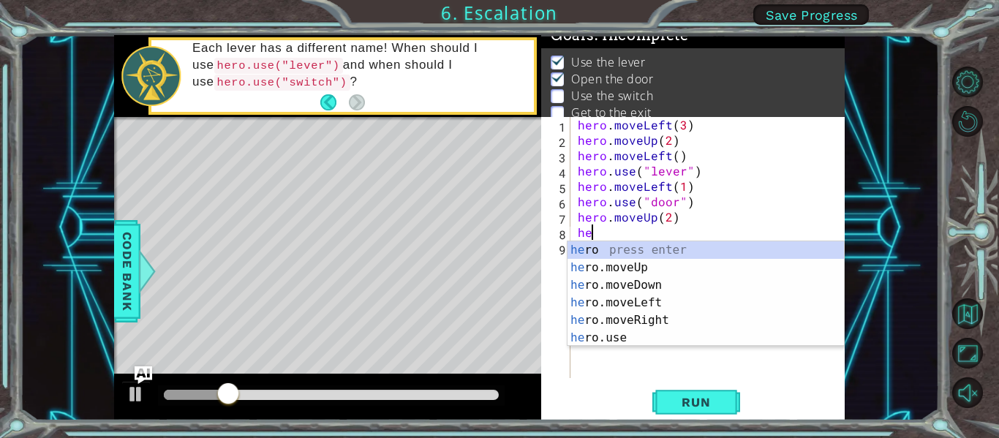
scroll to position [0, 1]
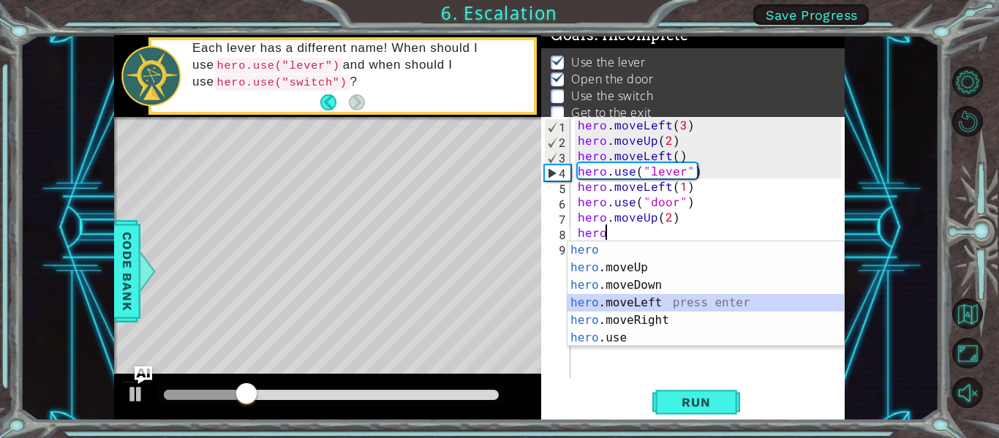
click at [623, 303] on div "hero press enter hero .moveUp press enter hero .moveDown press enter hero .move…" at bounding box center [705, 311] width 276 height 140
type textarea "hero.moveLeft(1)"
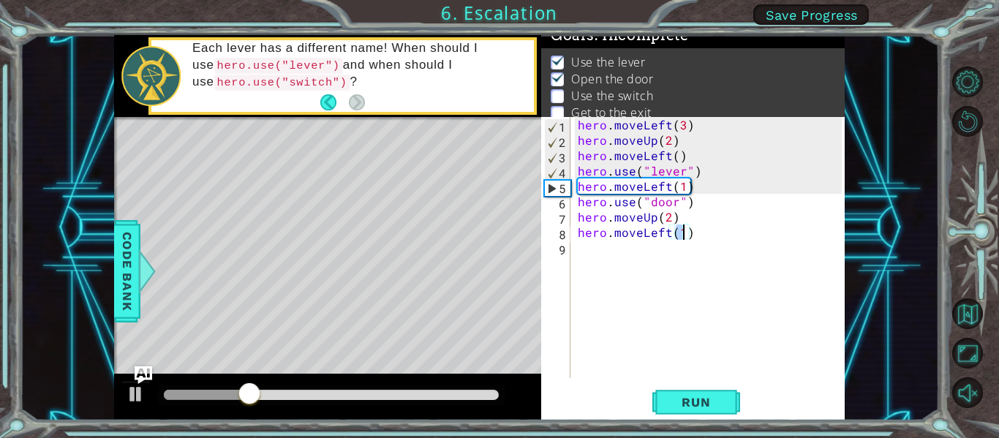
click at [623, 303] on div "hero . moveLeft ( 3 ) hero . moveUp ( 2 ) hero . moveLeft ( ) hero . use ( "lev…" at bounding box center [712, 263] width 274 height 292
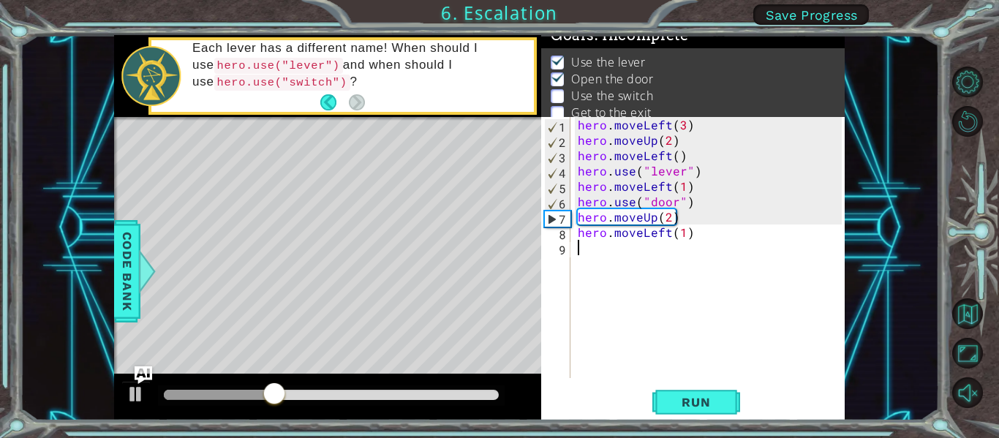
click at [666, 235] on div "hero . moveLeft ( 3 ) hero . moveUp ( 2 ) hero . moveLeft ( ) hero . use ( "lev…" at bounding box center [712, 263] width 274 height 292
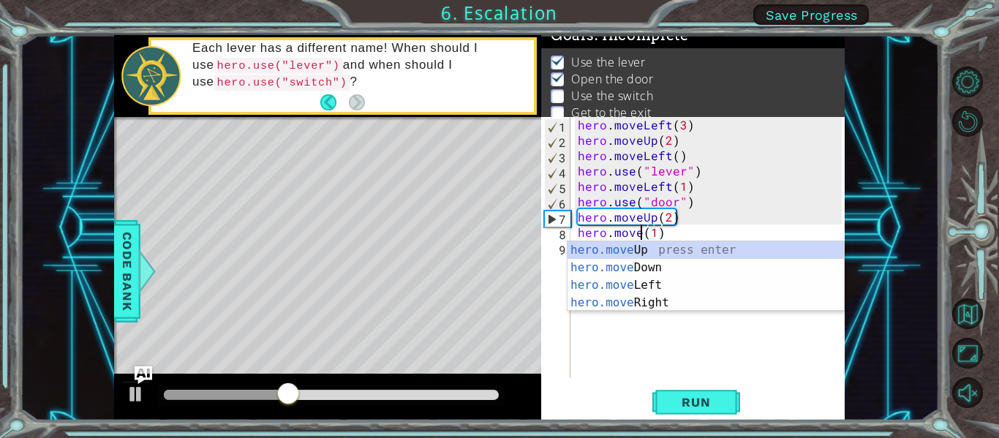
scroll to position [0, 4]
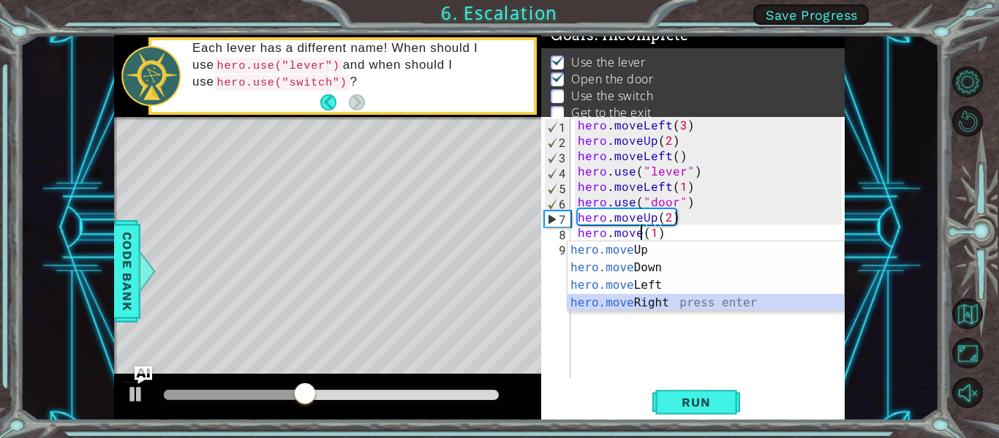
click at [691, 296] on div "hero.move Up press enter hero.move Down press enter hero.move Left press enter …" at bounding box center [705, 293] width 276 height 105
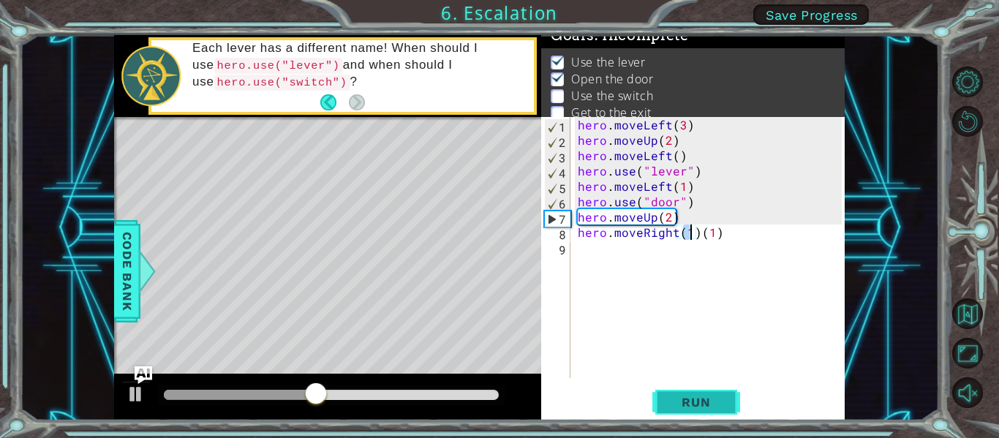
type textarea "hero.moveRight(1)(1)"
click at [683, 395] on span "Run" at bounding box center [696, 402] width 58 height 15
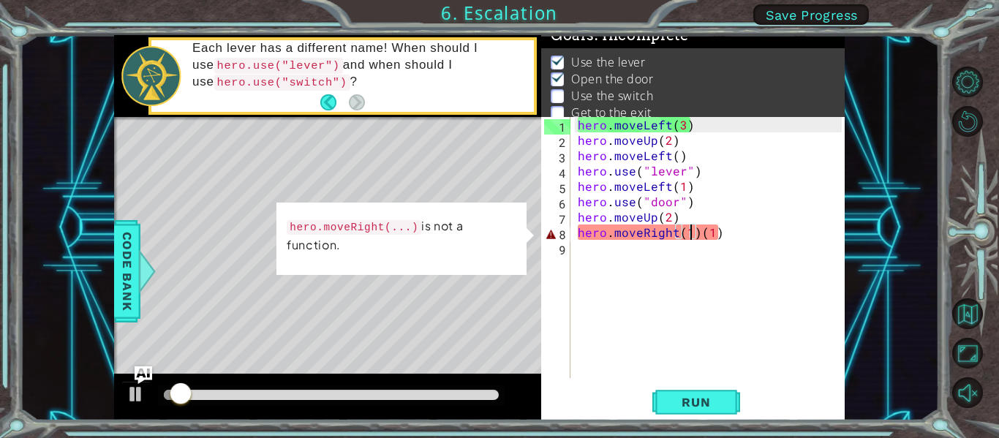
click at [719, 250] on div "hero . moveLeft ( 3 ) hero . moveUp ( 2 ) hero . moveLeft ( ) hero . use ( "lev…" at bounding box center [712, 263] width 274 height 292
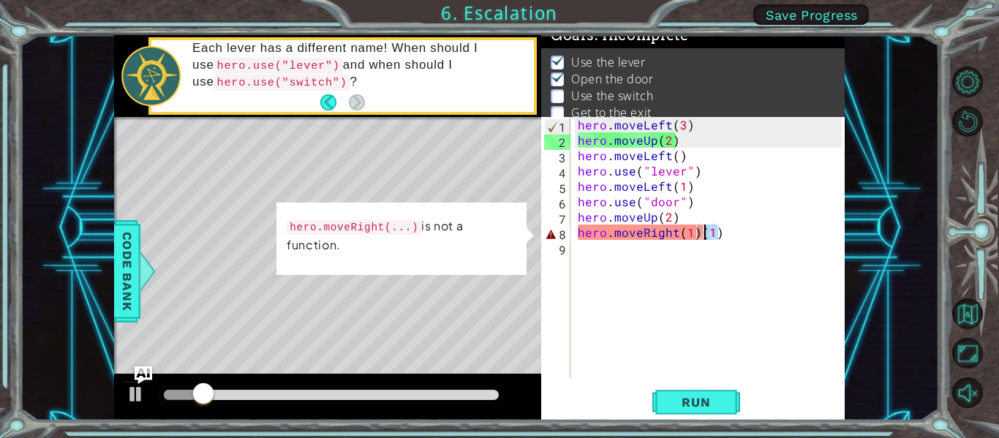
drag, startPoint x: 720, startPoint y: 235, endPoint x: 702, endPoint y: 233, distance: 18.4
click at [702, 233] on div "hero . moveLeft ( 3 ) hero . moveUp ( 2 ) hero . moveLeft ( ) hero . use ( "lev…" at bounding box center [712, 263] width 274 height 292
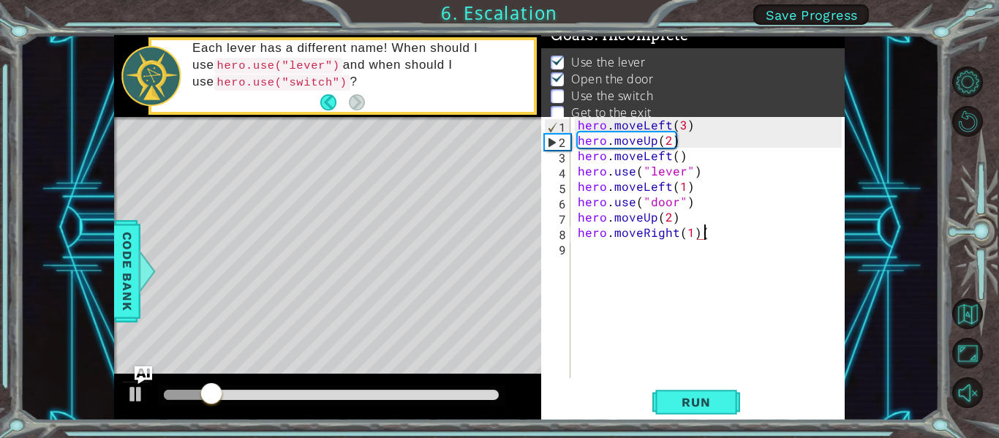
type textarea "hero.moveRight(1)"
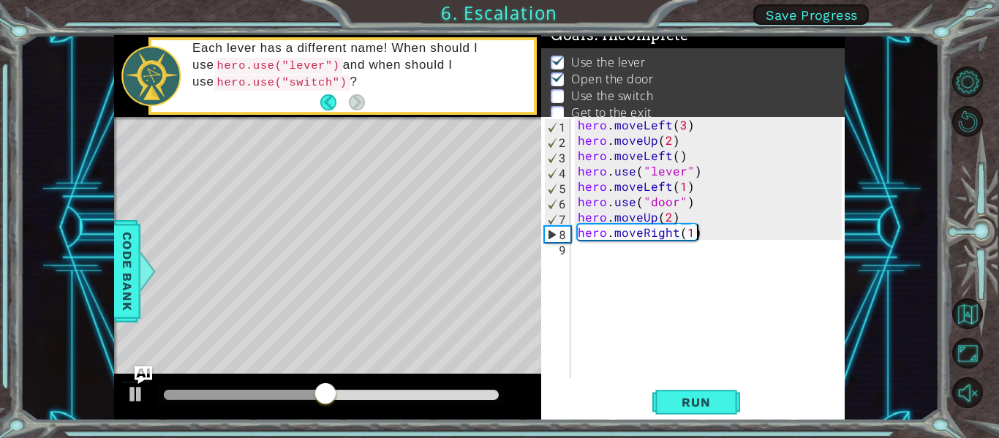
click at [617, 248] on div "hero . moveLeft ( 3 ) hero . moveUp ( 2 ) hero . moveLeft ( ) hero . use ( "lev…" at bounding box center [712, 263] width 274 height 292
type textarea "i"
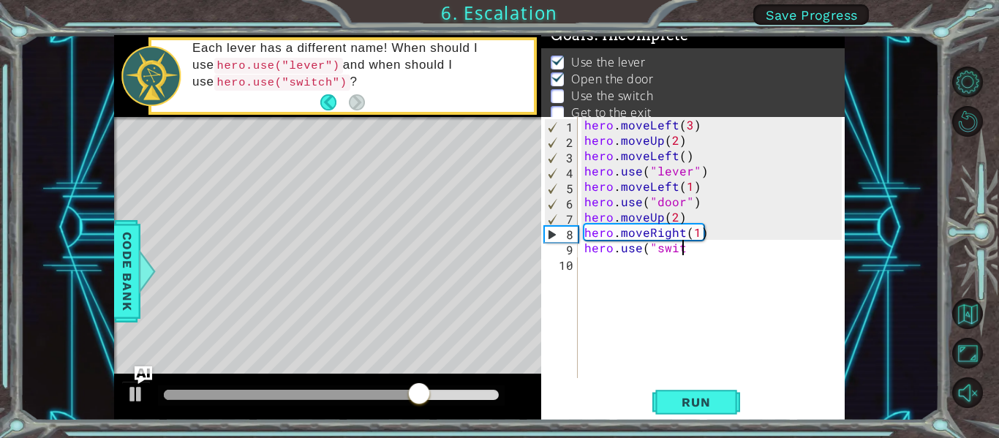
scroll to position [0, 7]
type textarea "hero.use("switch")"
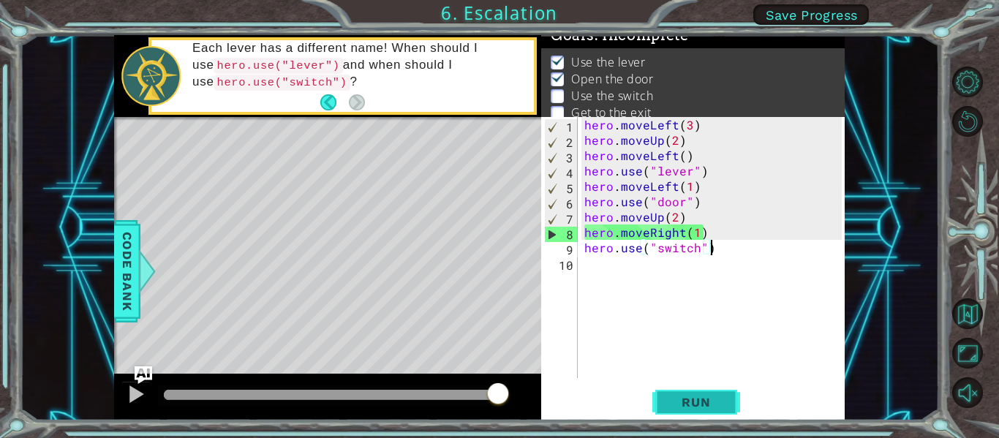
click at [707, 414] on button "Run" at bounding box center [696, 403] width 88 height 30
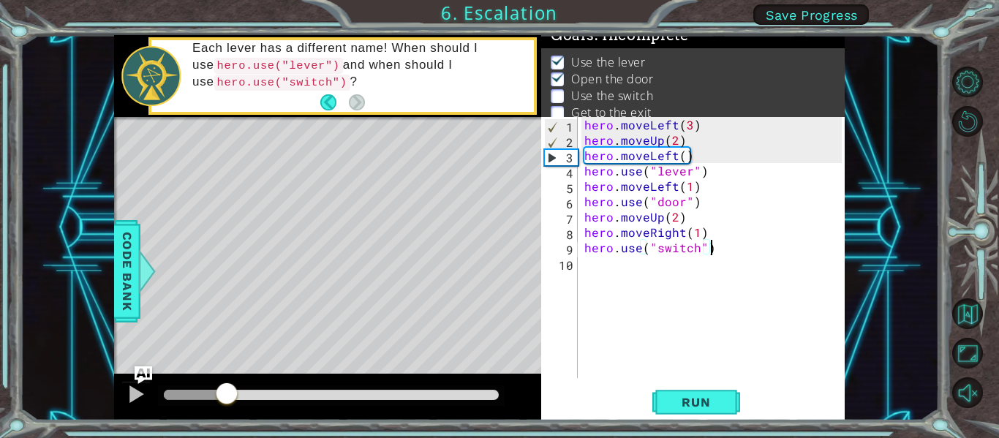
click at [226, 396] on div at bounding box center [331, 395] width 335 height 10
click at [132, 397] on div at bounding box center [135, 394] width 19 height 19
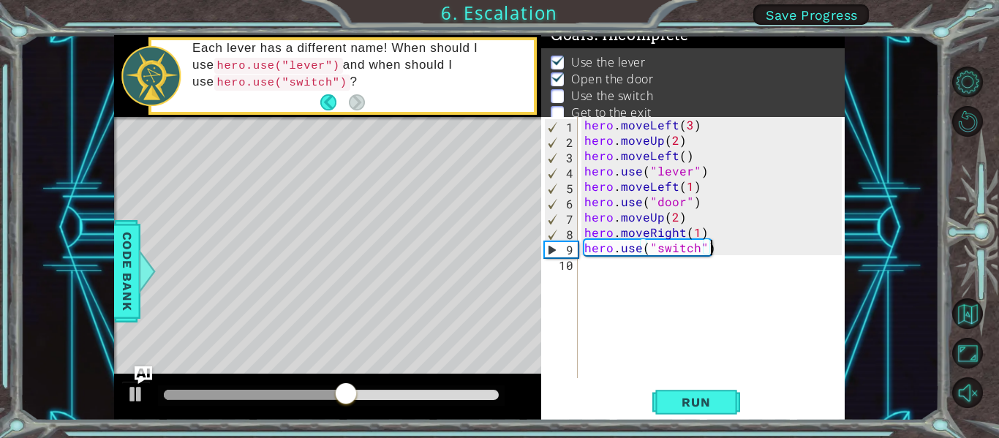
click at [706, 233] on div "hero . moveLeft ( 3 ) hero . moveUp ( 2 ) hero . moveLeft ( ) hero . use ( "lev…" at bounding box center [715, 263] width 268 height 292
type textarea "hero.moveRight(1)"
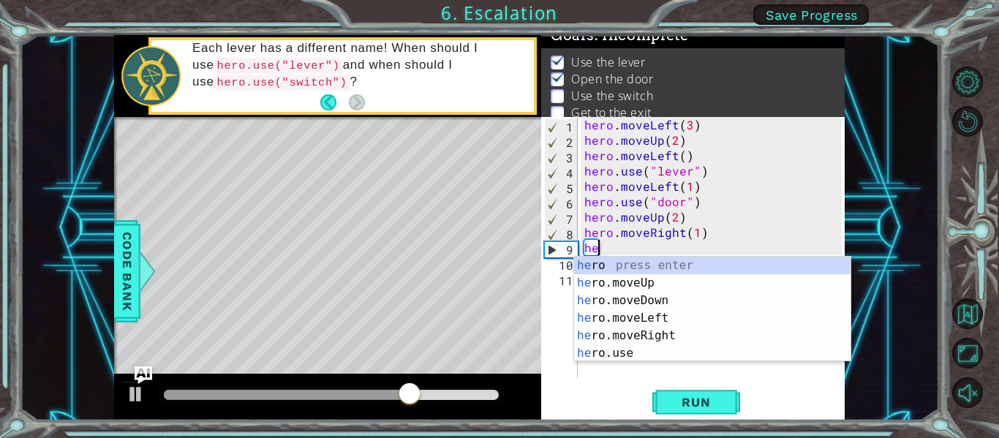
type textarea "h"
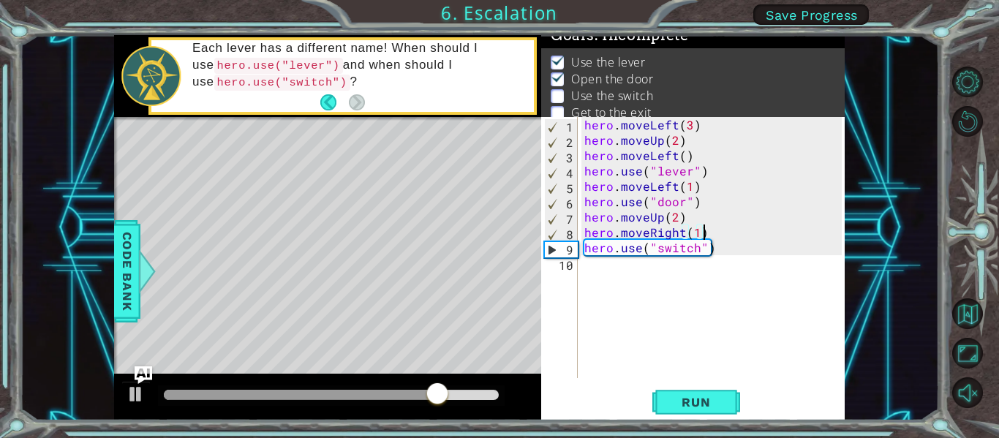
click at [697, 239] on div "hero . moveLeft ( 3 ) hero . moveUp ( 2 ) hero . moveLeft ( ) hero . use ( "lev…" at bounding box center [715, 263] width 268 height 292
type textarea "hero.moveRight(2)"
click at [718, 411] on button "Run" at bounding box center [696, 403] width 88 height 30
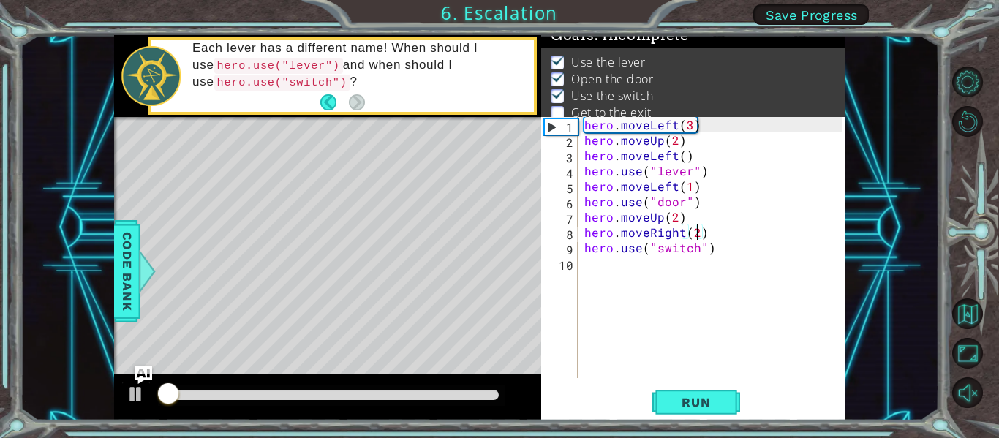
click at [332, 396] on div at bounding box center [331, 395] width 335 height 10
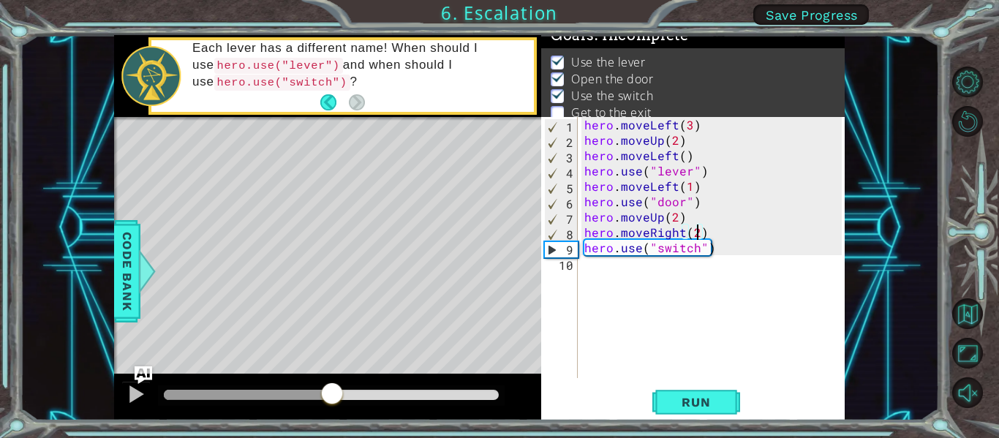
click at [782, 284] on div "hero . moveLeft ( 3 ) hero . moveUp ( 2 ) hero . moveLeft ( ) hero . use ( "lev…" at bounding box center [715, 263] width 268 height 292
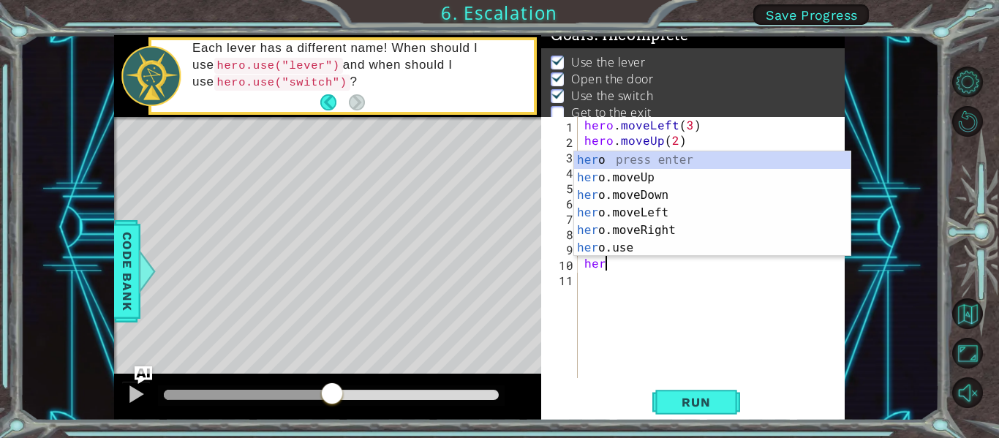
scroll to position [0, 1]
click at [665, 228] on div "hero press enter hero .moveUp press enter hero .moveDown press enter hero .move…" at bounding box center [712, 221] width 276 height 140
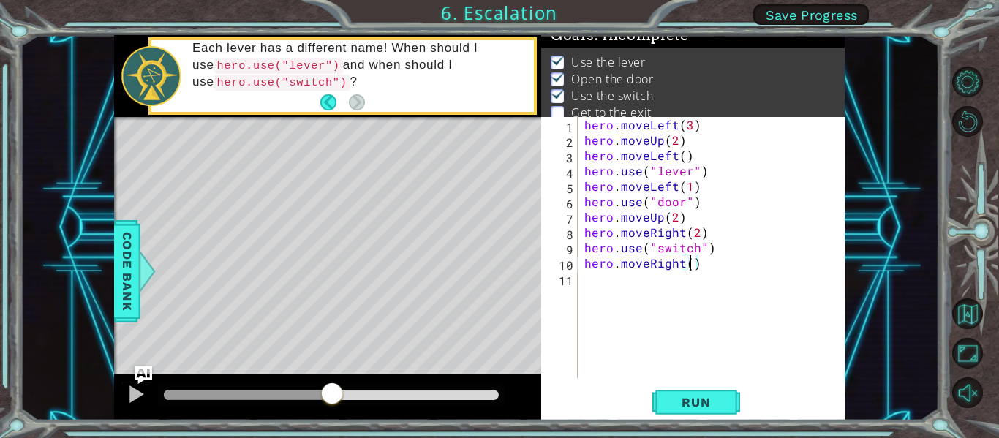
scroll to position [0, 7]
type textarea "hero.moveRight(1)"
click at [610, 279] on div "hero . moveLeft ( 3 ) hero . moveUp ( 2 ) hero . moveLeft ( ) hero . use ( "lev…" at bounding box center [715, 263] width 268 height 292
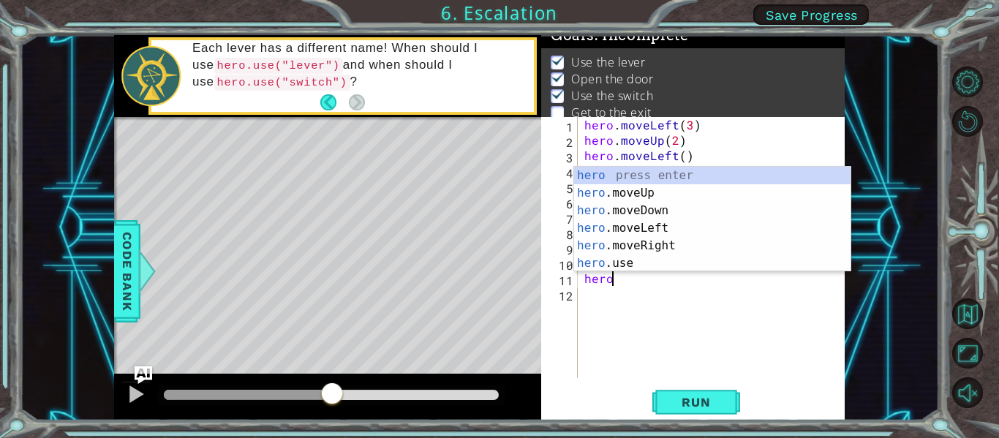
scroll to position [0, 1]
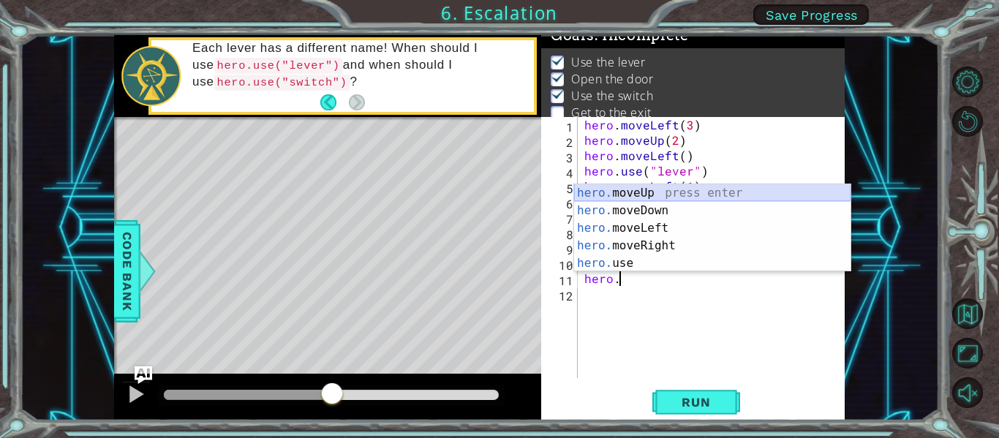
click at [665, 193] on div "hero. moveUp press enter hero. moveDown press enter hero. moveLeft press enter …" at bounding box center [712, 245] width 276 height 123
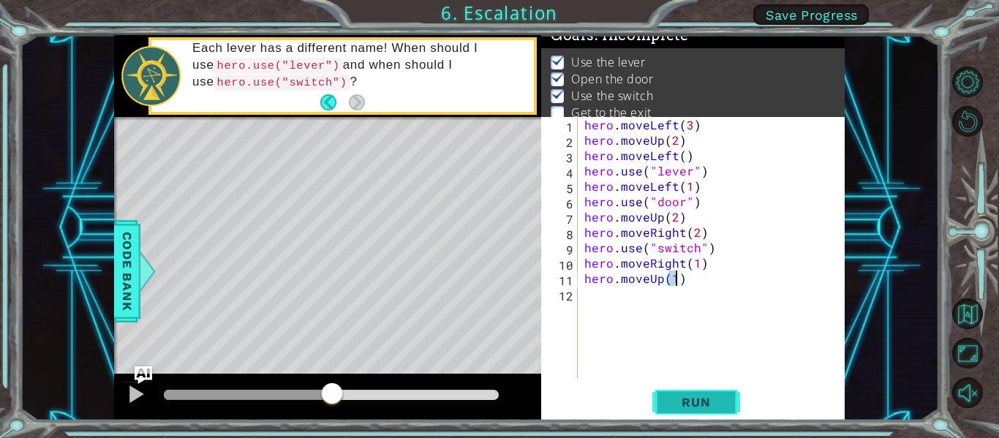
type textarea "hero.moveUp(1)"
click at [689, 410] on button "Run" at bounding box center [696, 403] width 88 height 30
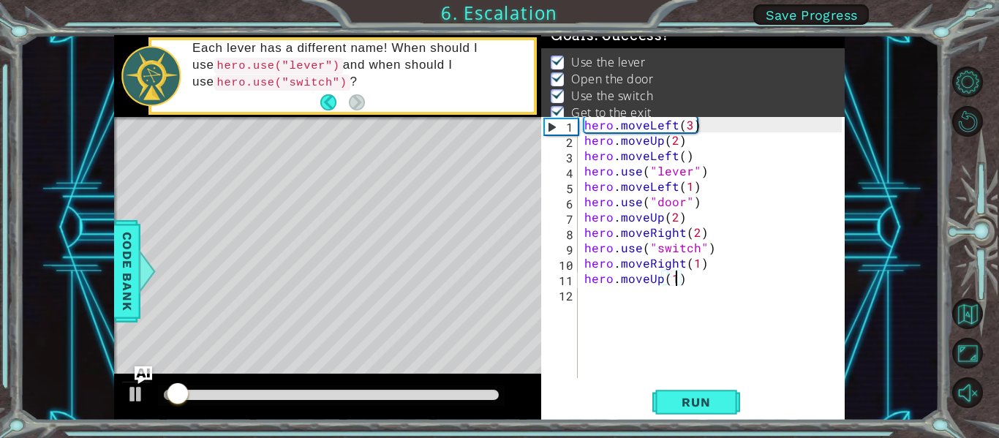
click at [367, 390] on div at bounding box center [331, 395] width 335 height 10
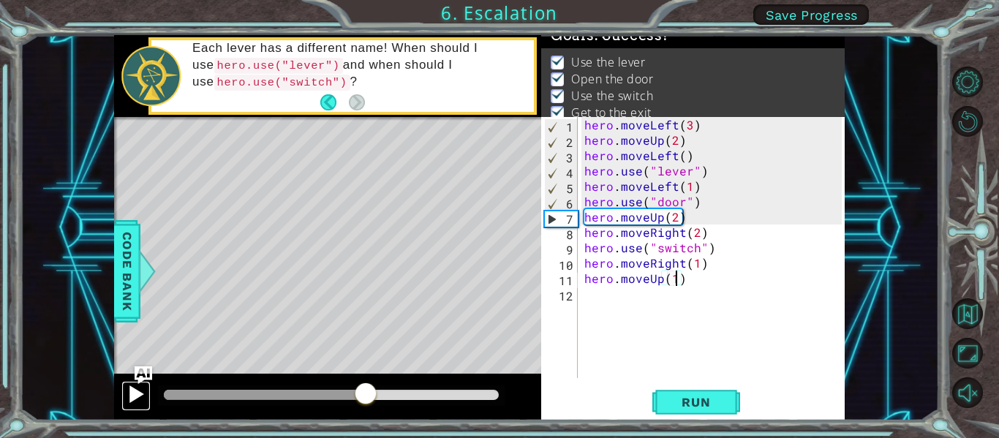
click at [132, 388] on div at bounding box center [135, 394] width 19 height 19
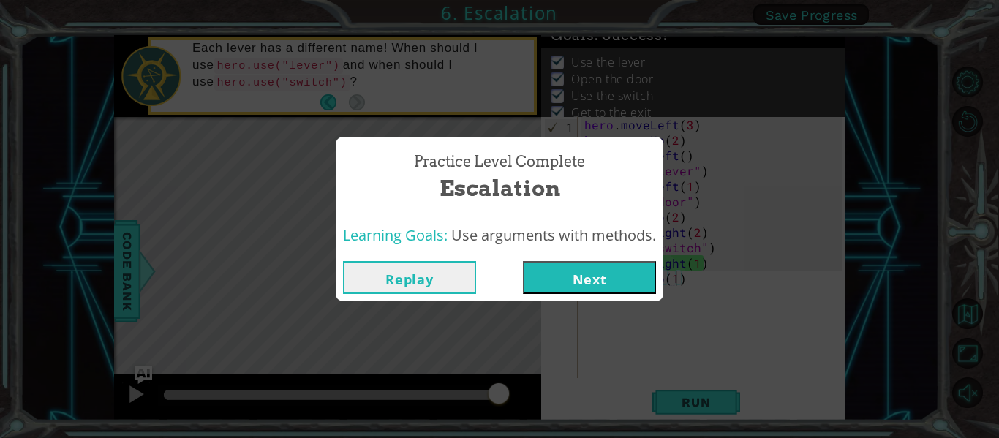
click at [545, 268] on button "Next" at bounding box center [589, 277] width 133 height 33
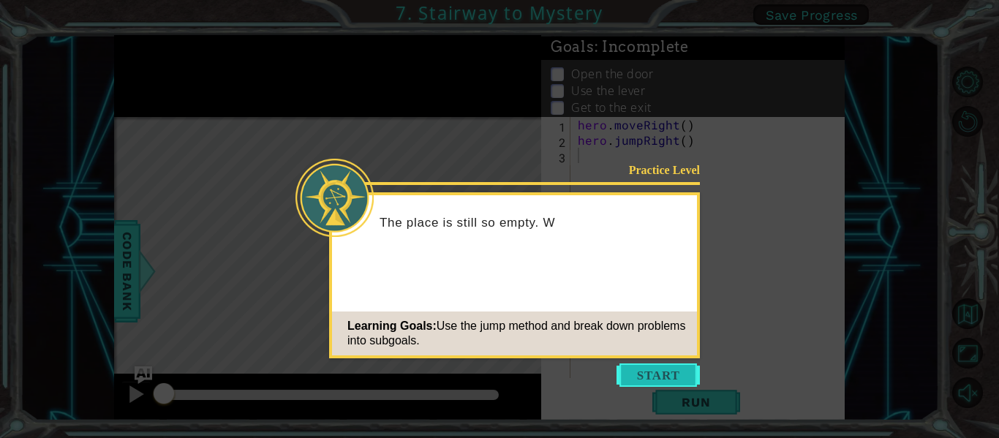
click at [636, 366] on button "Start" at bounding box center [657, 374] width 83 height 23
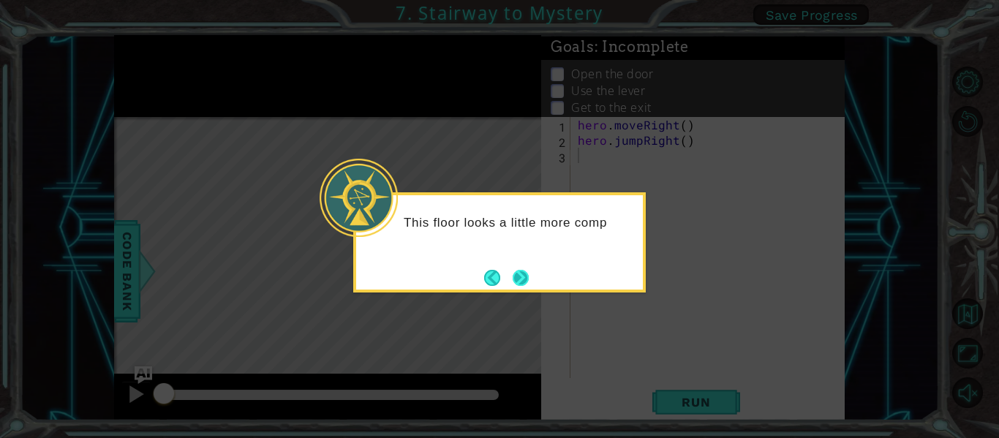
click at [519, 269] on button "Next" at bounding box center [521, 278] width 18 height 18
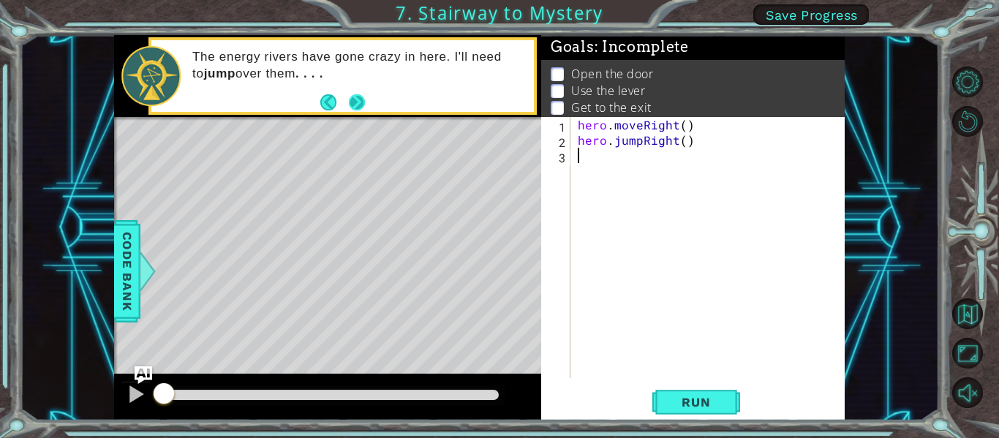
click at [358, 100] on button "Next" at bounding box center [357, 102] width 17 height 17
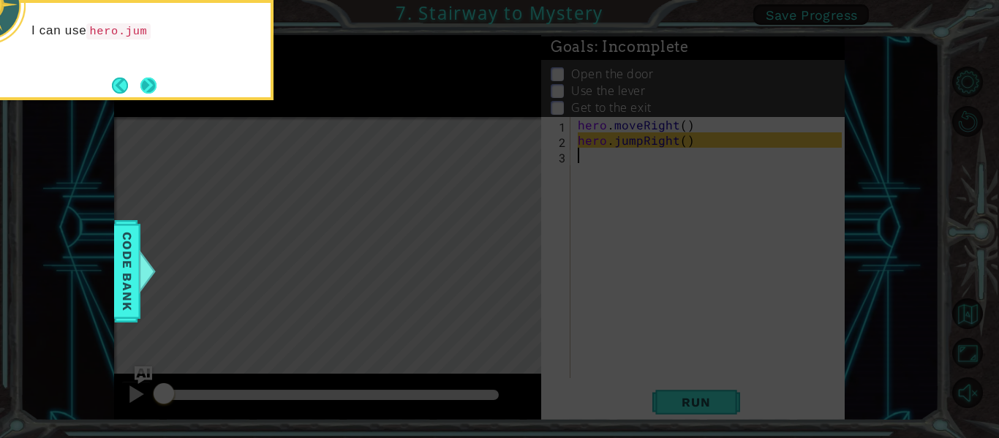
click at [147, 82] on button "Next" at bounding box center [148, 85] width 17 height 17
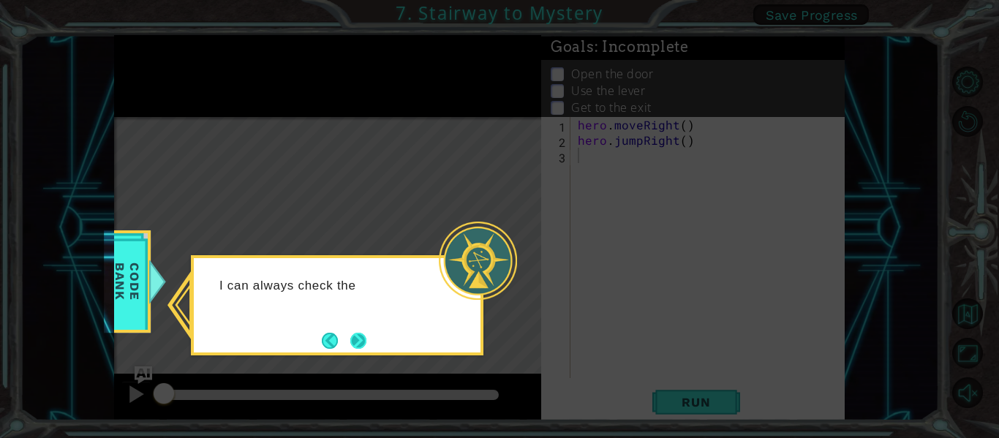
click at [369, 344] on button "Next" at bounding box center [358, 340] width 20 height 20
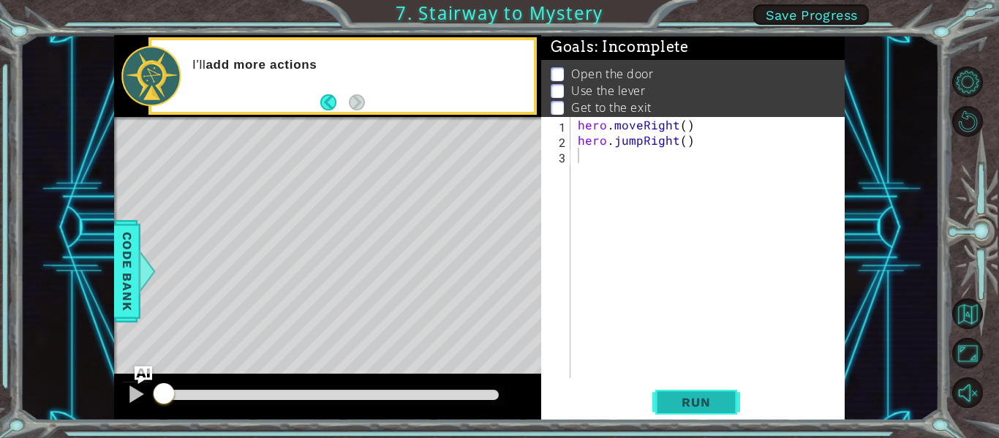
click at [708, 398] on span "Run" at bounding box center [696, 402] width 58 height 15
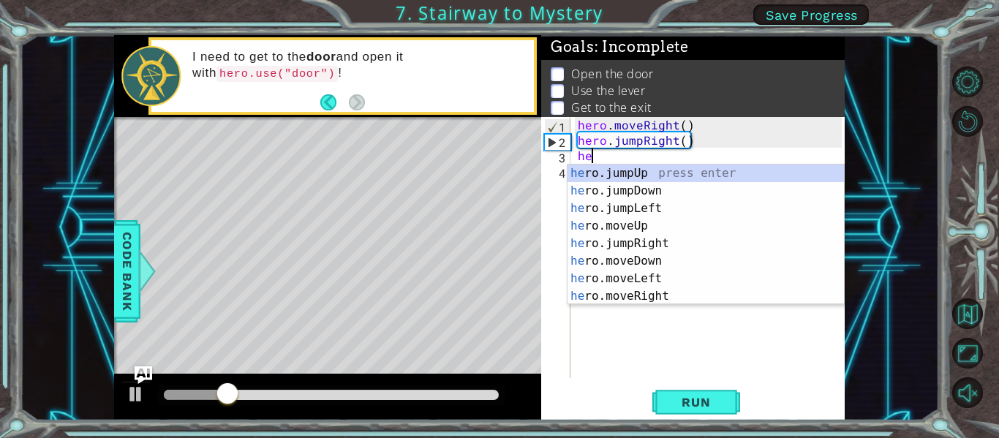
scroll to position [0, 1]
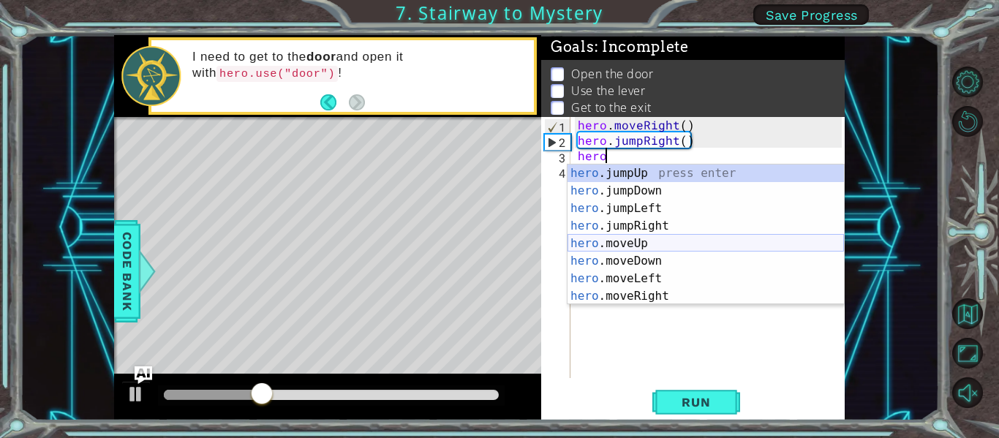
click at [649, 236] on div "hero .jumpUp press enter hero .jumpDown press enter hero .jumpLeft press enter …" at bounding box center [705, 252] width 276 height 175
type textarea "hero.moveUp(1)"
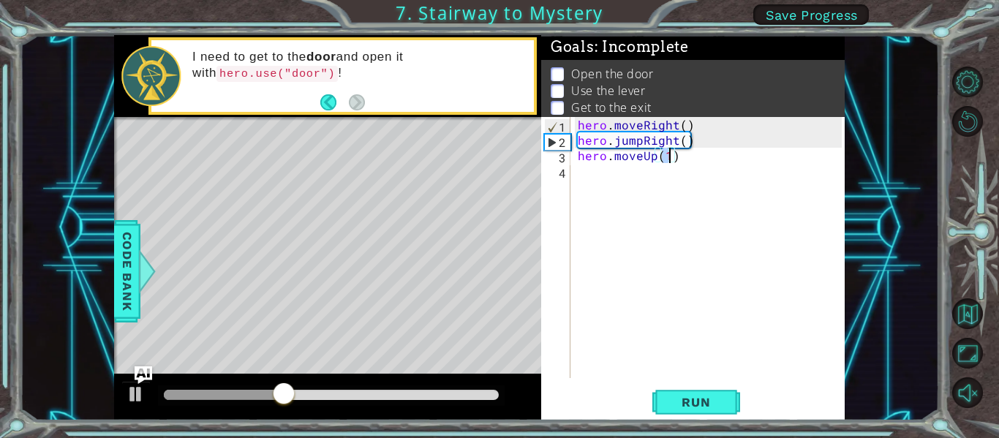
click at [677, 363] on div "hero . moveRight ( ) hero . jumpRight ( ) hero . moveUp ( 1 )" at bounding box center [712, 263] width 274 height 292
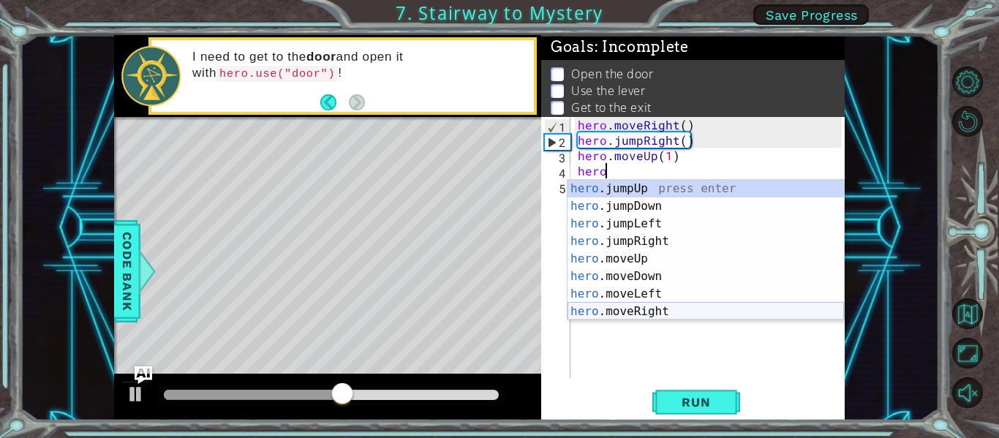
click at [656, 306] on div "hero .jumpUp press enter hero .jumpDown press enter hero .jumpLeft press enter …" at bounding box center [705, 267] width 276 height 175
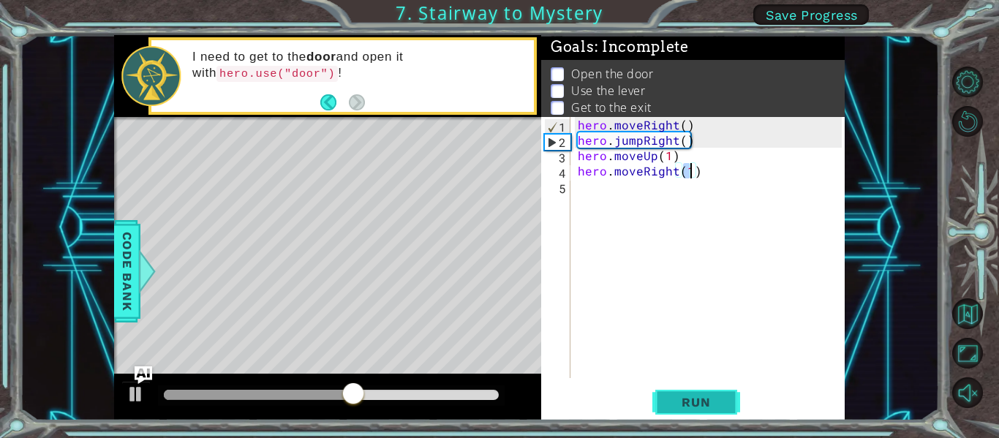
type textarea "hero.moveRight(1)"
click at [681, 404] on span "Run" at bounding box center [696, 402] width 58 height 15
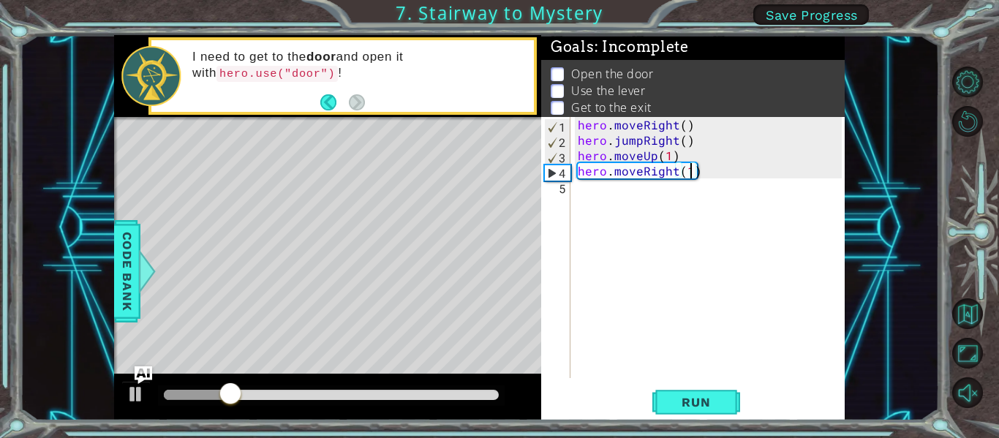
click at [616, 194] on div "hero . moveRight ( ) hero . jumpRight ( ) hero . moveUp ( 1 ) hero . moveRight …" at bounding box center [712, 263] width 274 height 292
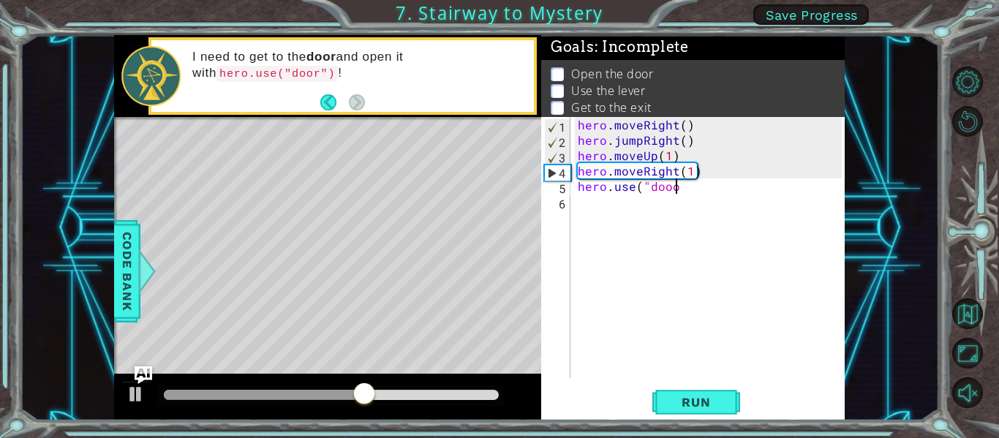
scroll to position [0, 5]
type textarea "hero.use("door")"
click at [704, 398] on span "Run" at bounding box center [696, 402] width 58 height 15
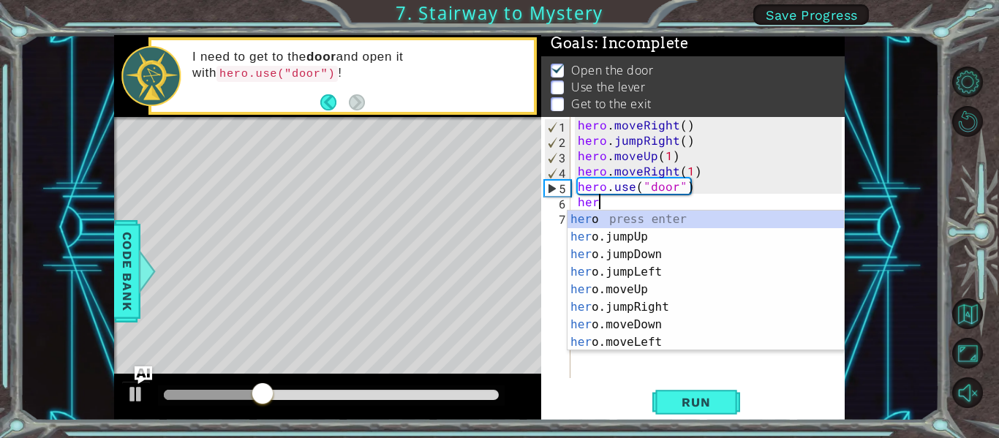
scroll to position [0, 1]
click at [640, 308] on div "hero press enter hero .jumpUp press enter hero .jumpDown press enter hero .jump…" at bounding box center [705, 298] width 276 height 175
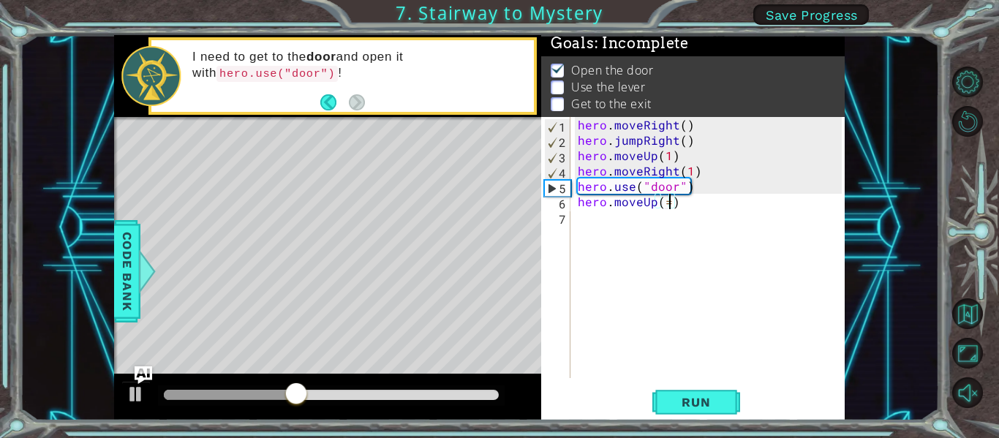
scroll to position [0, 5]
type textarea "hero.moveUp(2)"
click at [694, 207] on div "hero . moveRight ( ) hero . jumpRight ( ) hero . moveUp ( 1 ) hero . moveRight …" at bounding box center [712, 263] width 274 height 292
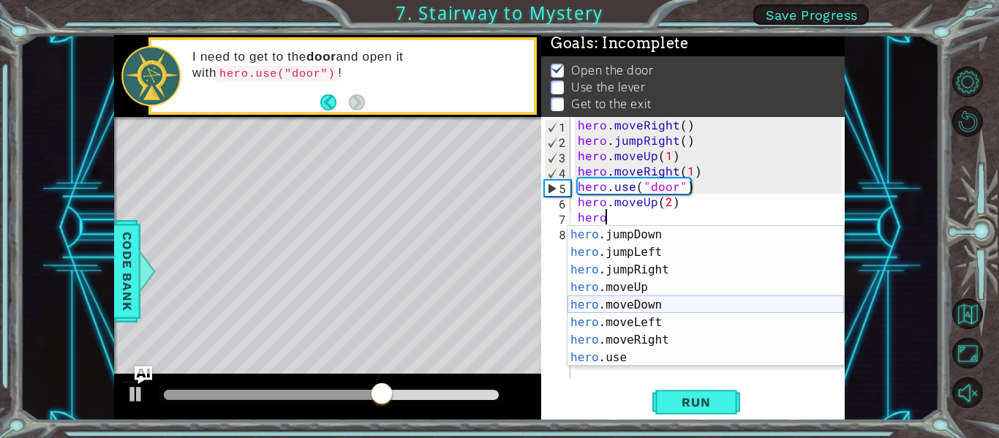
scroll to position [35, 0]
click at [697, 322] on div "hero .jumpDown press enter hero .jumpLeft press enter hero .jumpRight press ent…" at bounding box center [705, 313] width 276 height 175
type textarea "hero.moveLeft(1)"
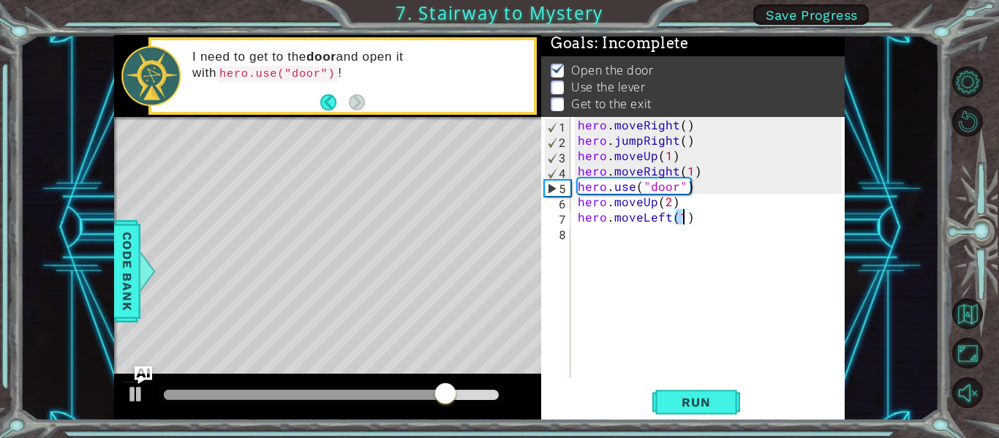
click at [695, 224] on div "hero . moveRight ( ) hero . jumpRight ( ) hero . moveUp ( 1 ) hero . moveRight …" at bounding box center [712, 263] width 274 height 292
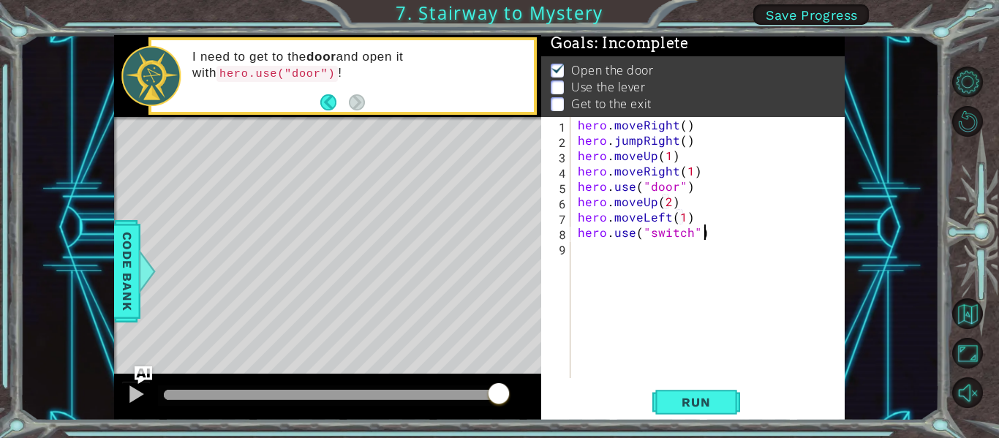
scroll to position [0, 7]
click at [708, 407] on span "Run" at bounding box center [696, 402] width 58 height 15
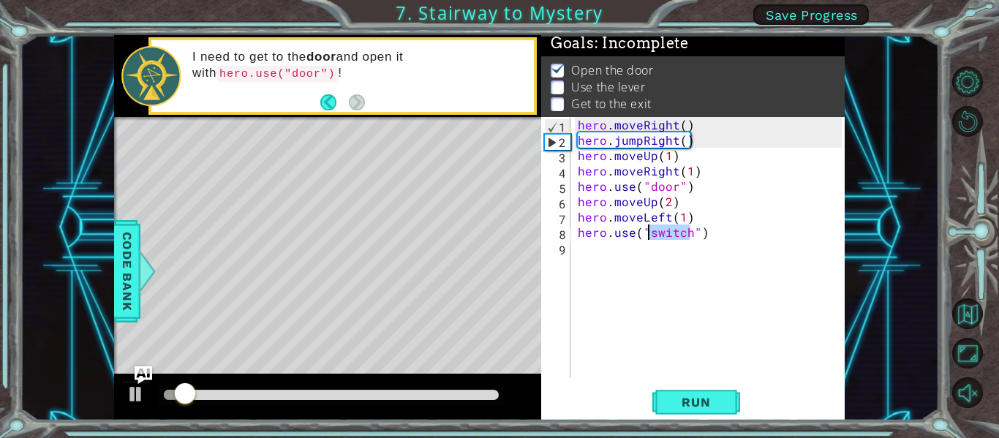
drag, startPoint x: 692, startPoint y: 239, endPoint x: 646, endPoint y: 238, distance: 45.3
click at [646, 238] on div "hero . moveRight ( ) hero . jumpRight ( ) hero . moveUp ( 1 ) hero . moveRight …" at bounding box center [712, 263] width 274 height 292
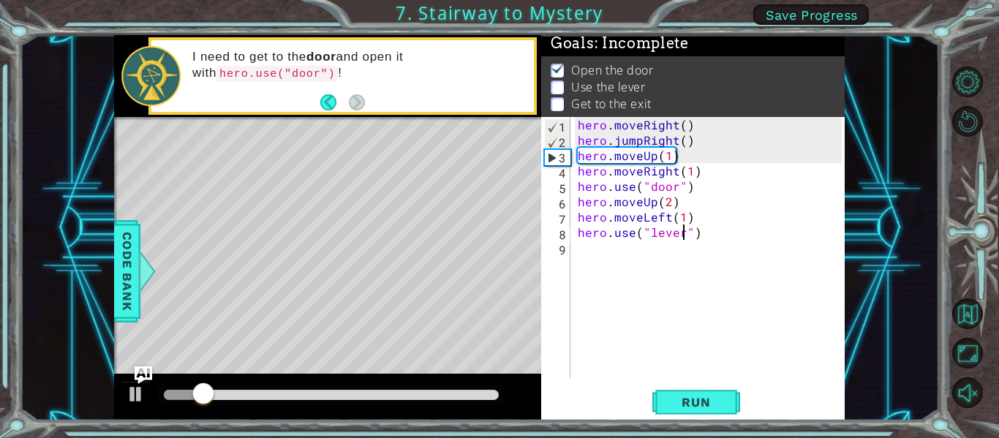
scroll to position [0, 7]
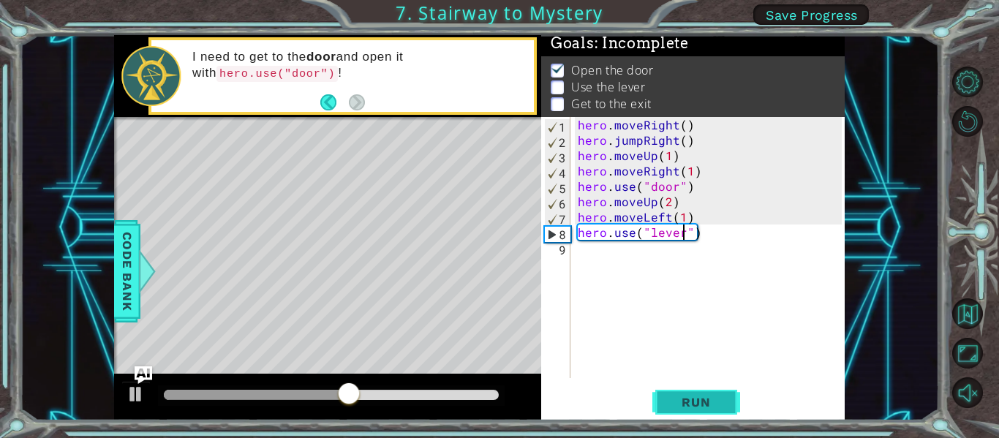
type textarea "hero.use("lever")"
click at [689, 390] on button "Run" at bounding box center [696, 403] width 88 height 30
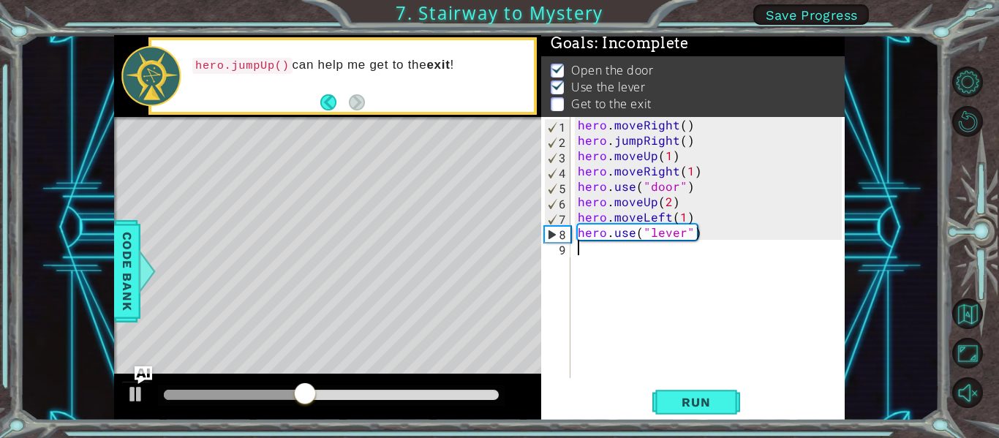
click at [581, 256] on div "hero . moveRight ( ) hero . jumpRight ( ) hero . moveUp ( 1 ) hero . moveRight …" at bounding box center [712, 263] width 274 height 292
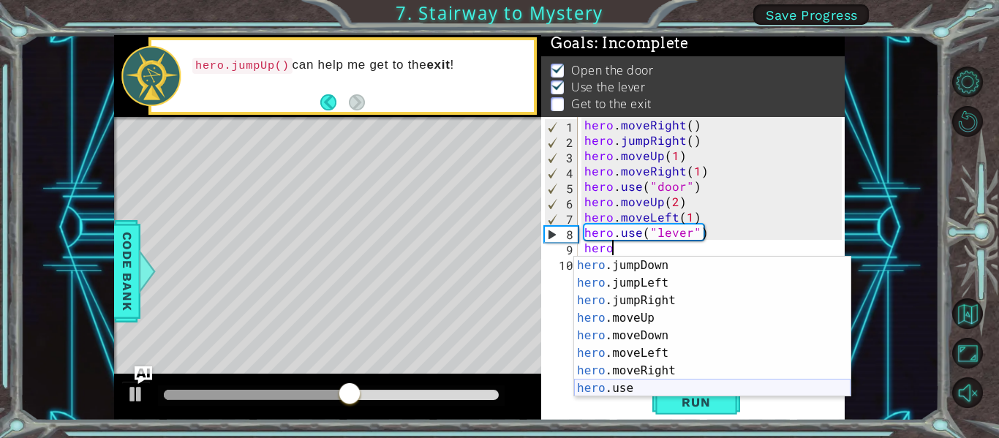
scroll to position [35, 0]
click at [652, 367] on div "hero .jumpDown press enter hero .jumpLeft press enter hero .jumpRight press ent…" at bounding box center [712, 344] width 276 height 175
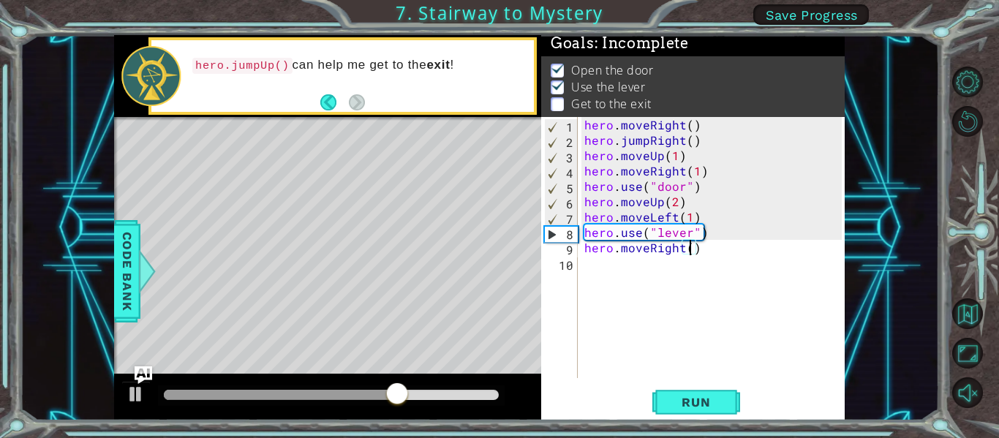
type textarea "hero.moveRight(2)"
click at [712, 252] on div "hero . moveRight ( ) hero . jumpRight ( ) hero . moveUp ( 1 ) hero . moveRight …" at bounding box center [715, 263] width 268 height 292
type textarea "n"
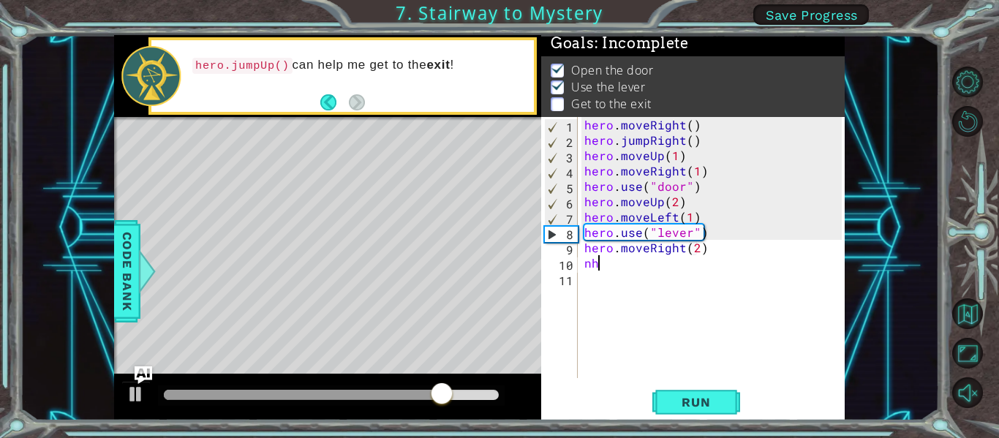
scroll to position [0, 0]
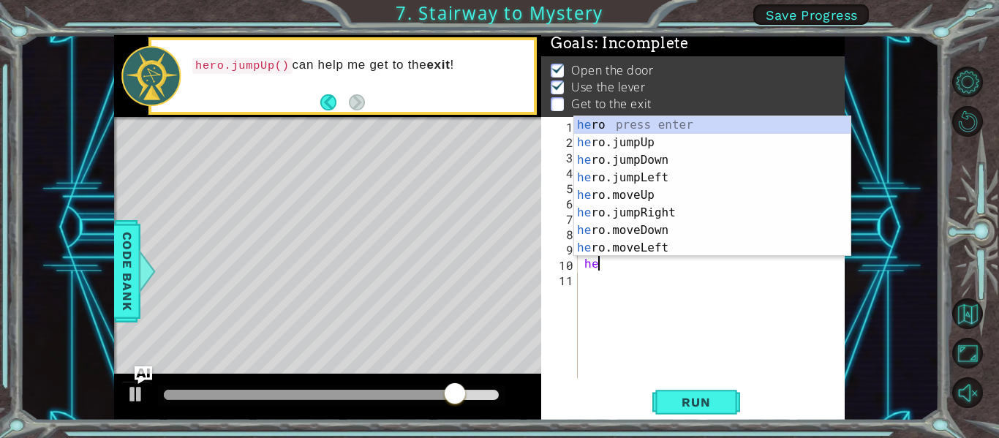
type textarea "hero"
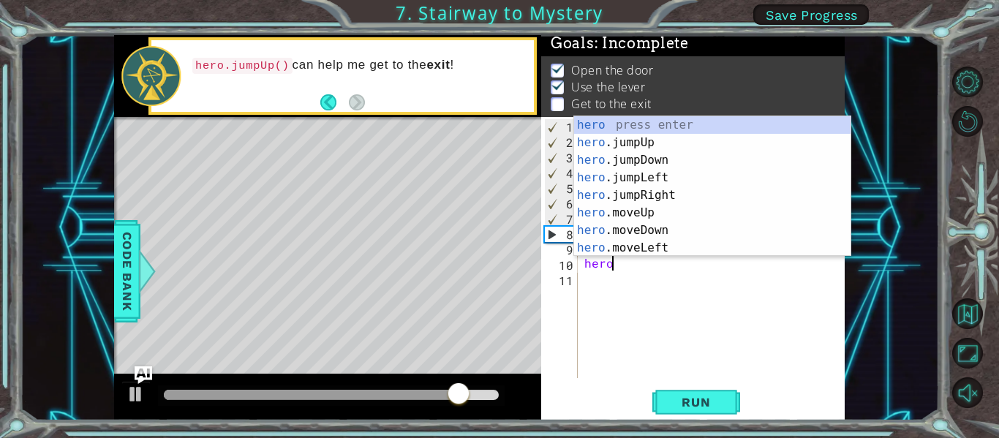
scroll to position [0, 1]
click at [681, 144] on div "hero press enter hero .jumpUp press enter hero .jumpDown press enter hero .jump…" at bounding box center [712, 203] width 276 height 175
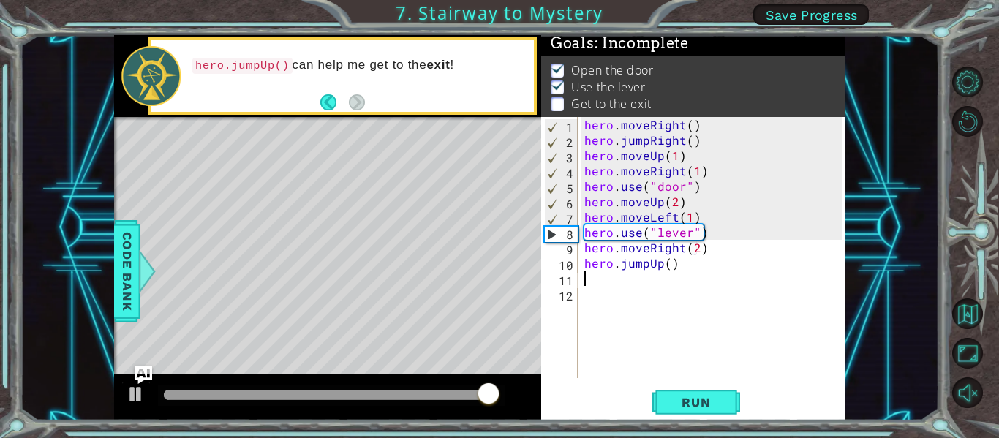
scroll to position [0, 0]
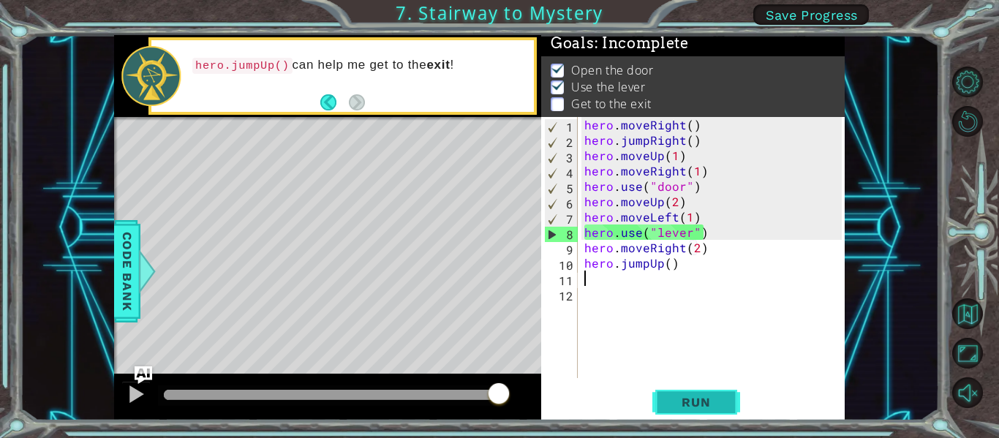
click at [698, 396] on span "Run" at bounding box center [696, 402] width 58 height 15
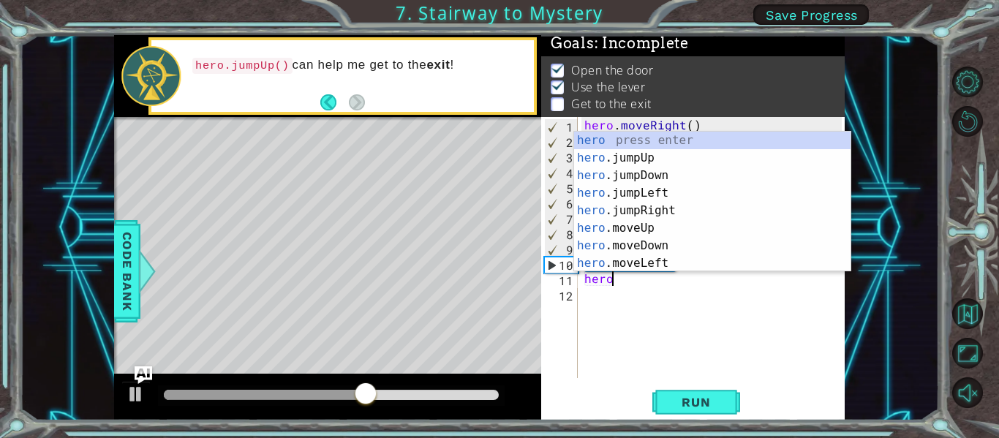
scroll to position [0, 1]
click at [673, 246] on div "hero press enter hero .jumpUp press enter hero .jumpDown press enter hero .jump…" at bounding box center [712, 219] width 276 height 175
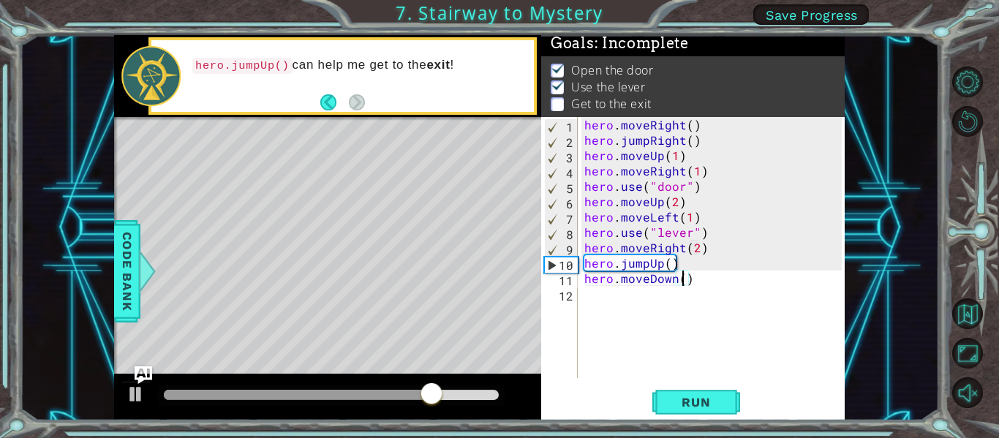
type textarea "hero.moveDown(2)"
click at [556, 278] on div "11" at bounding box center [561, 280] width 34 height 15
click at [553, 262] on div "10" at bounding box center [561, 264] width 33 height 15
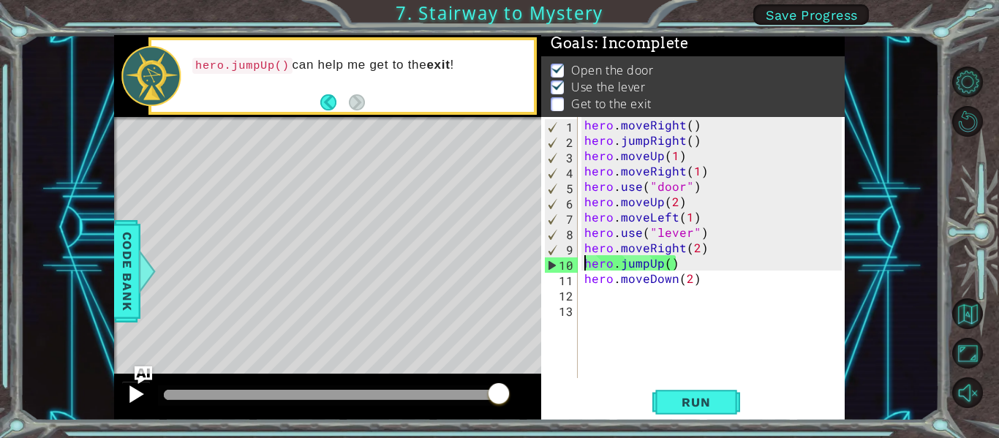
type textarea "hero.jumpUp()"
click at [142, 386] on div at bounding box center [135, 394] width 19 height 19
